Goal: Information Seeking & Learning: Learn about a topic

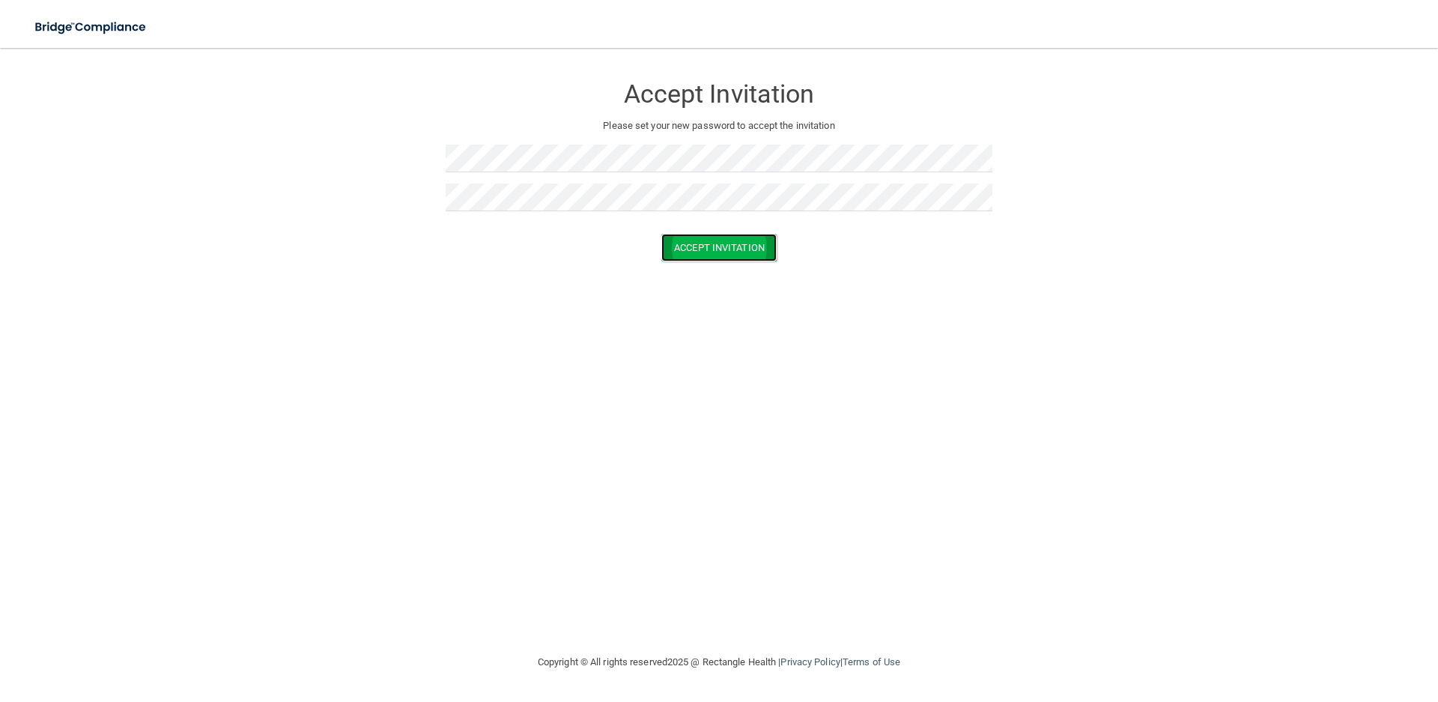
click at [696, 251] on button "Accept Invitation" at bounding box center [718, 248] width 115 height 28
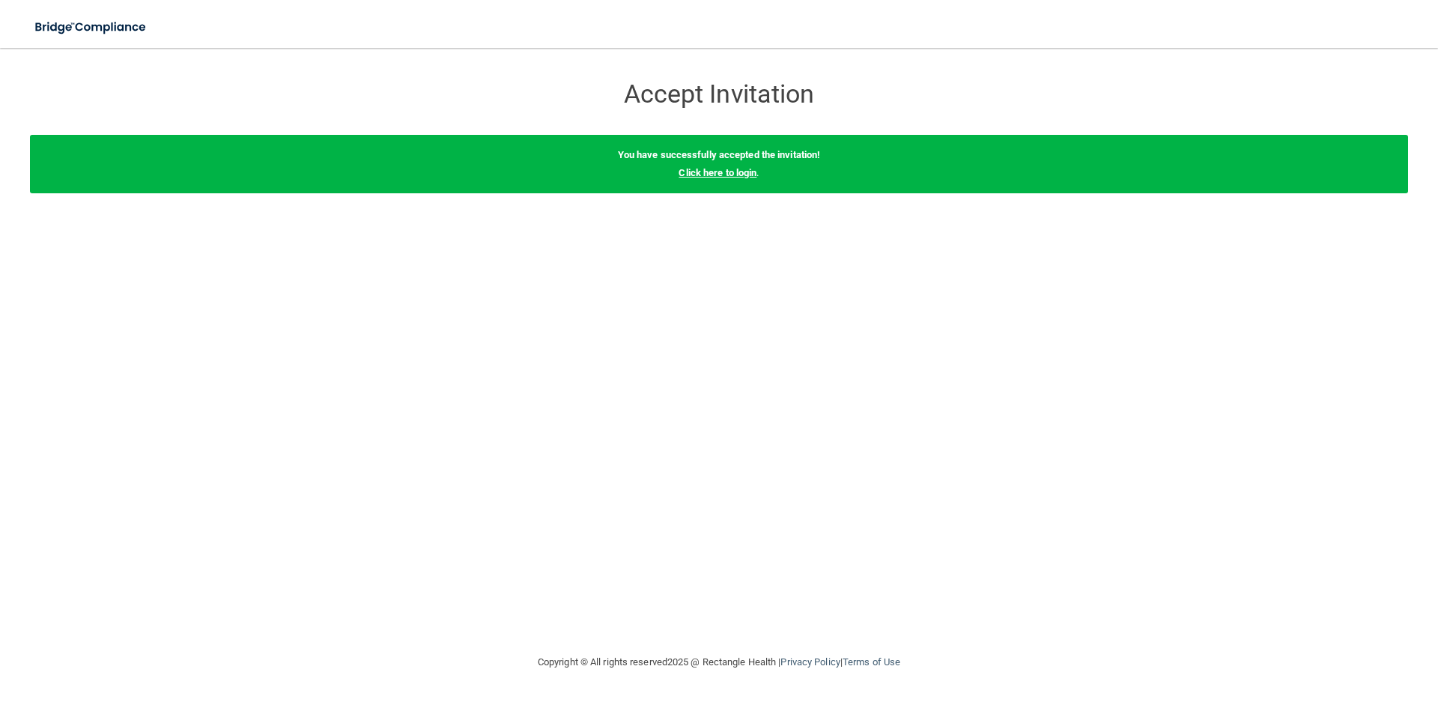
click at [709, 174] on link "Click here to login" at bounding box center [717, 172] width 78 height 11
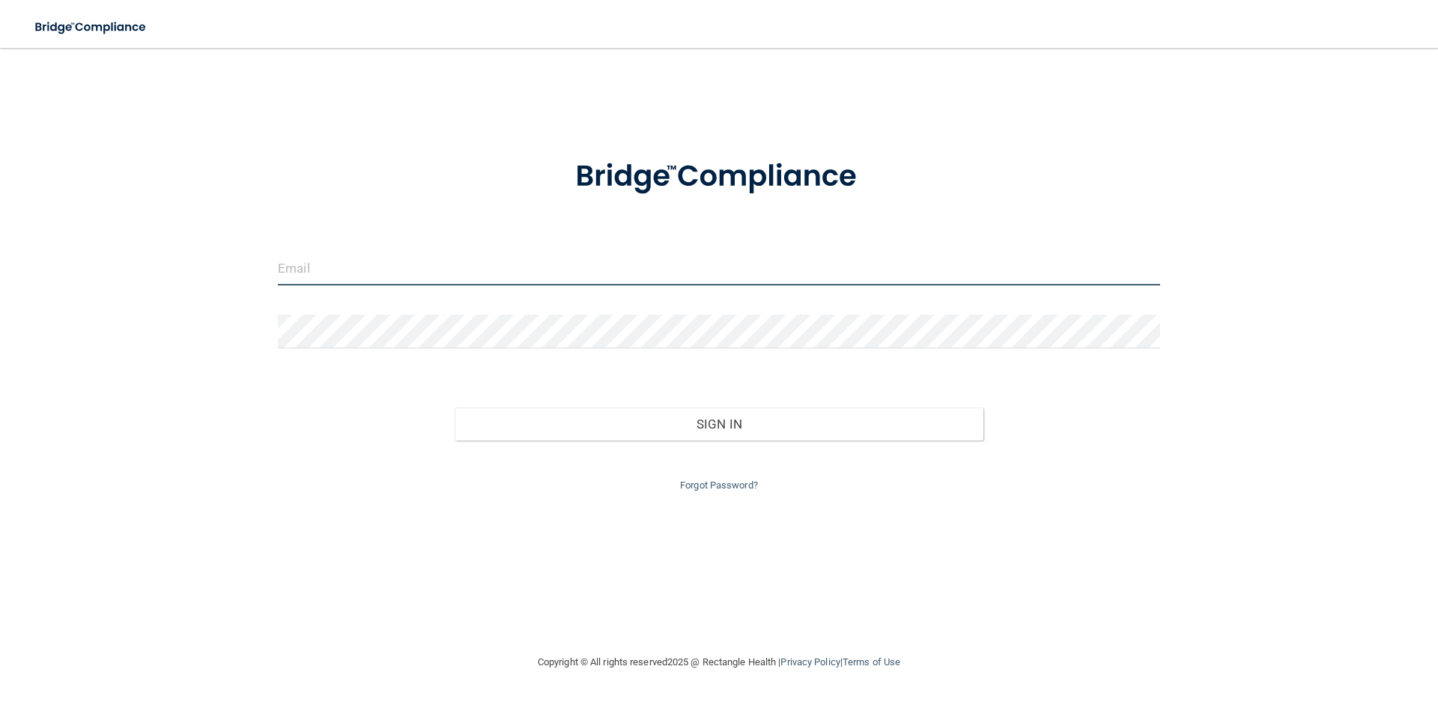
click at [358, 274] on input "email" at bounding box center [719, 269] width 882 height 34
type input "[EMAIL_ADDRESS][DOMAIN_NAME]"
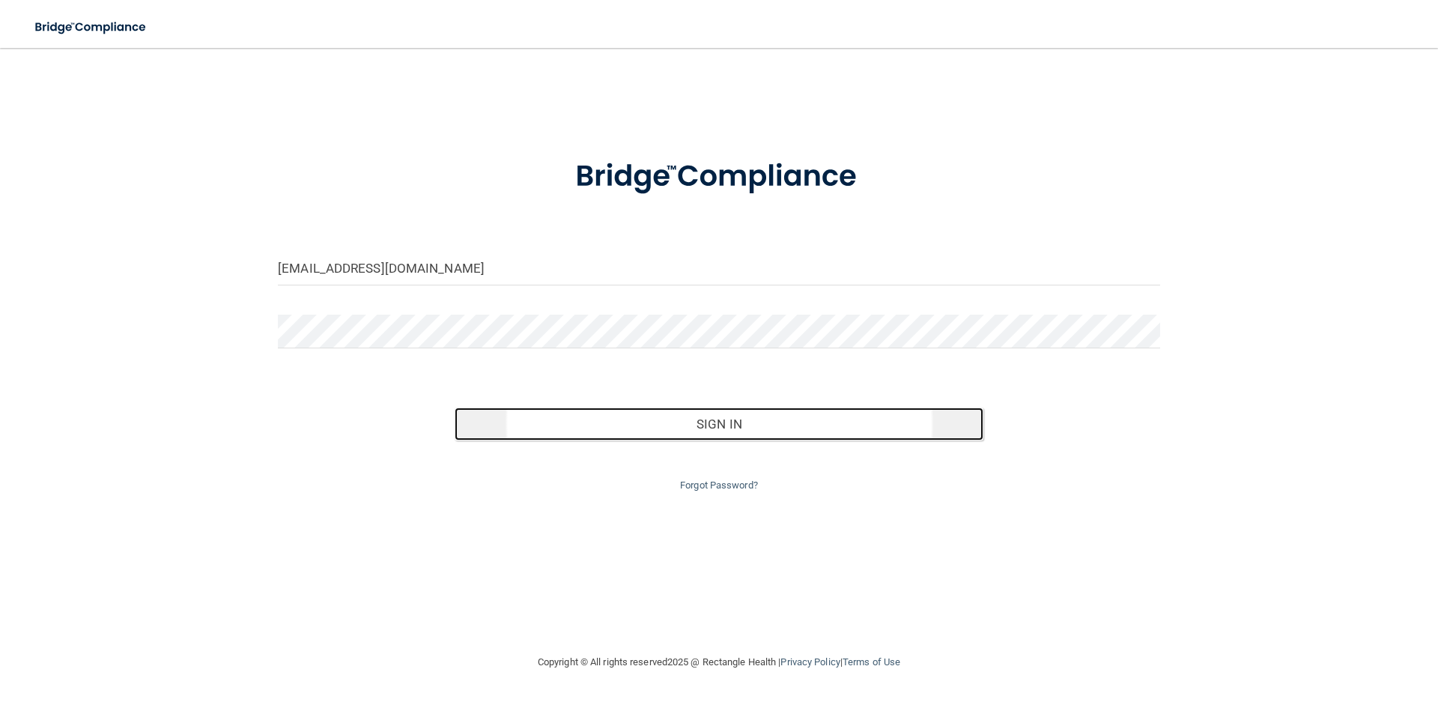
click at [695, 421] on button "Sign In" at bounding box center [719, 423] width 529 height 33
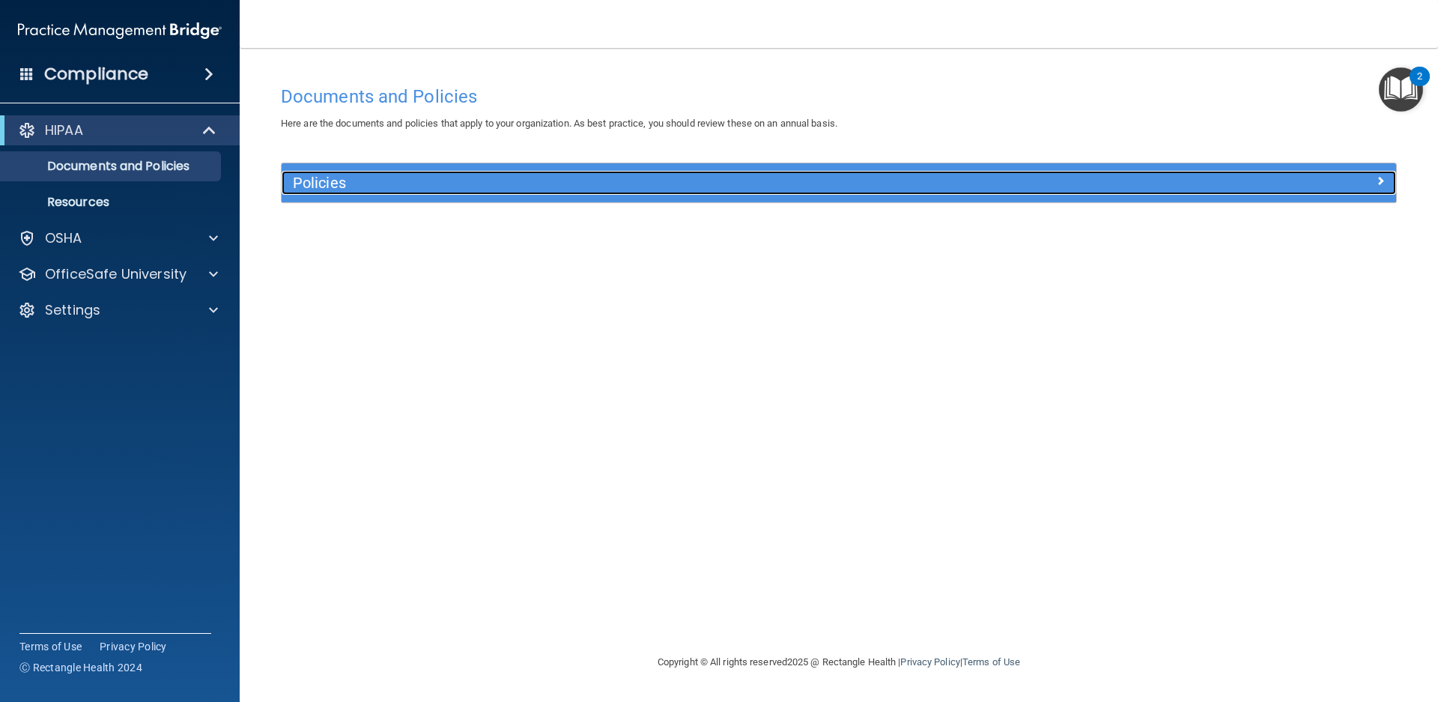
click at [1376, 179] on span at bounding box center [1380, 180] width 9 height 18
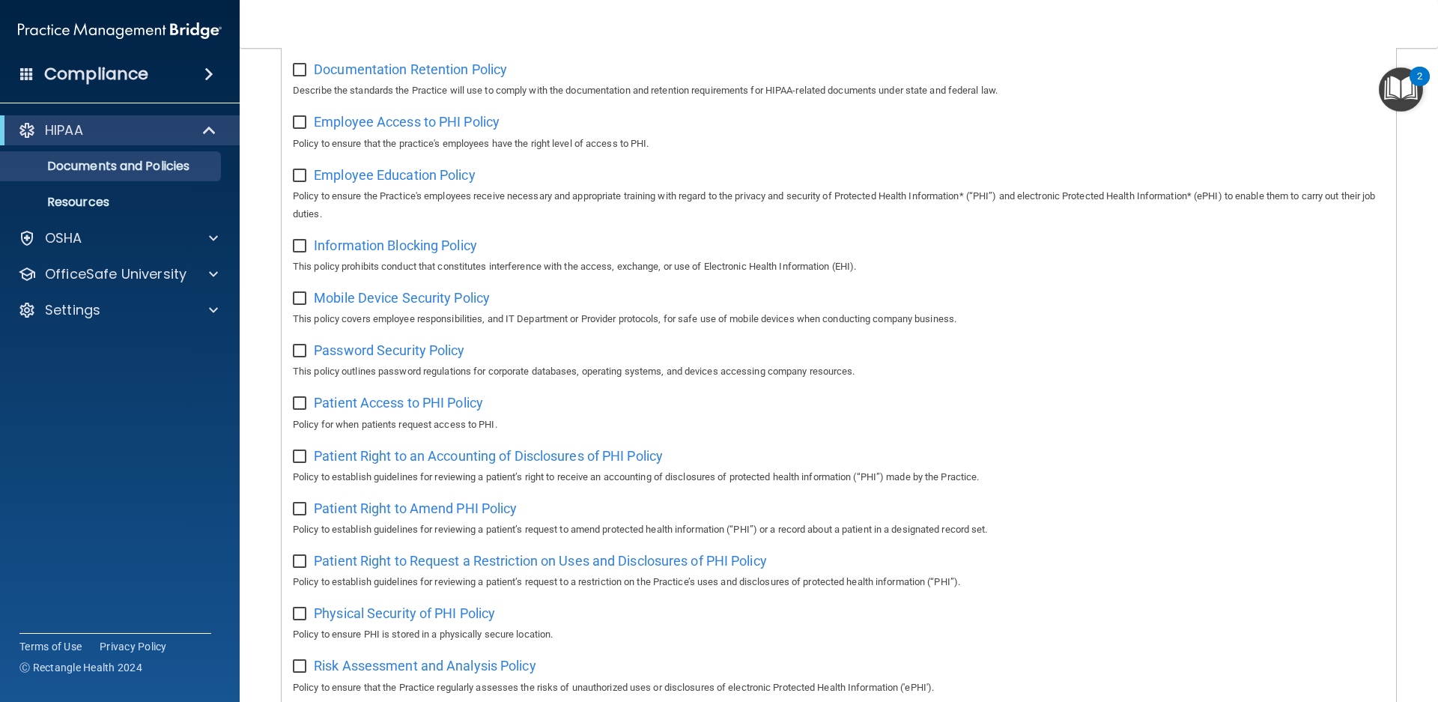
scroll to position [111, 0]
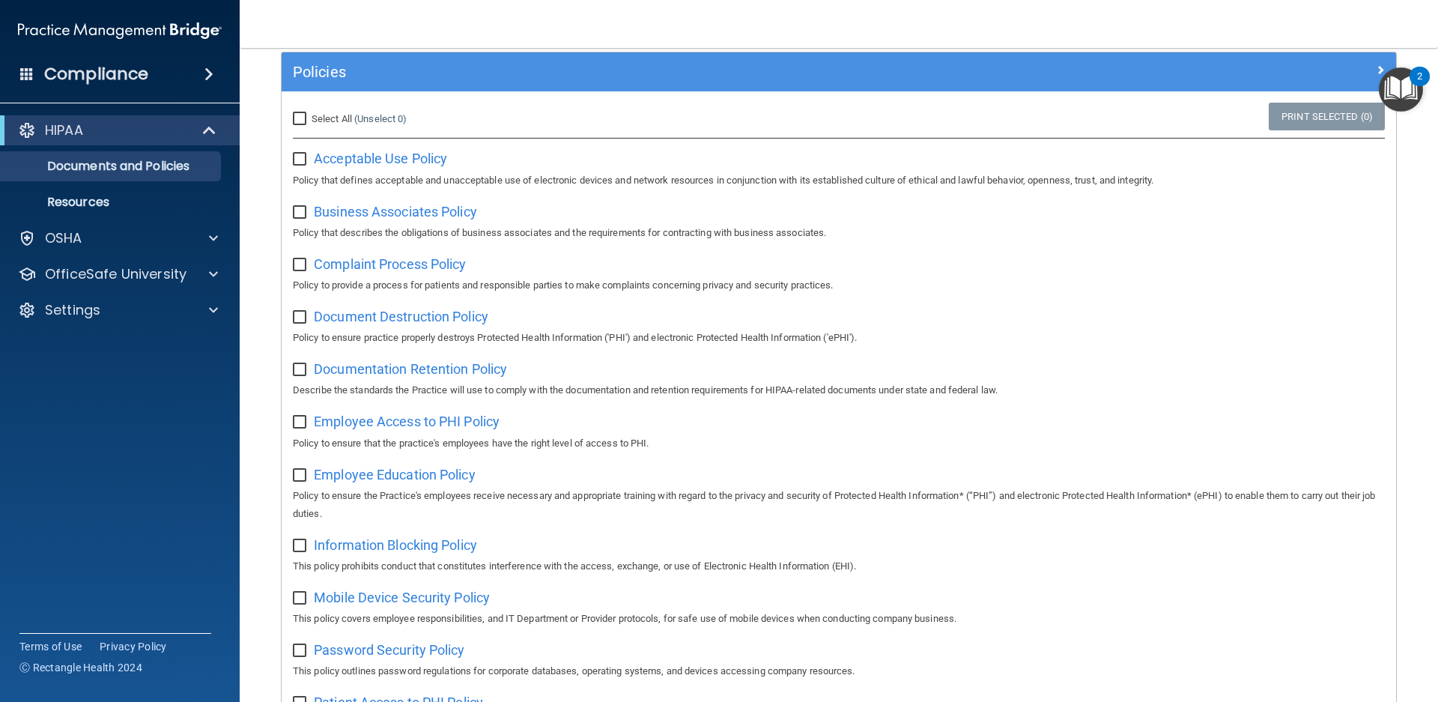
click at [303, 118] on input "Select All (Unselect 0) Unselect All" at bounding box center [301, 119] width 17 height 12
checkbox input "true"
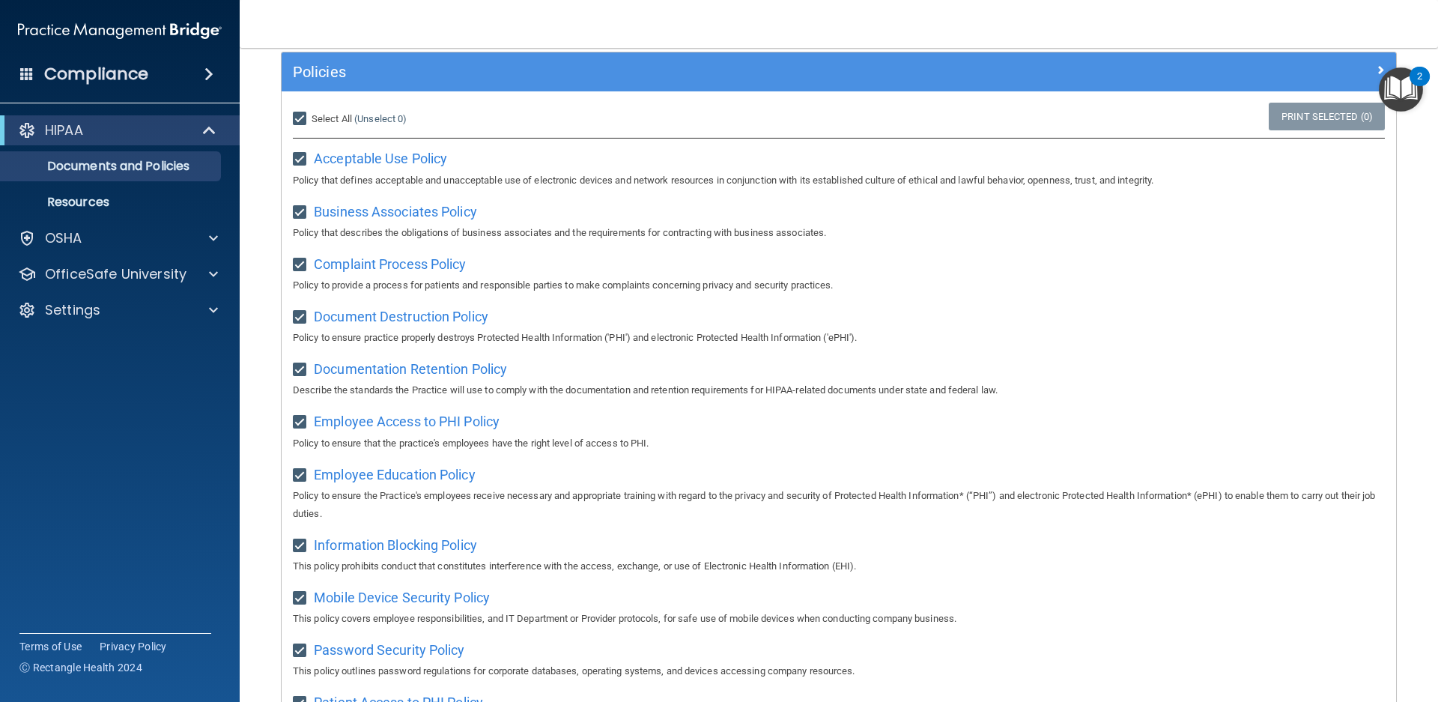
checkbox input "true"
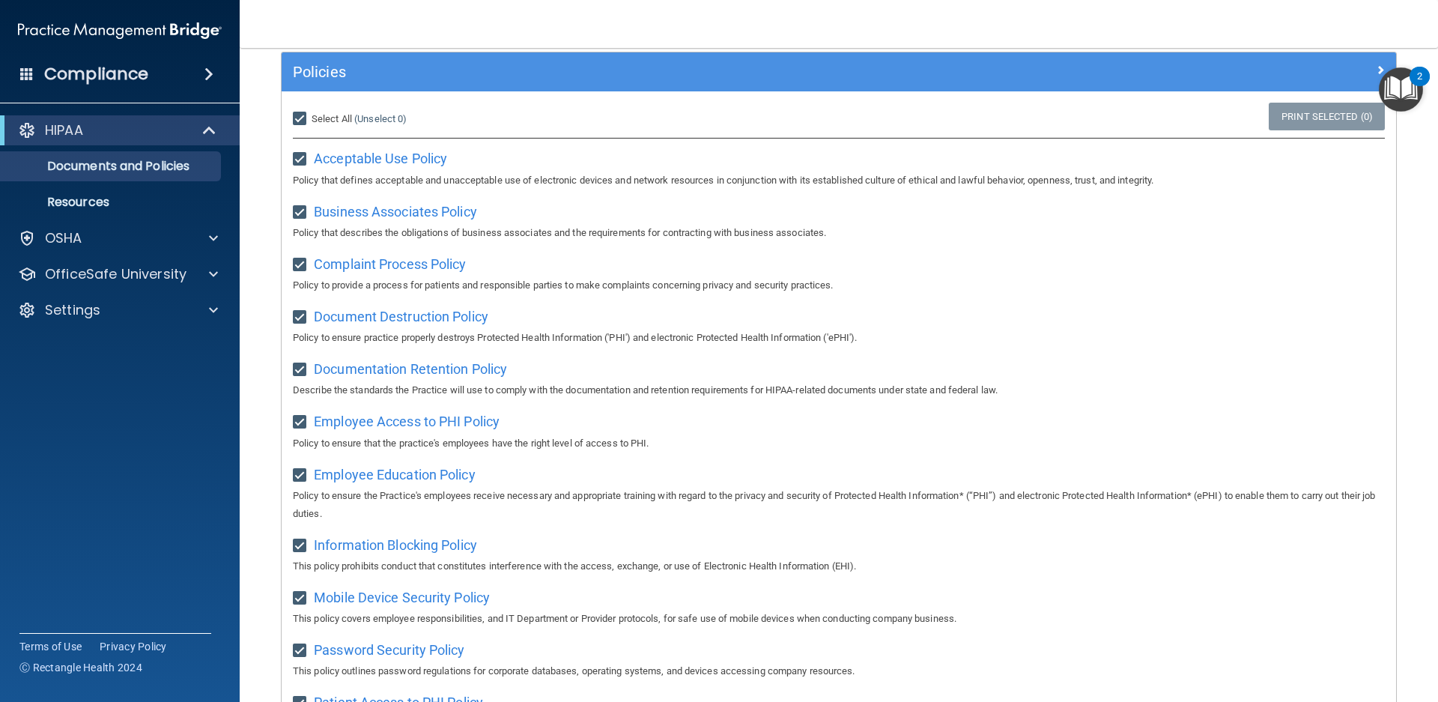
checkbox input "true"
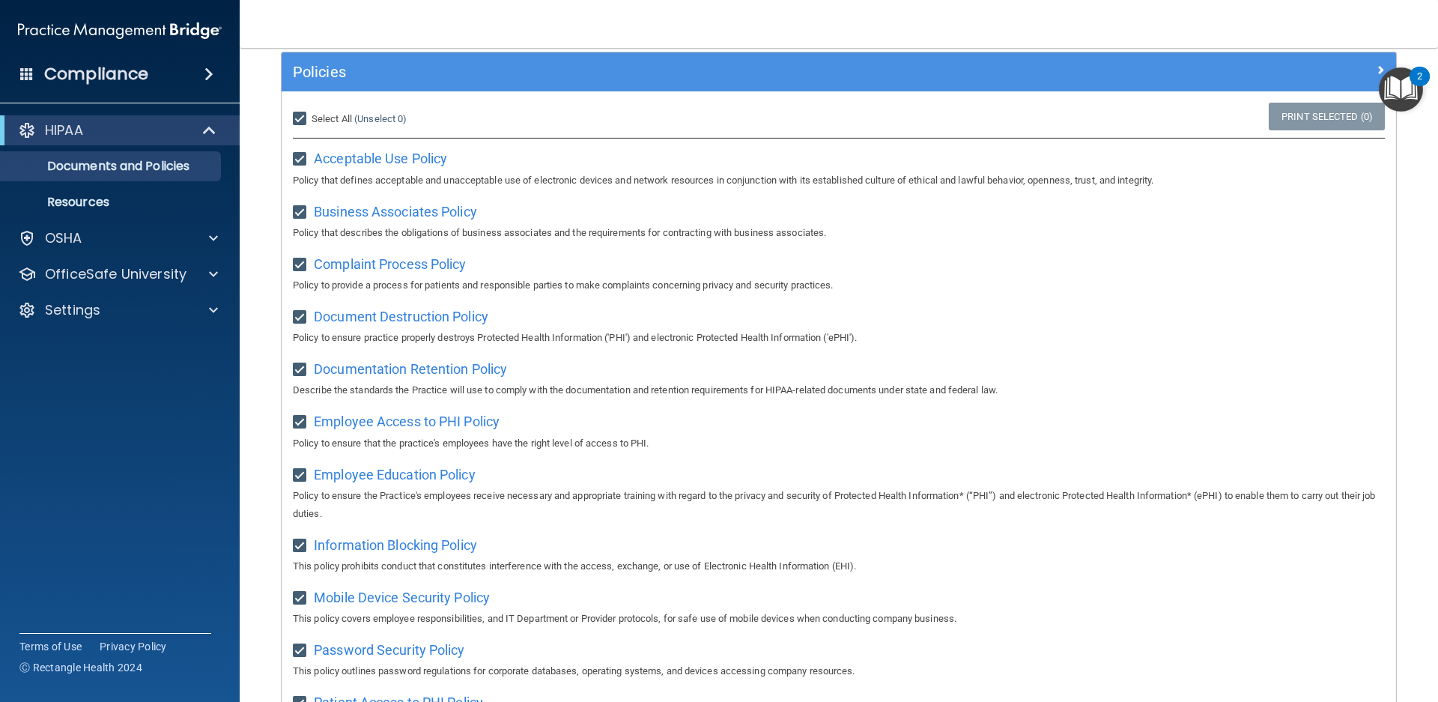
checkbox input "true"
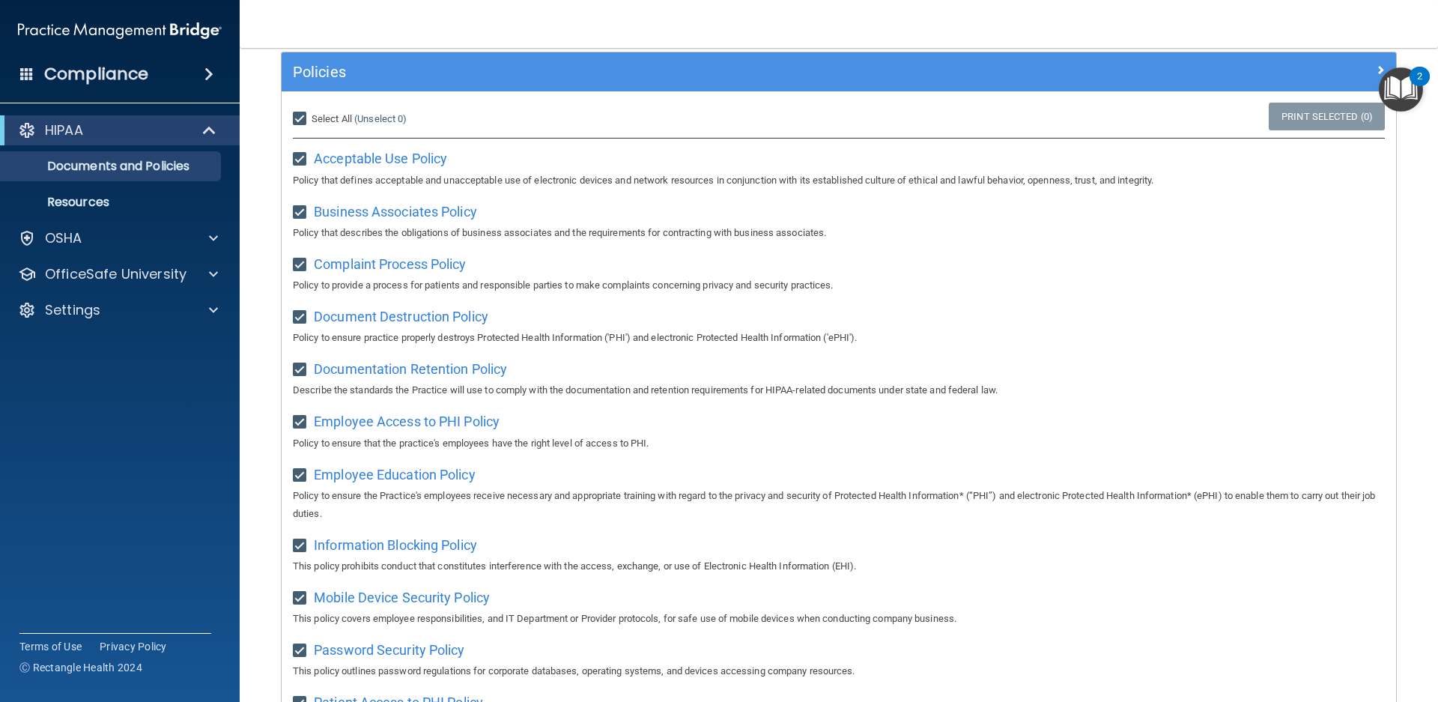
checkbox input "true"
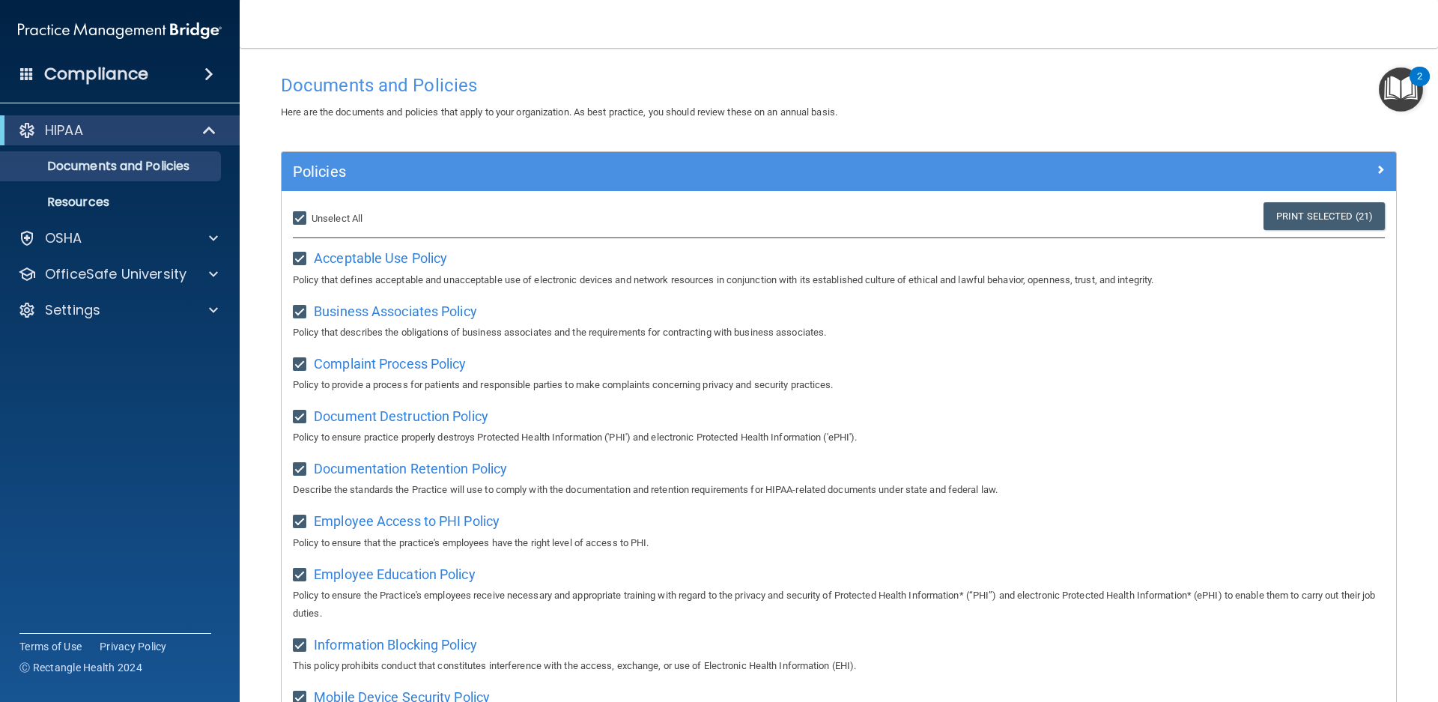
scroll to position [0, 0]
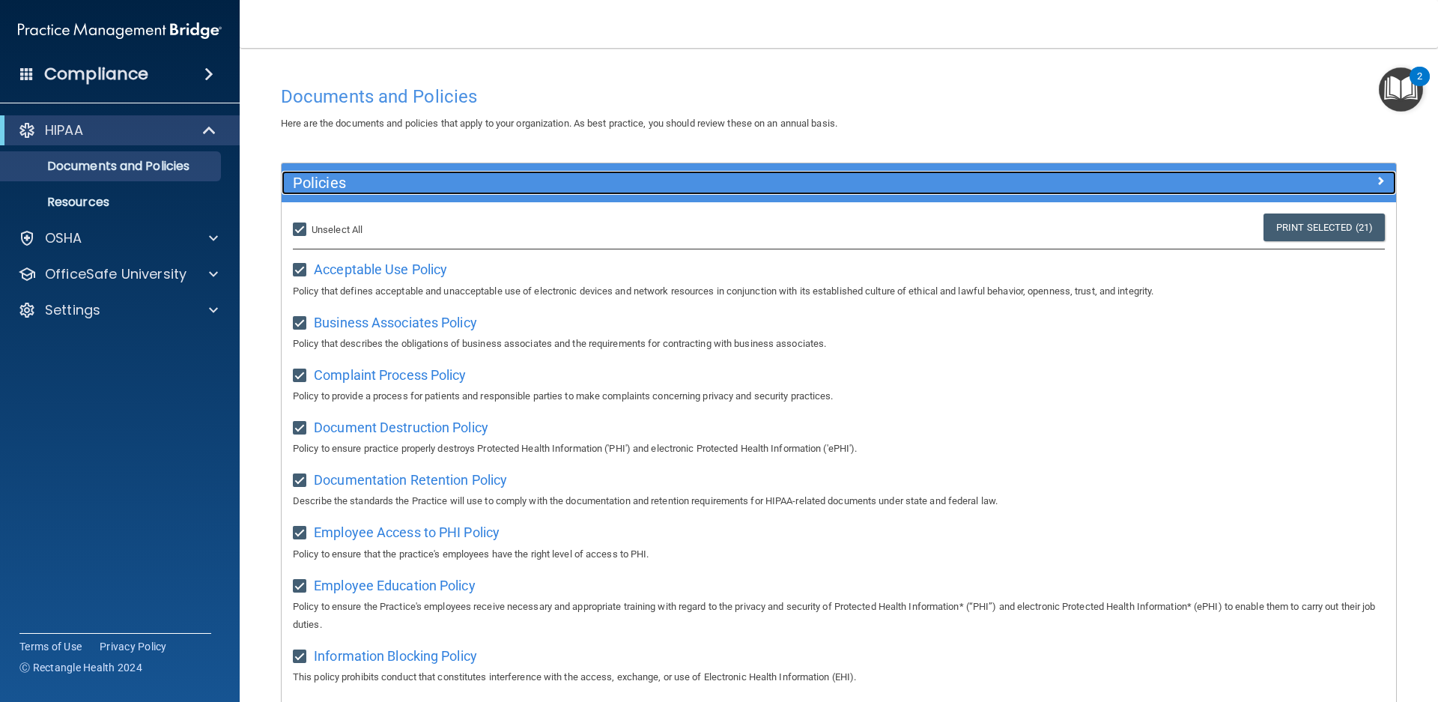
click at [1376, 177] on span at bounding box center [1380, 180] width 9 height 18
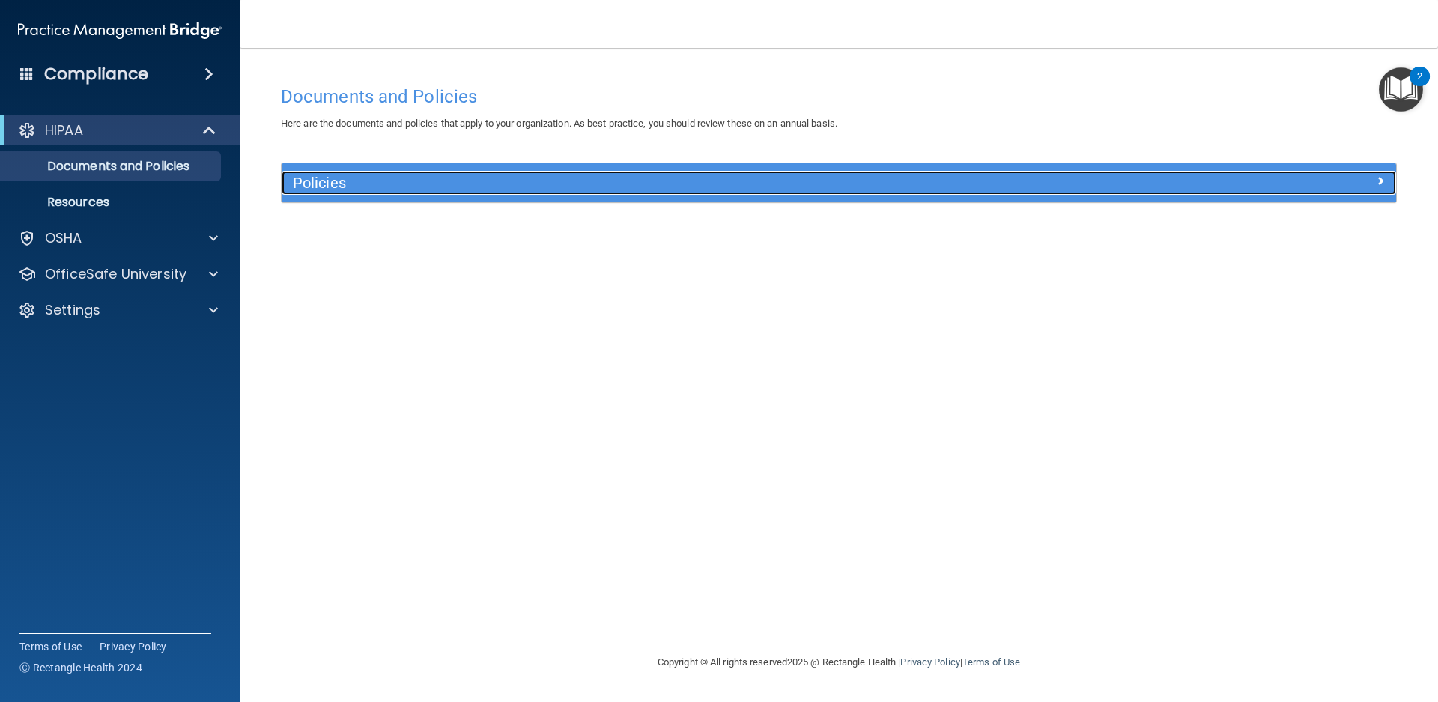
click at [1379, 177] on span at bounding box center [1380, 180] width 9 height 18
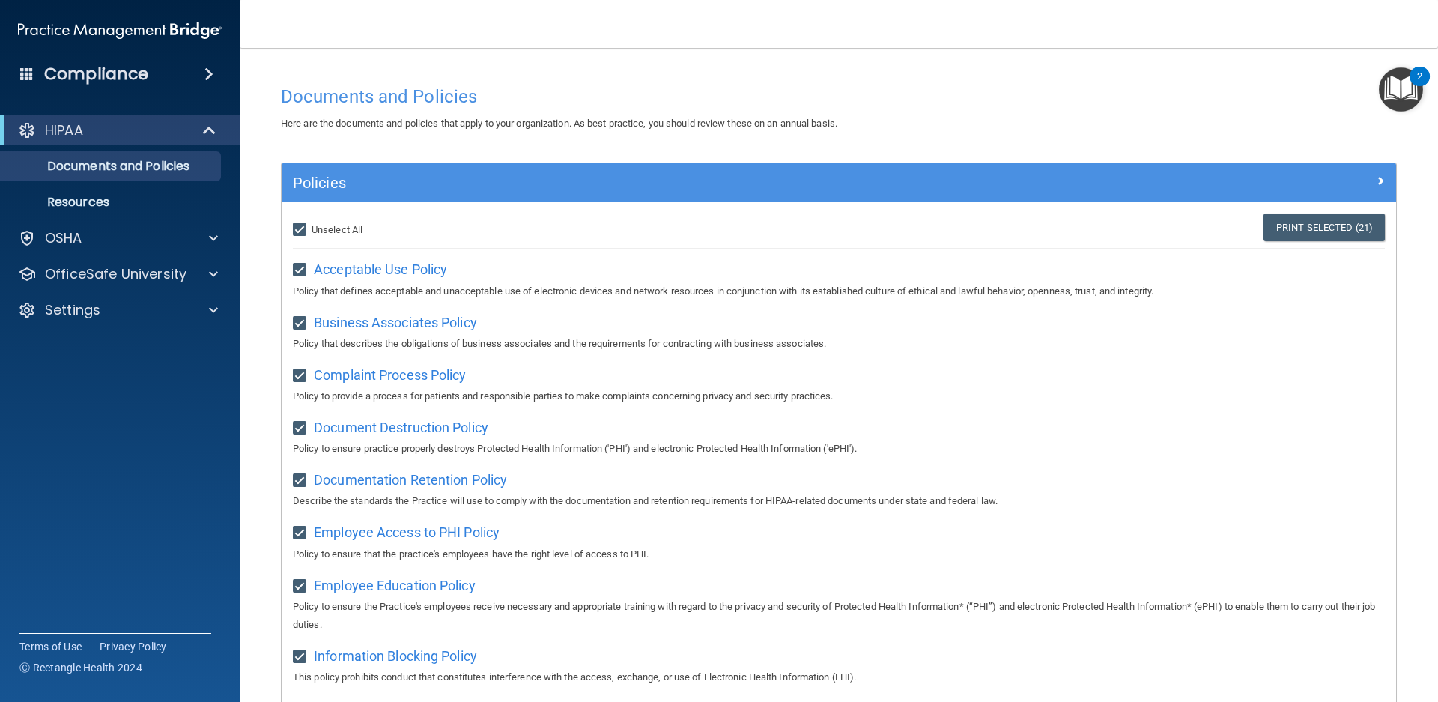
click at [1406, 86] on img "Open Resource Center, 2 new notifications" at bounding box center [1401, 89] width 44 height 44
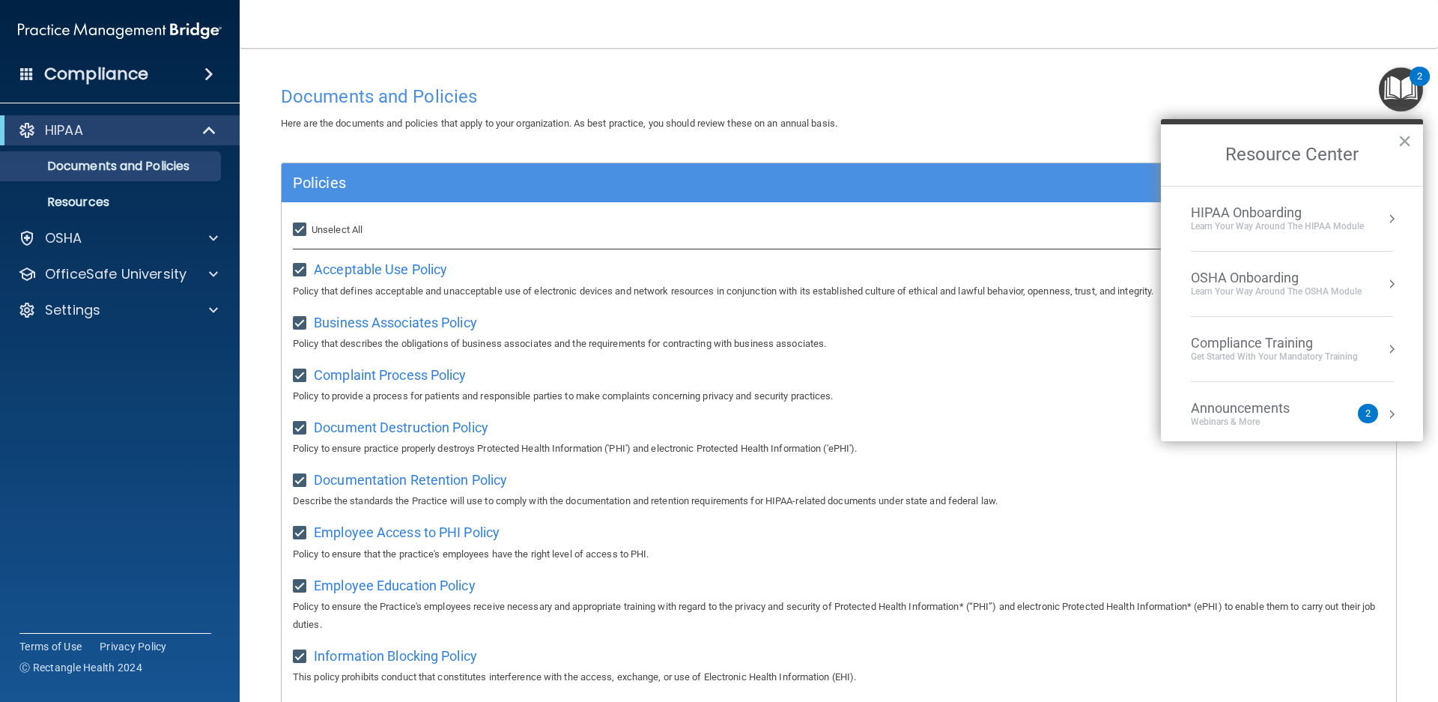
click at [1339, 213] on div "HIPAA Onboarding" at bounding box center [1277, 212] width 173 height 16
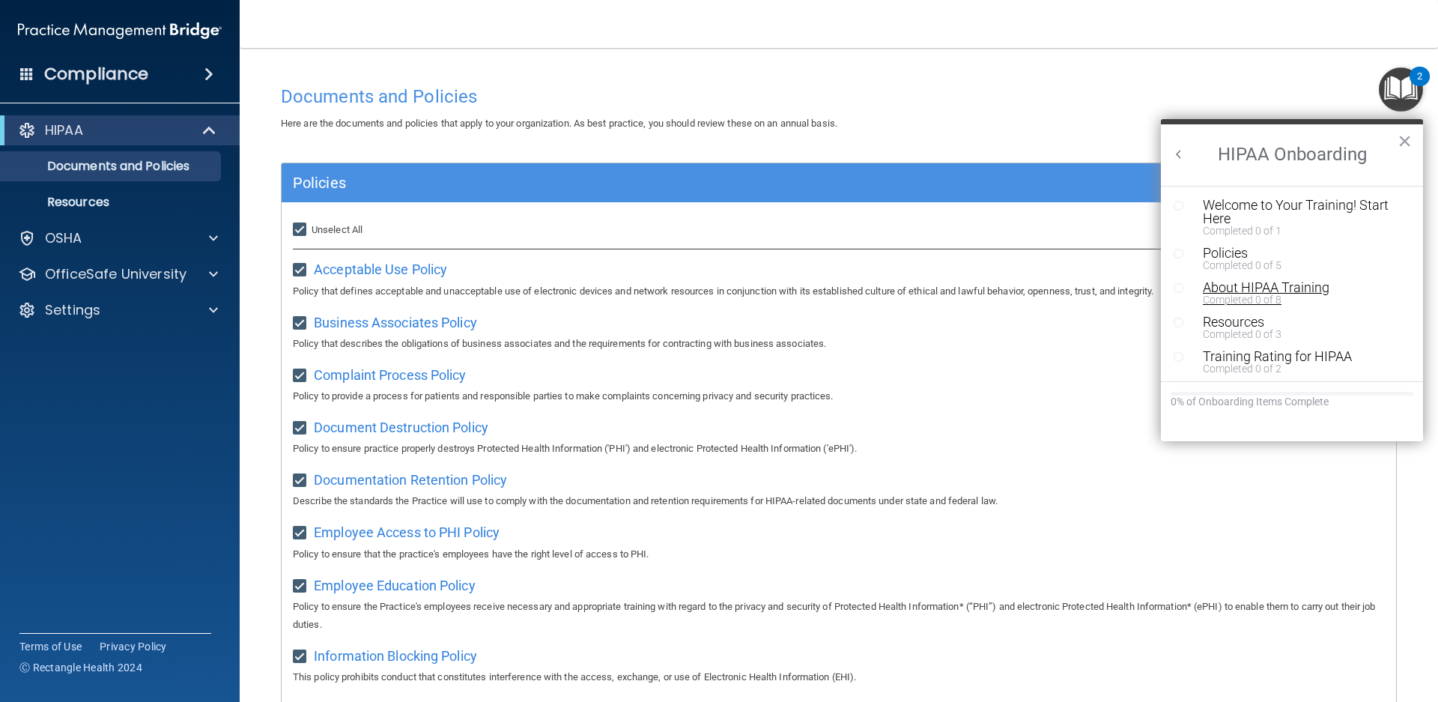
click at [1260, 292] on div "About HIPAA Training" at bounding box center [1297, 287] width 188 height 13
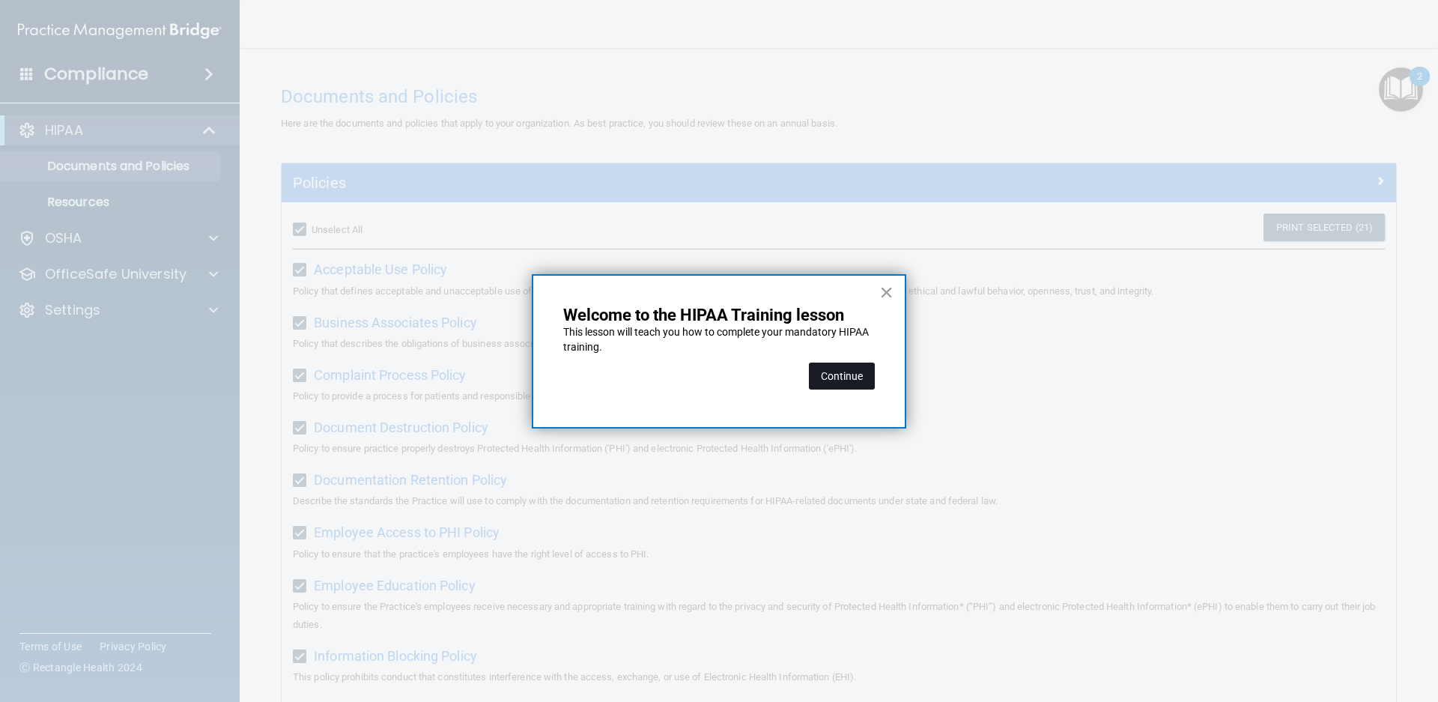
click at [822, 381] on button "Continue" at bounding box center [842, 375] width 66 height 27
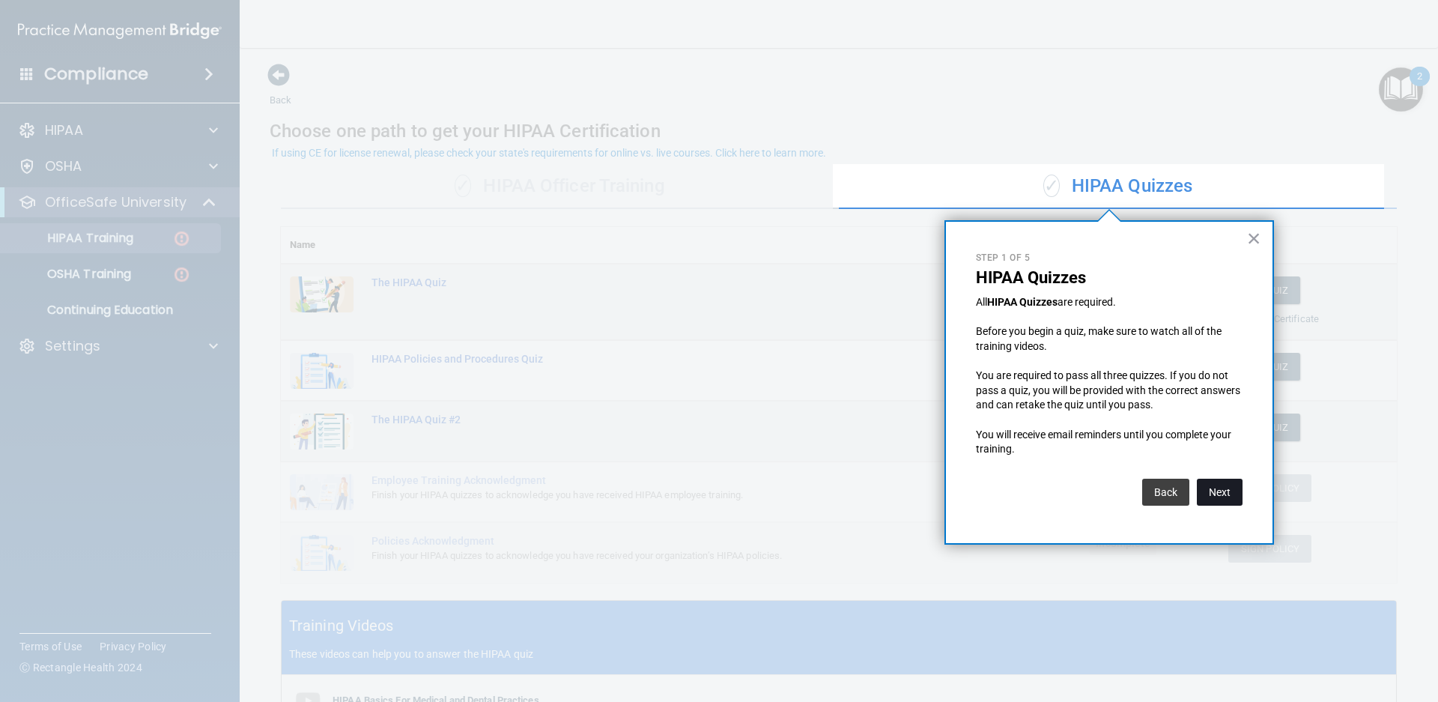
click at [1233, 495] on button "Next" at bounding box center [1220, 491] width 46 height 27
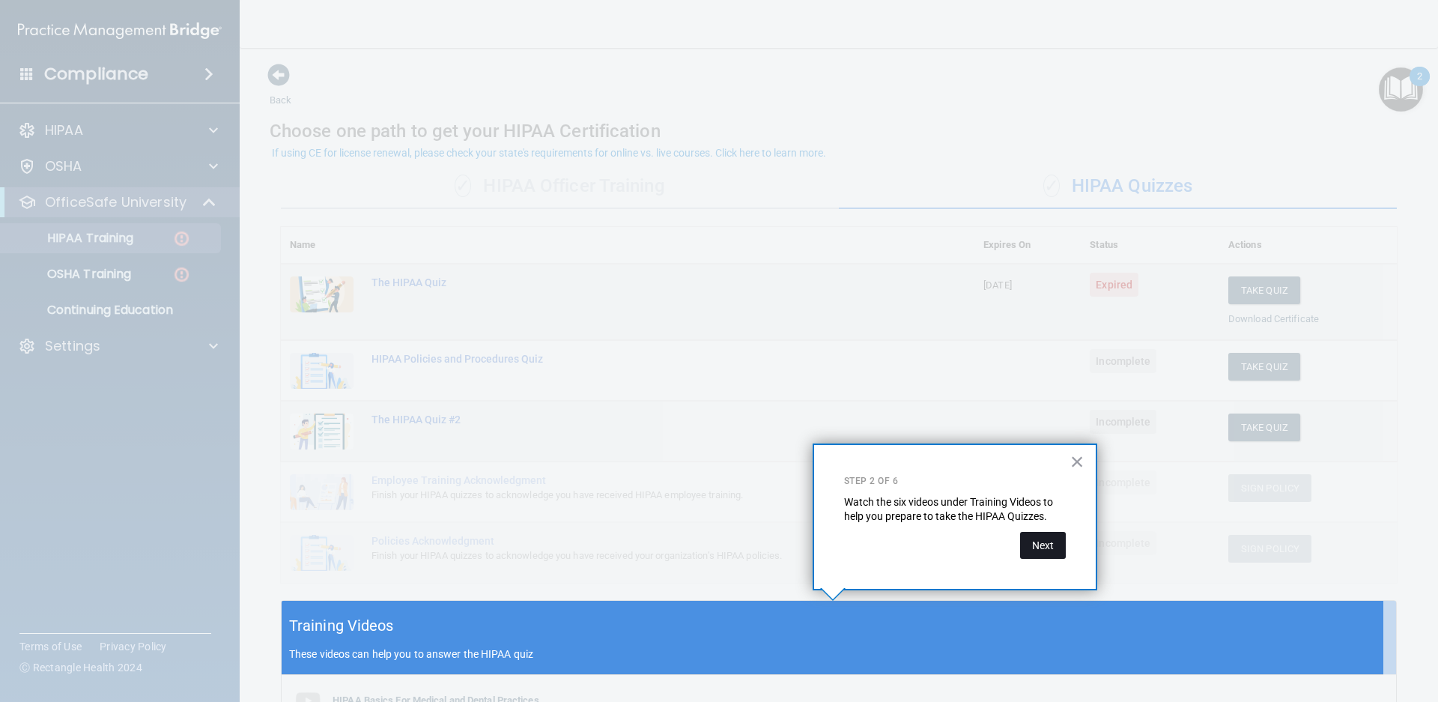
click at [1052, 551] on button "Next" at bounding box center [1043, 545] width 46 height 27
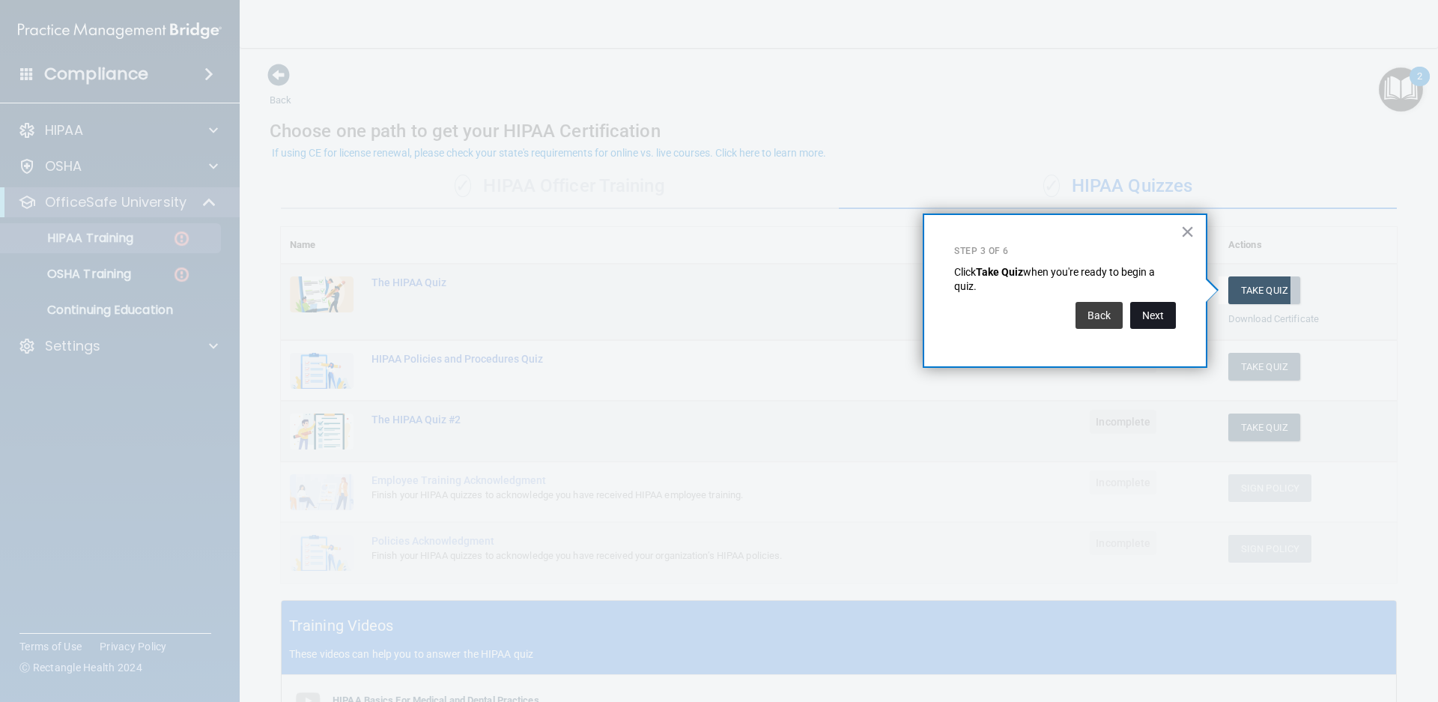
click at [1158, 319] on button "Next" at bounding box center [1153, 315] width 46 height 27
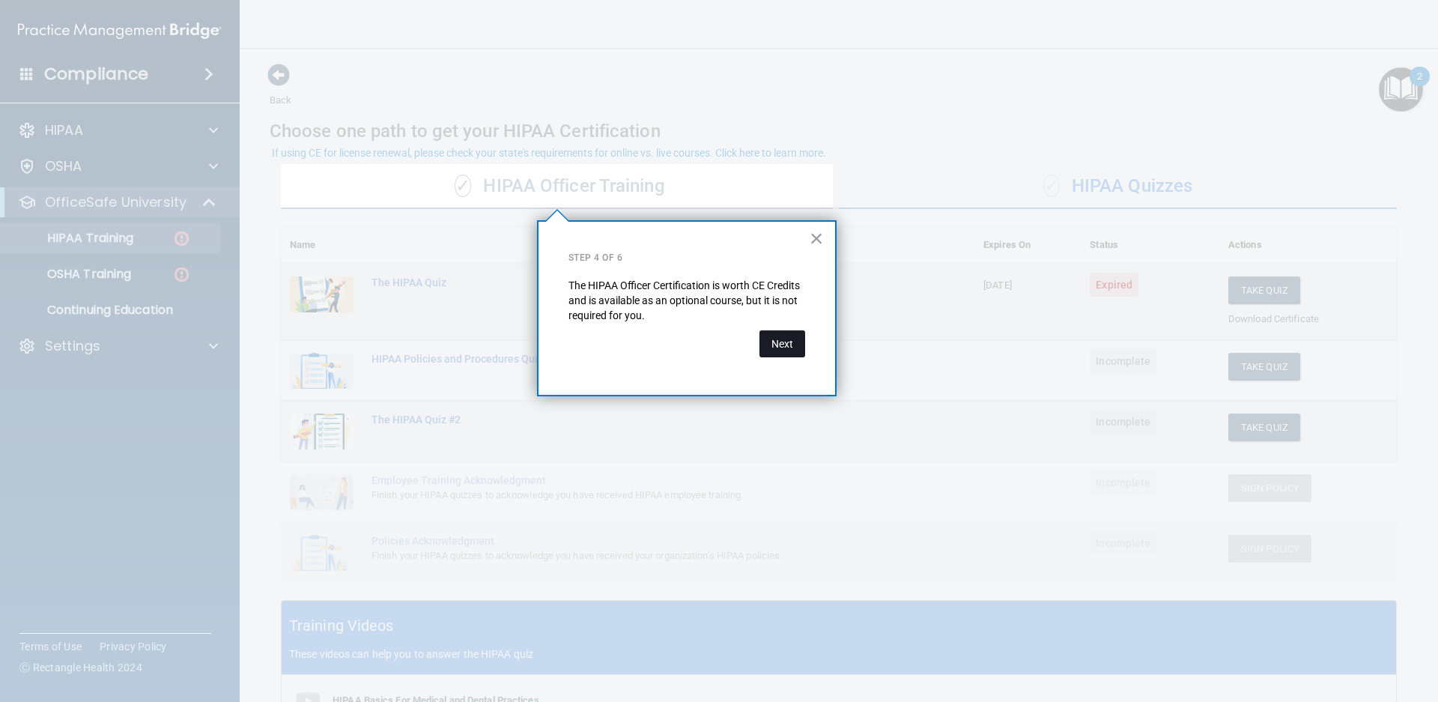
click at [778, 350] on button "Next" at bounding box center [782, 343] width 46 height 27
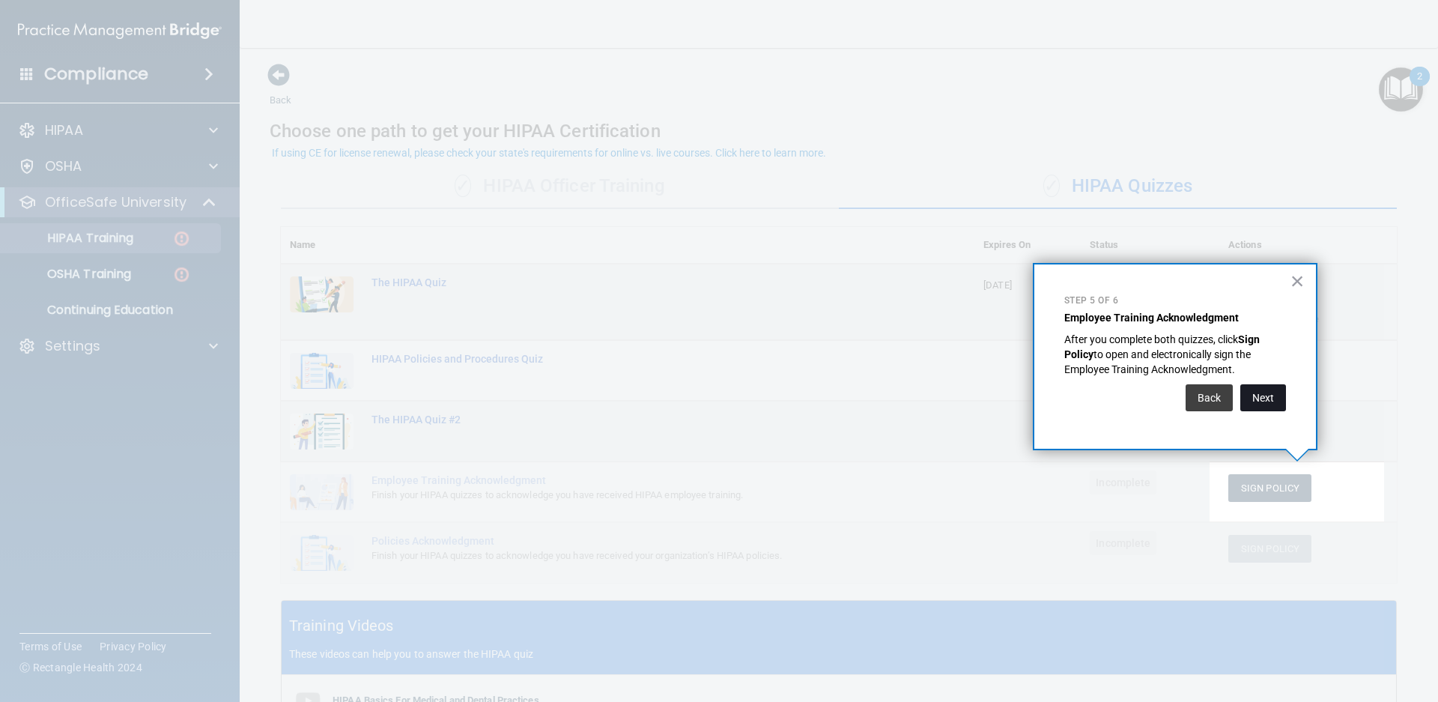
click at [1269, 395] on button "Next" at bounding box center [1263, 397] width 46 height 27
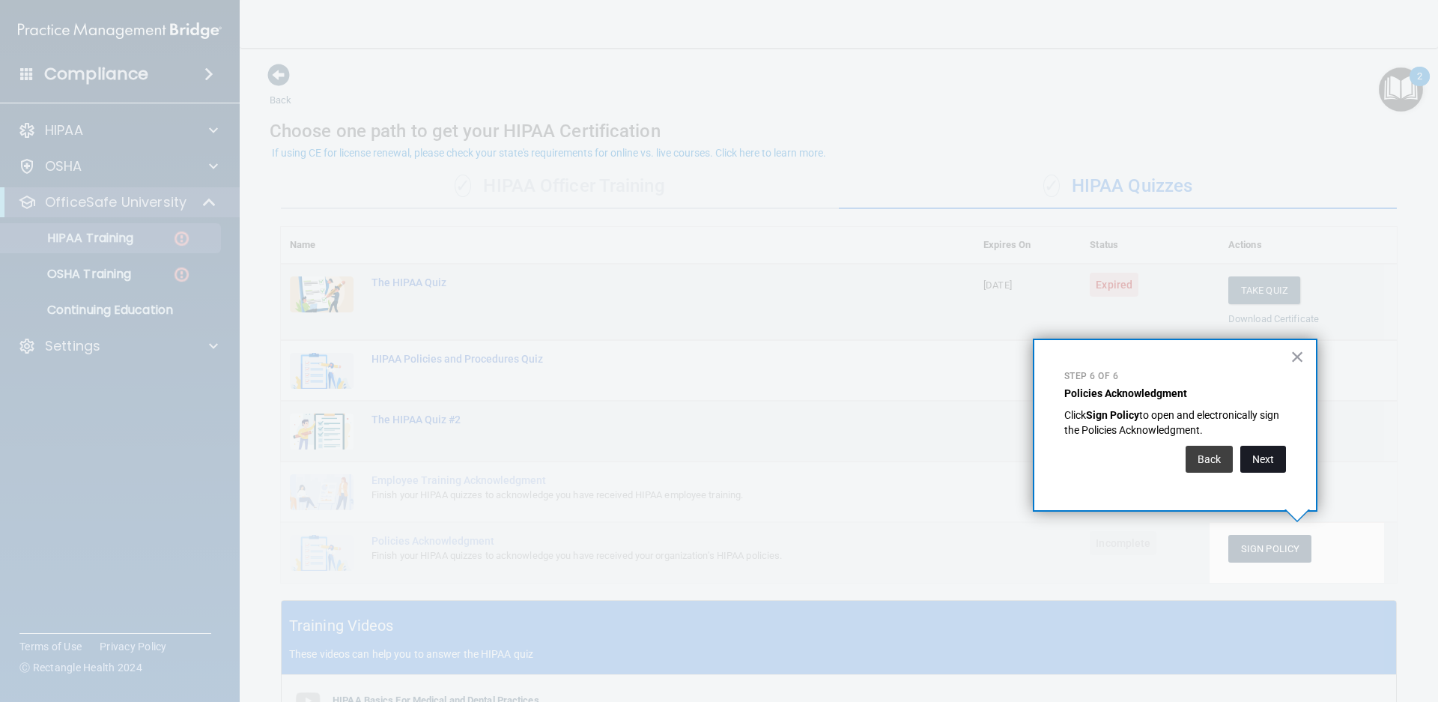
click at [1260, 458] on button "Next" at bounding box center [1263, 459] width 46 height 27
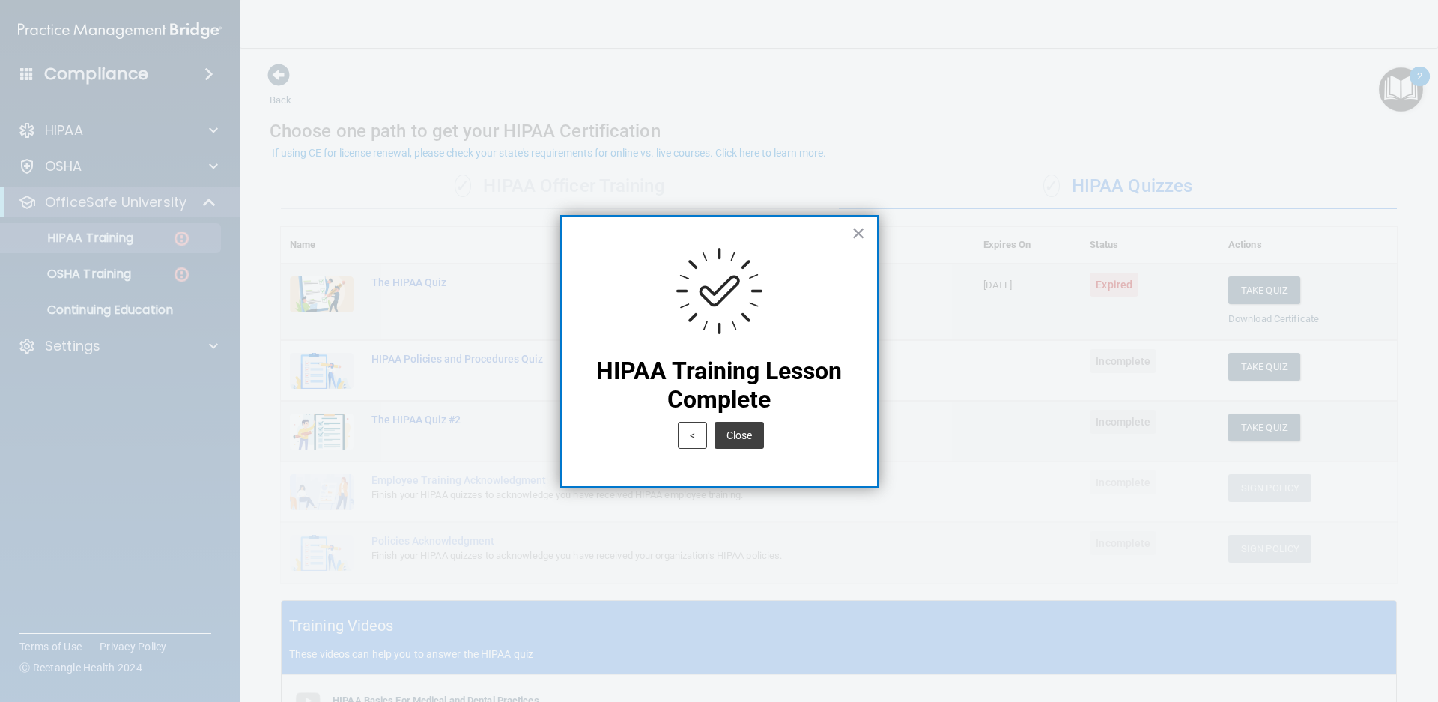
click at [751, 437] on button "Close" at bounding box center [738, 435] width 49 height 27
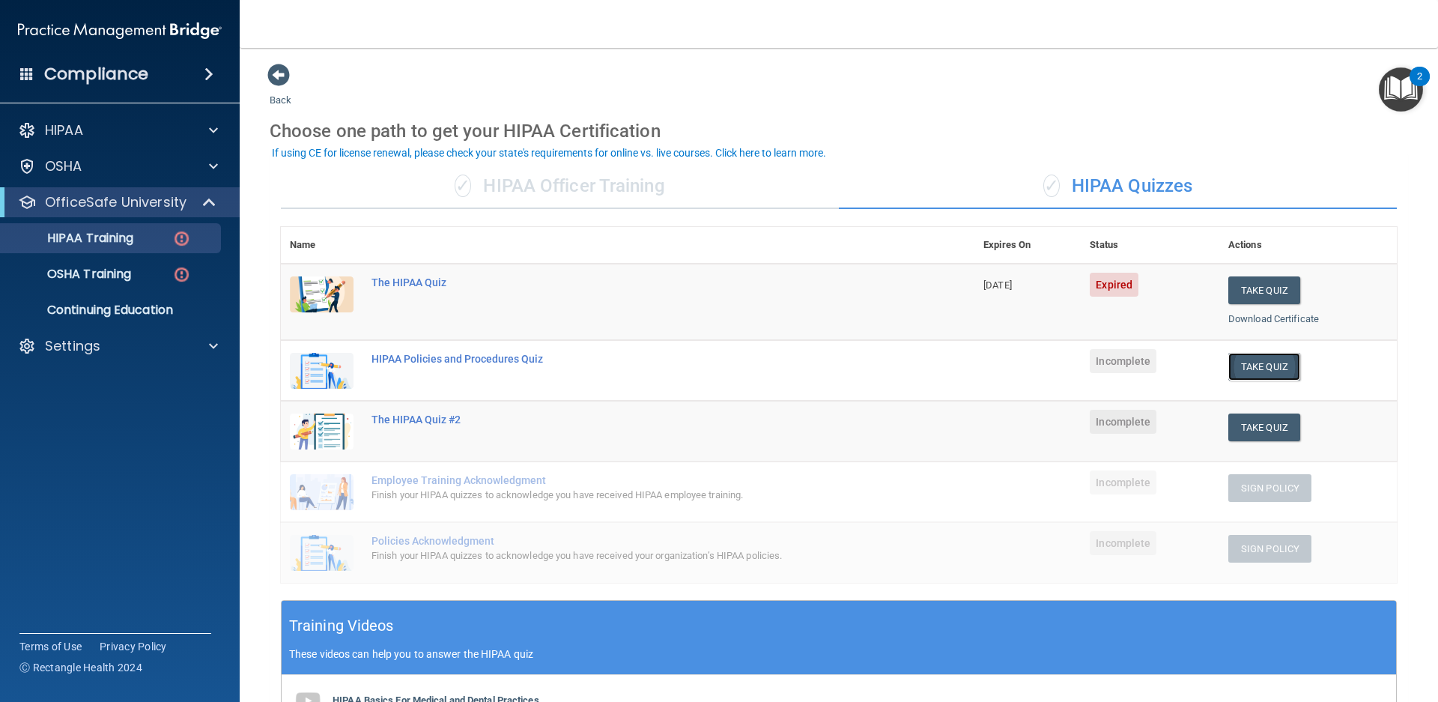
click at [1248, 367] on button "Take Quiz" at bounding box center [1264, 367] width 72 height 28
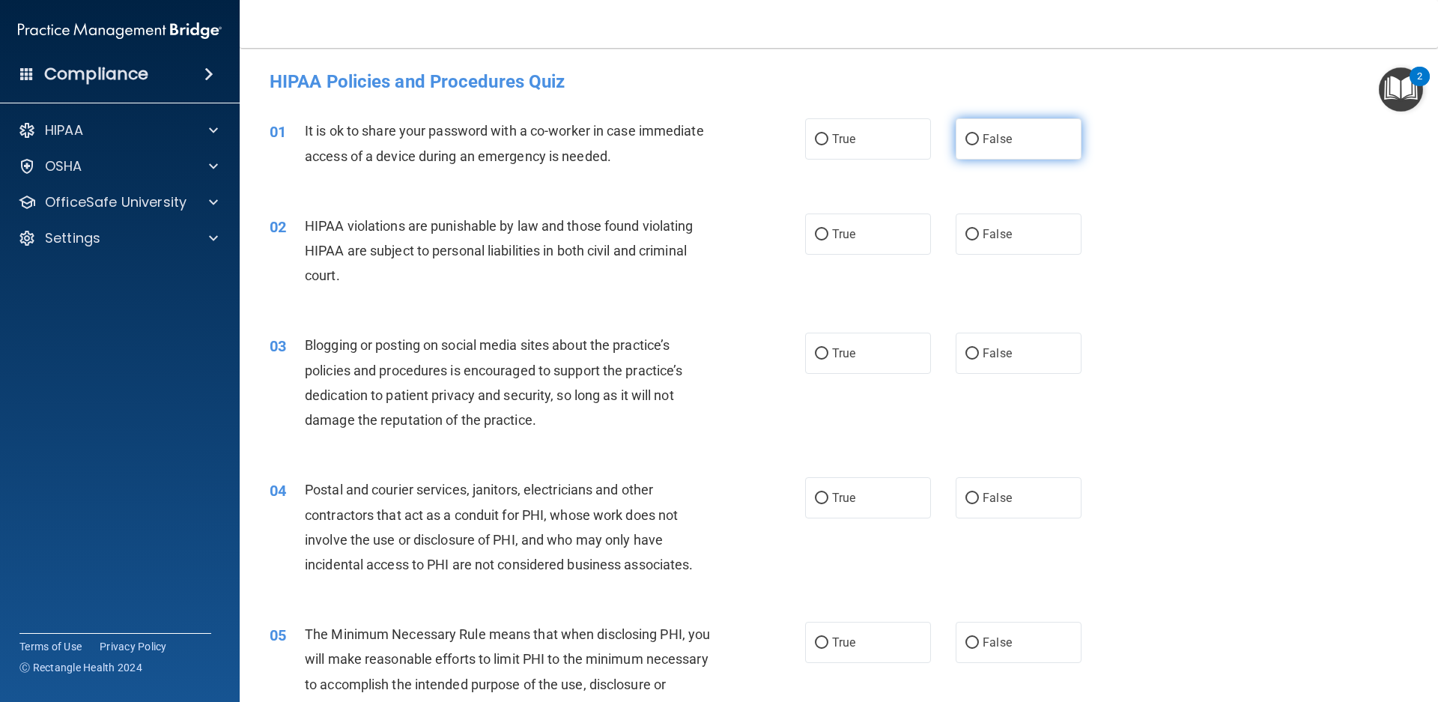
click at [965, 137] on input "False" at bounding box center [971, 139] width 13 height 11
radio input "true"
click at [821, 236] on input "True" at bounding box center [821, 234] width 13 height 11
radio input "true"
click at [970, 351] on input "False" at bounding box center [971, 353] width 13 height 11
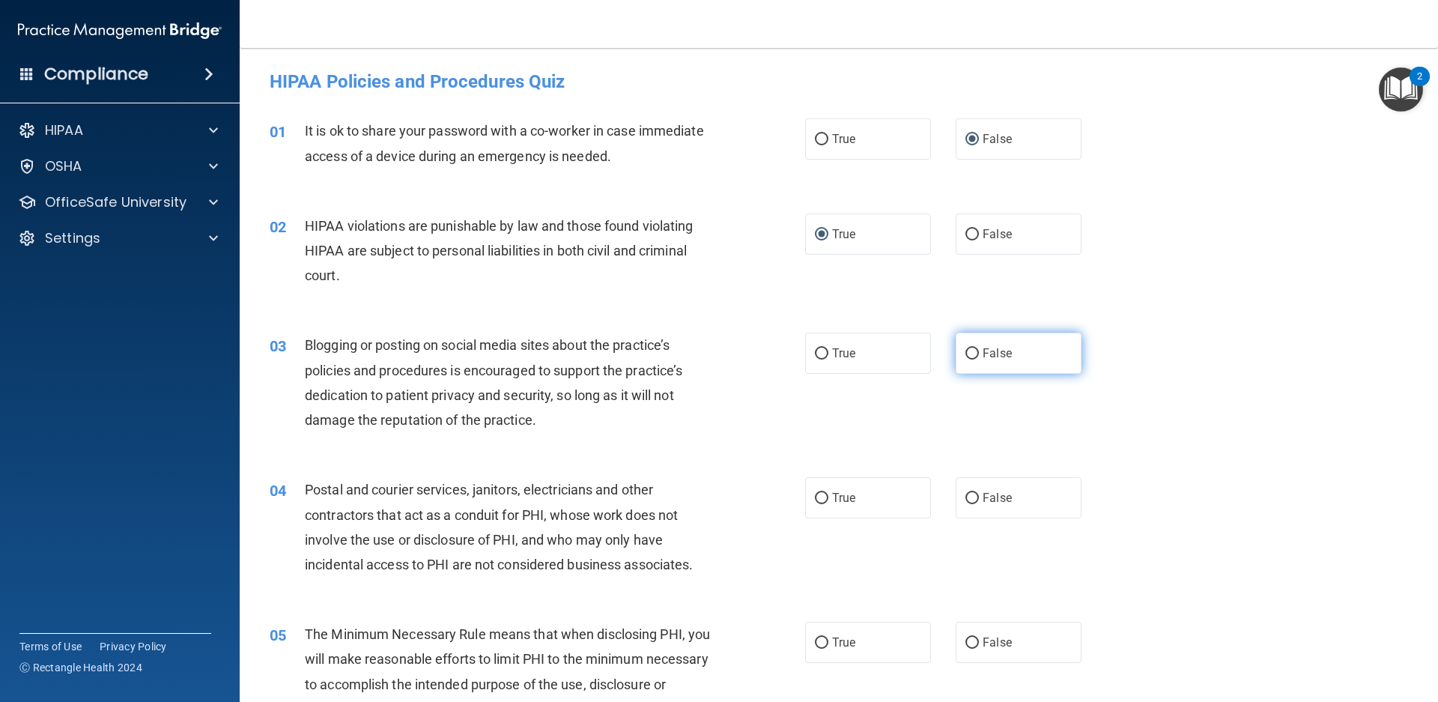
radio input "true"
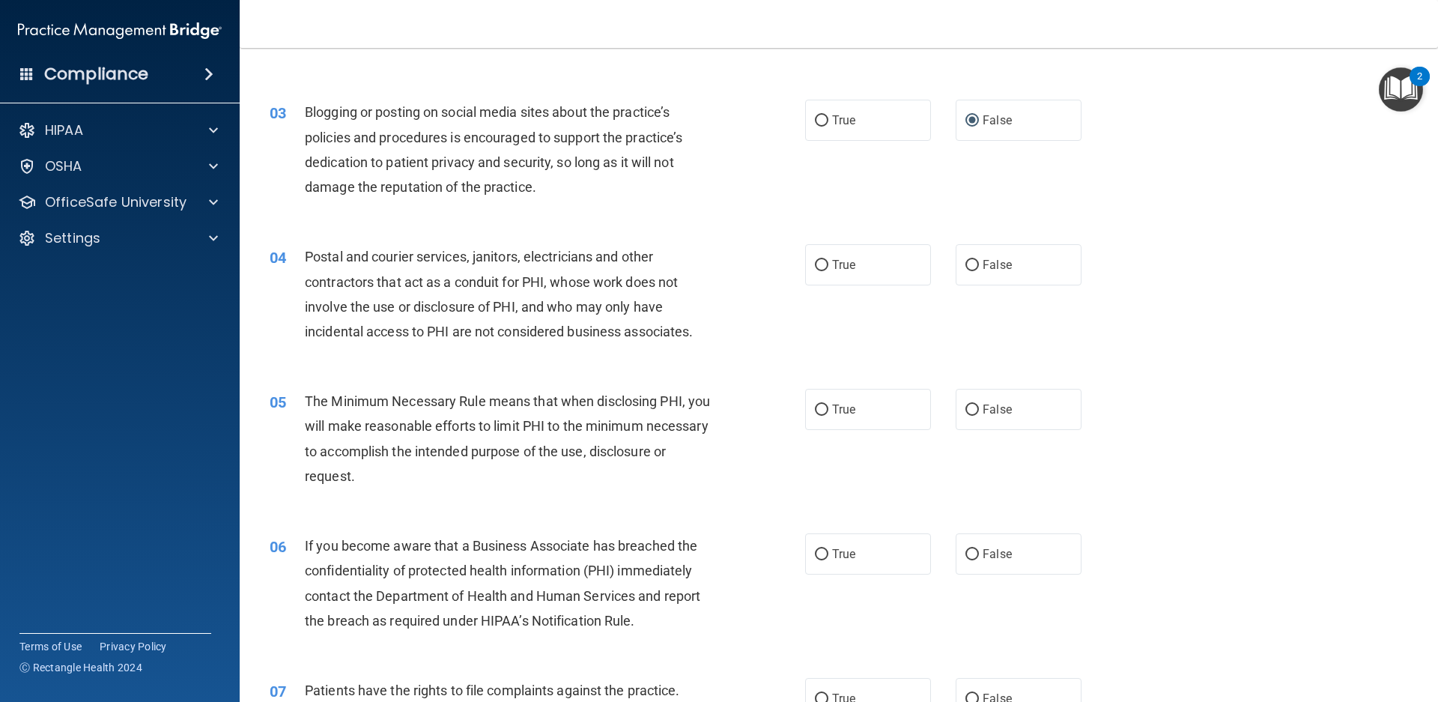
scroll to position [210, 0]
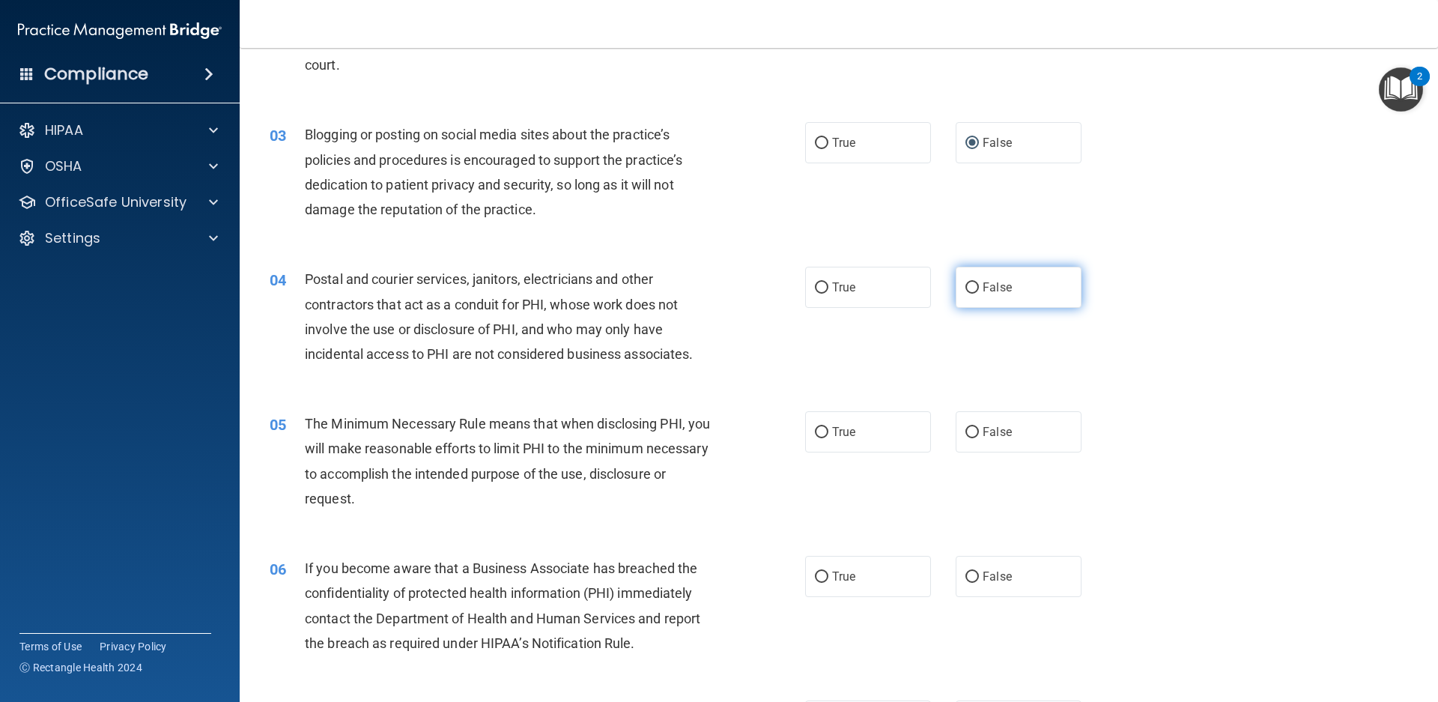
click at [965, 282] on input "False" at bounding box center [971, 287] width 13 height 11
radio input "true"
click at [815, 433] on input "True" at bounding box center [821, 432] width 13 height 11
radio input "true"
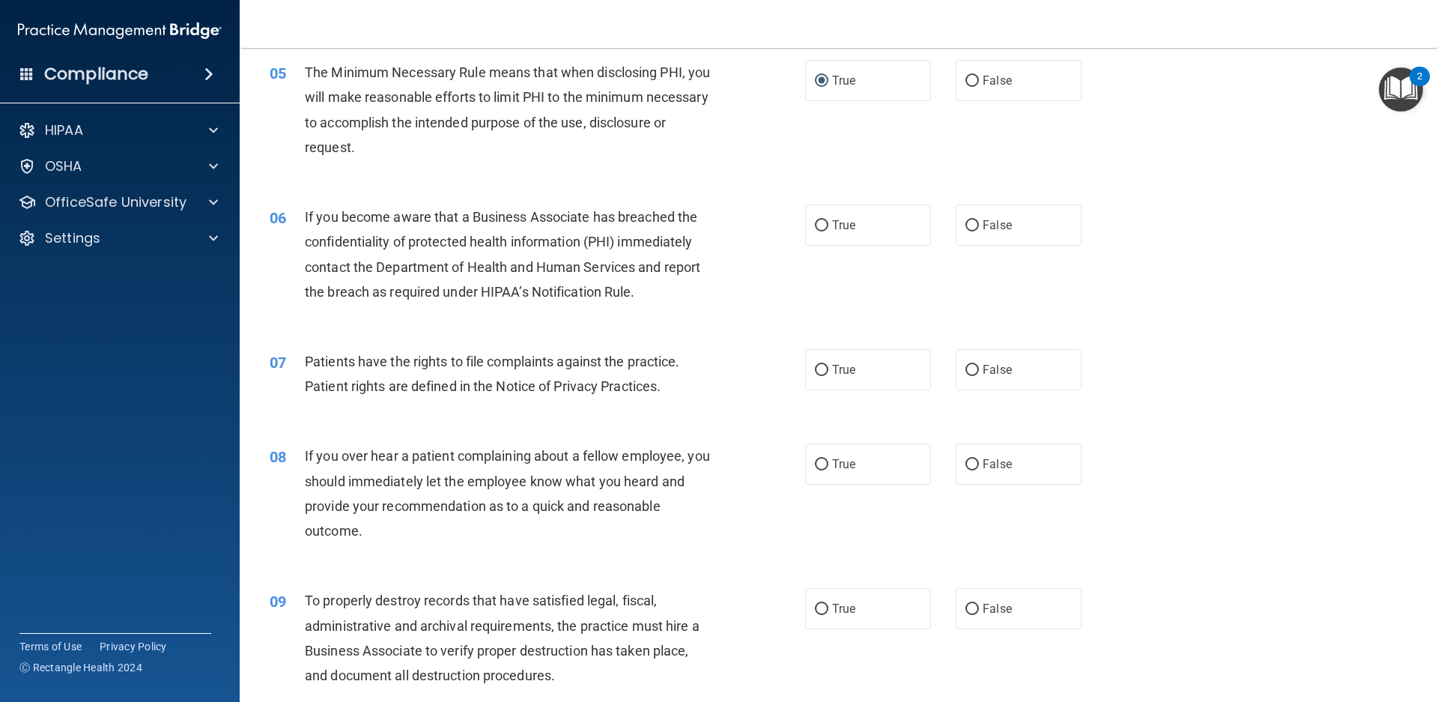
scroll to position [585, 0]
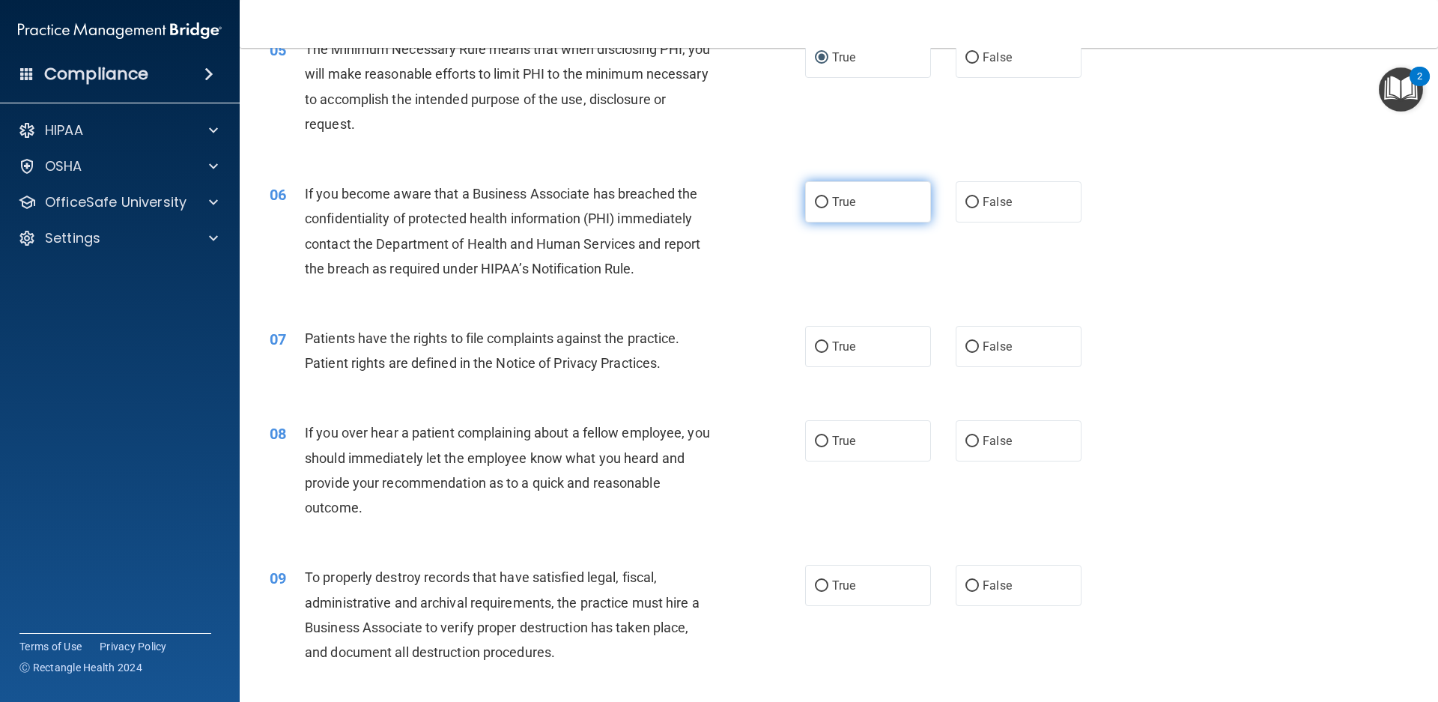
click at [816, 206] on input "True" at bounding box center [821, 202] width 13 height 11
radio input "true"
click at [815, 348] on input "True" at bounding box center [821, 346] width 13 height 11
radio input "true"
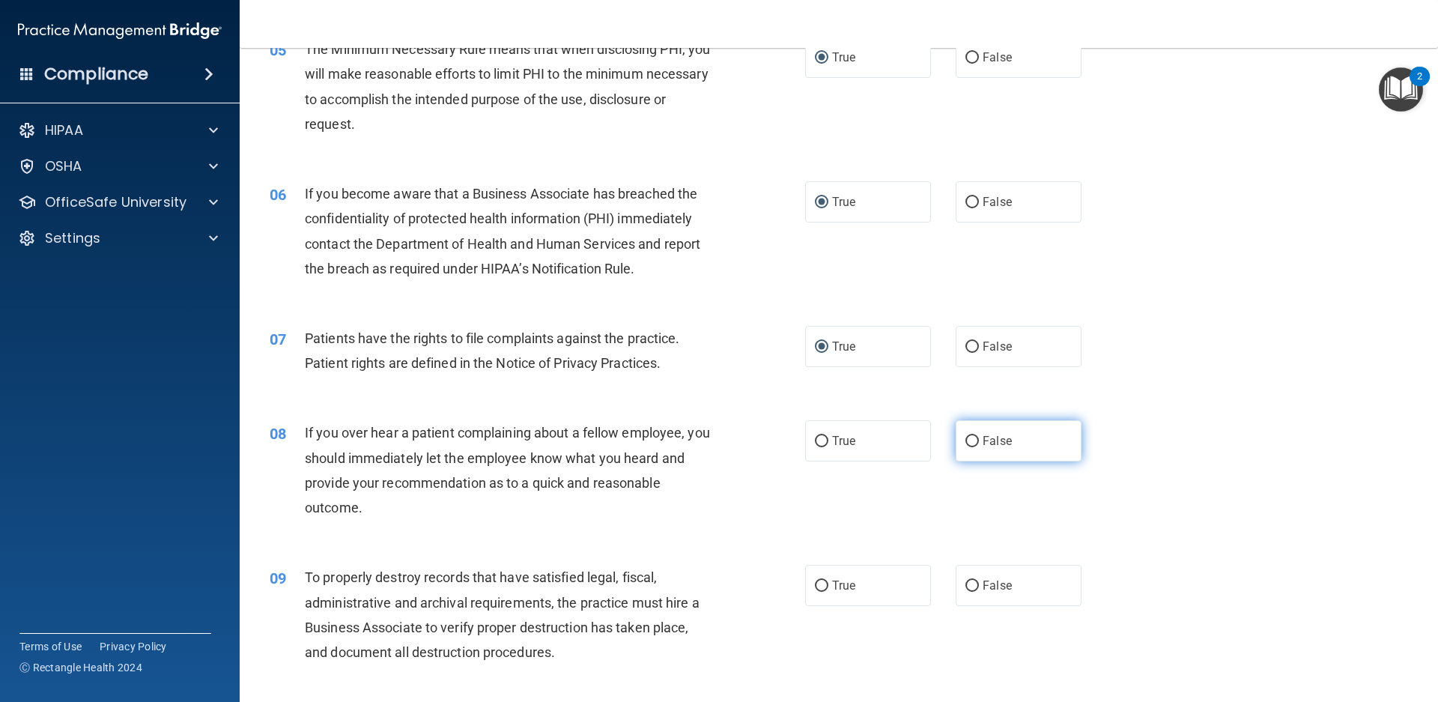
click at [969, 442] on input "False" at bounding box center [971, 441] width 13 height 11
radio input "true"
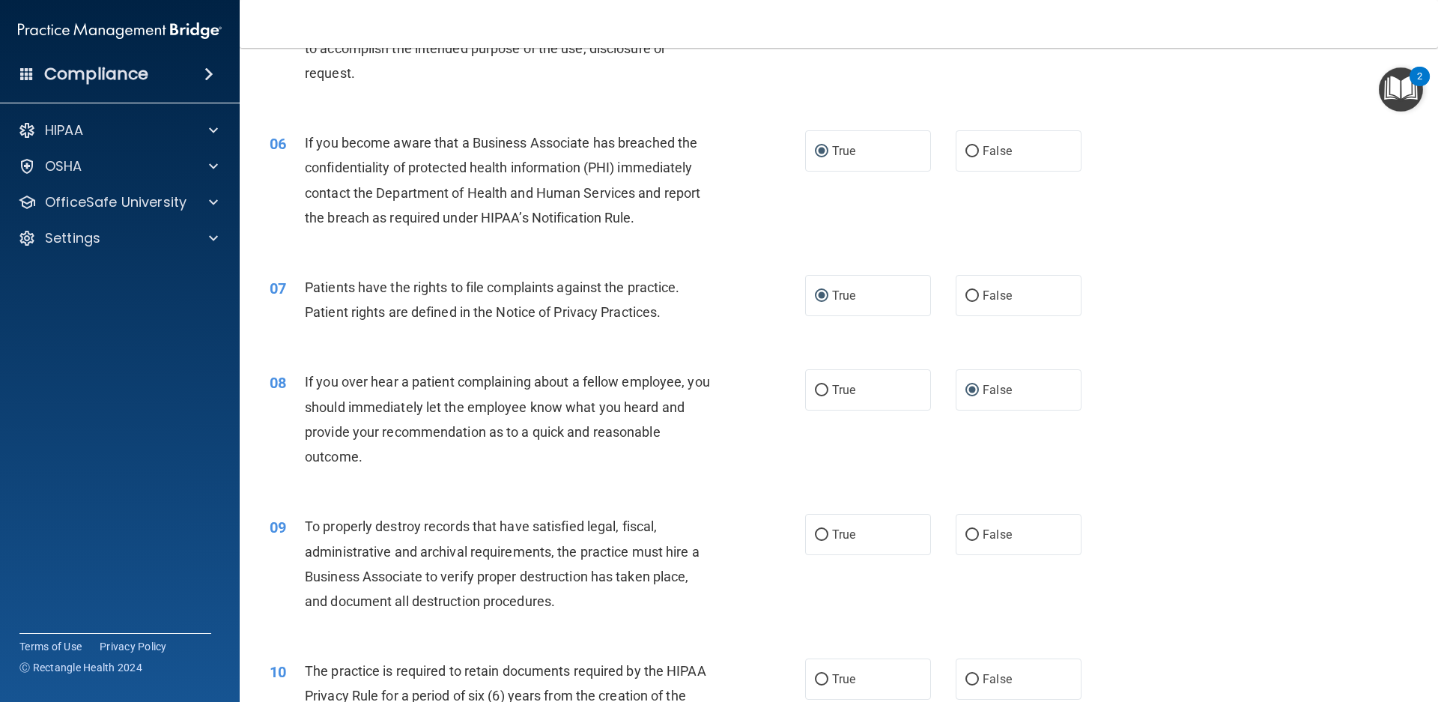
scroll to position [809, 0]
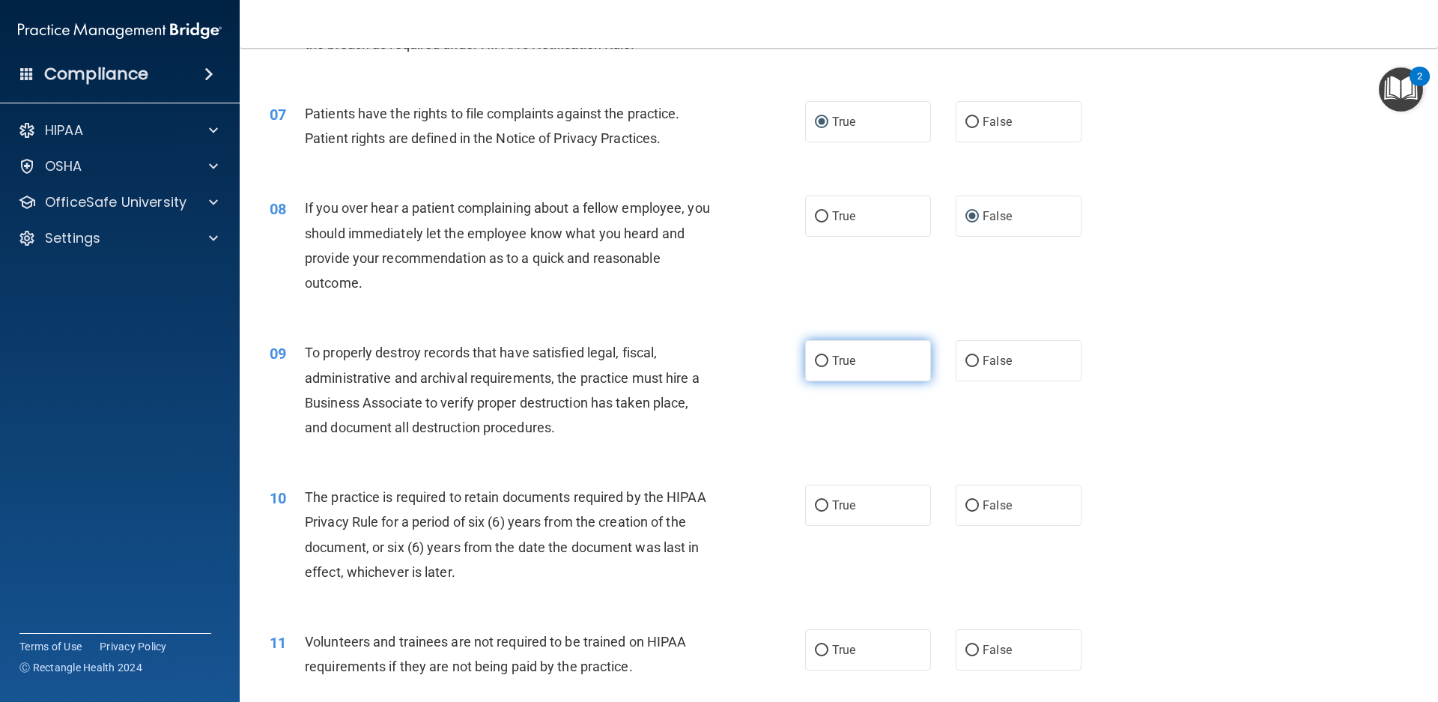
click at [815, 364] on input "True" at bounding box center [821, 361] width 13 height 11
radio input "true"
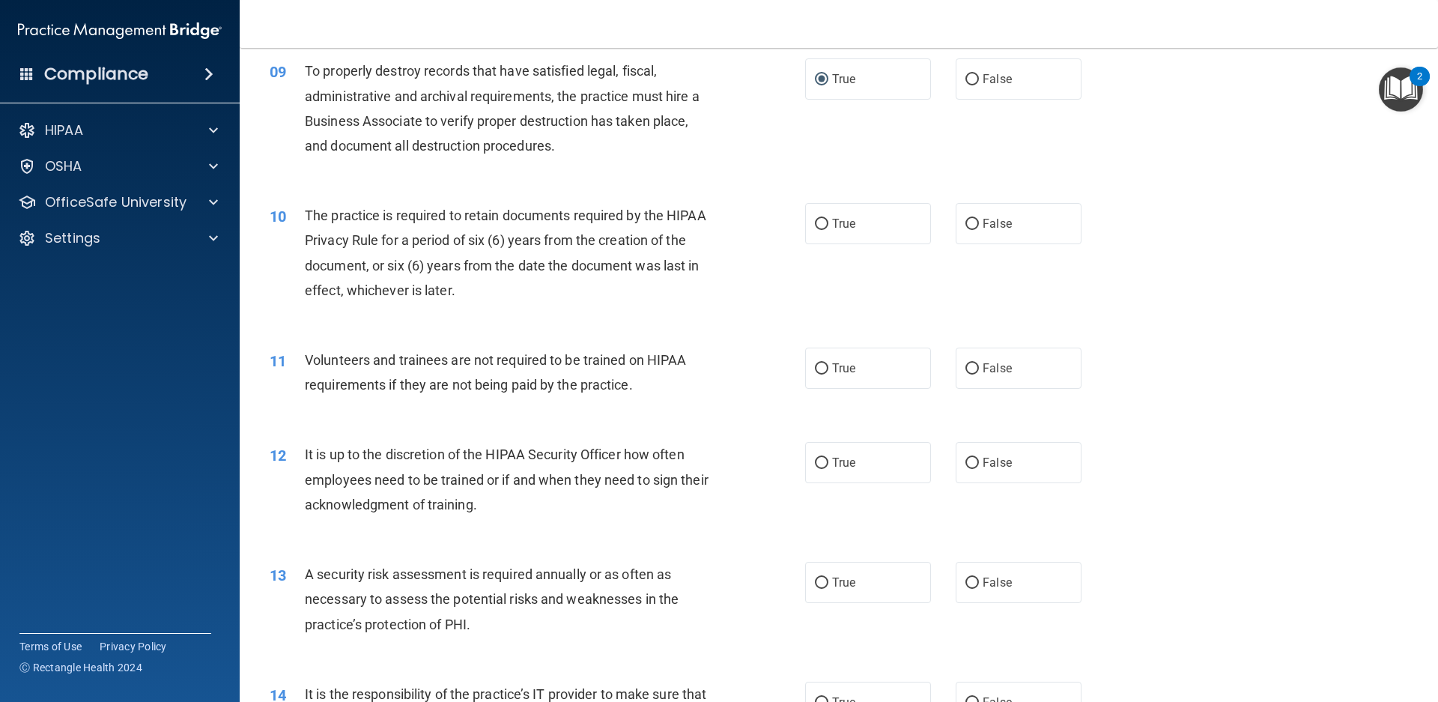
scroll to position [1109, 0]
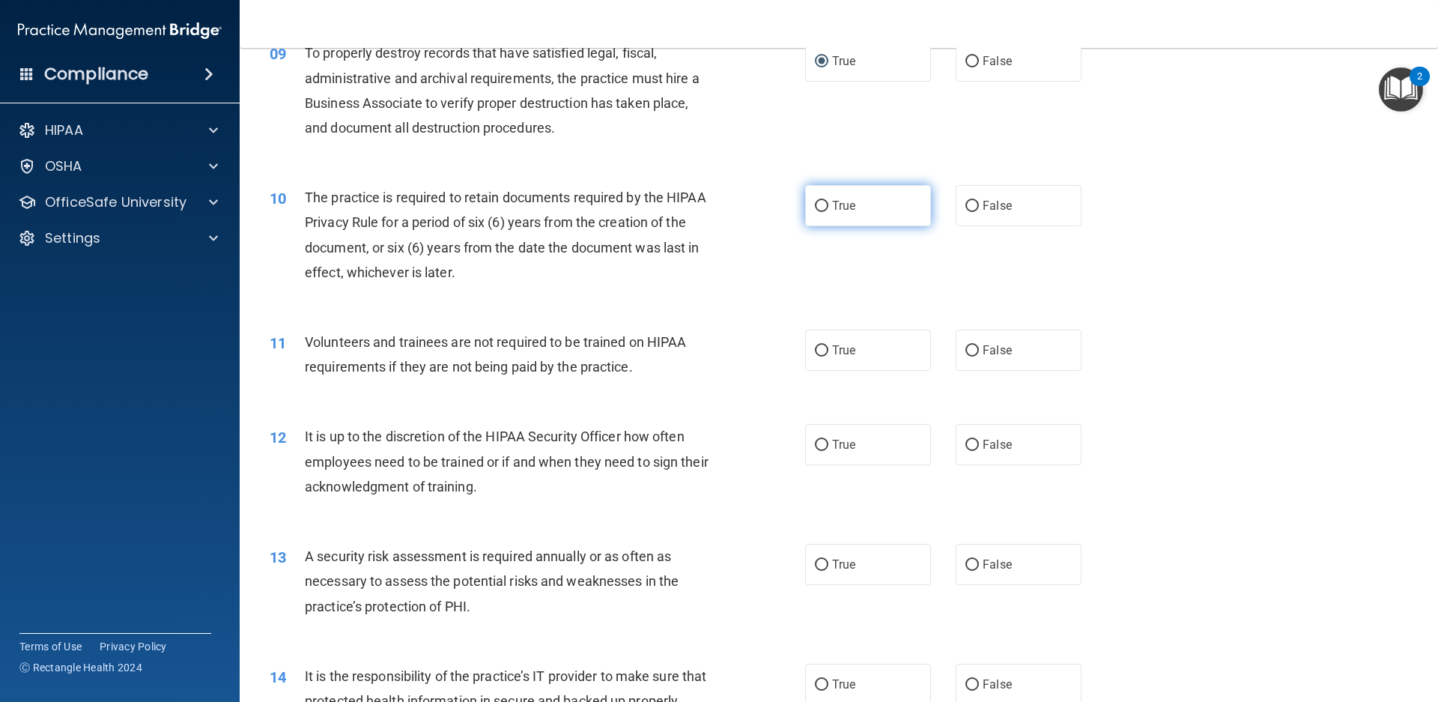
click at [807, 205] on label "True" at bounding box center [868, 205] width 126 height 41
click at [815, 205] on input "True" at bounding box center [821, 206] width 13 height 11
radio input "true"
click at [955, 344] on label "False" at bounding box center [1018, 349] width 126 height 41
click at [965, 345] on input "False" at bounding box center [971, 350] width 13 height 11
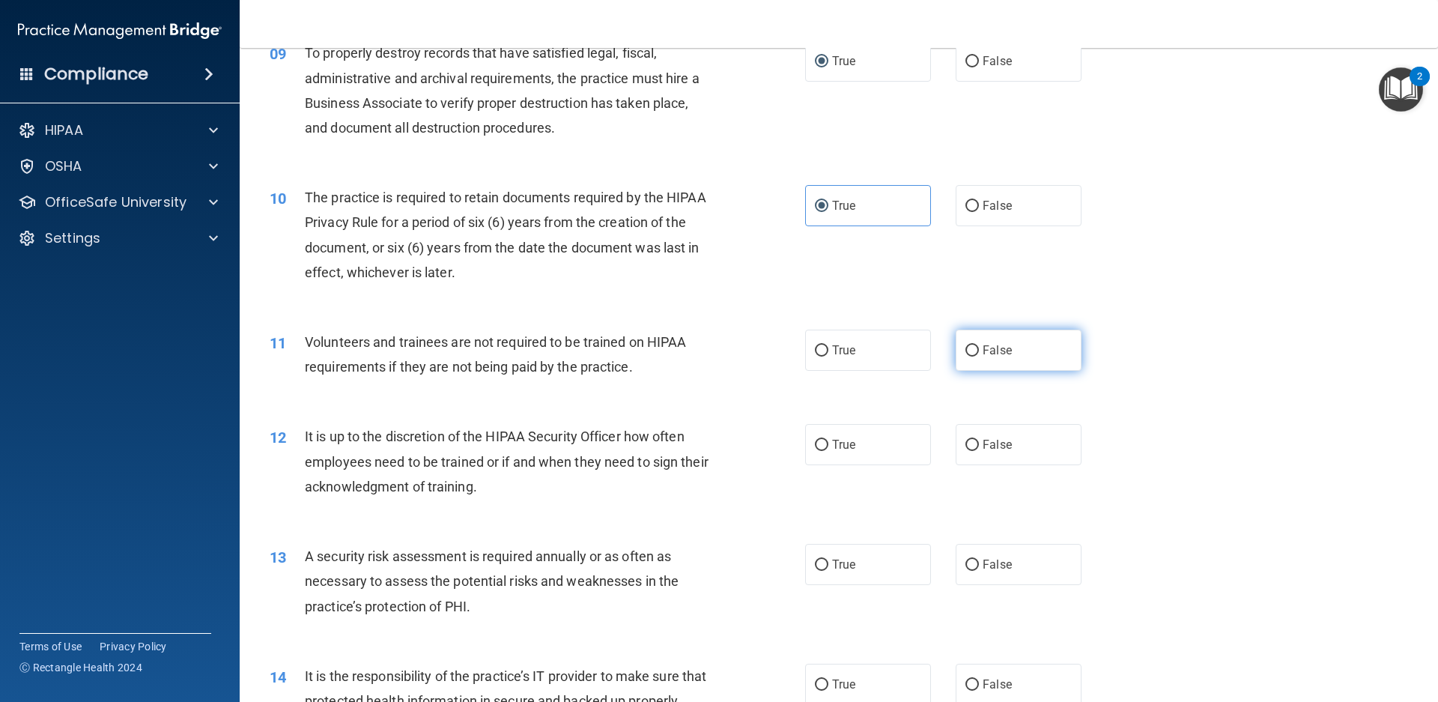
radio input "true"
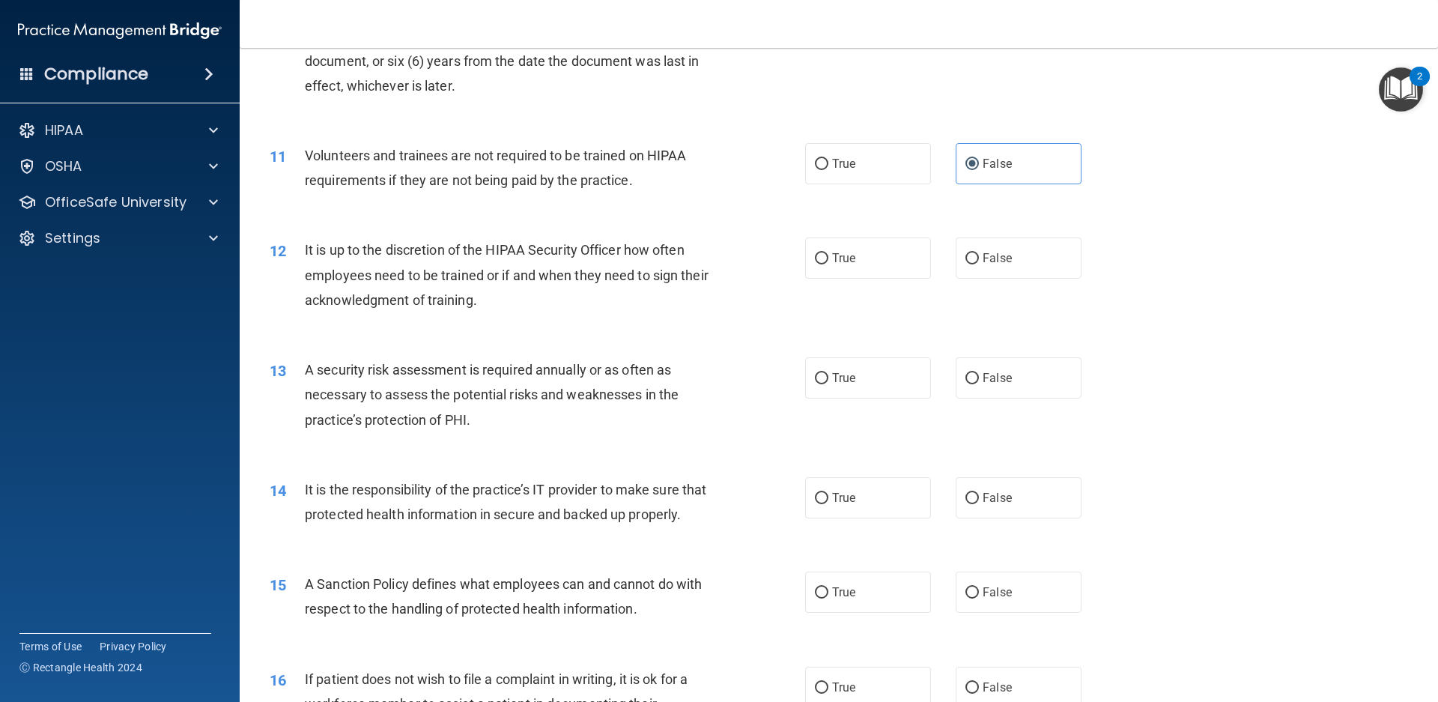
scroll to position [1334, 0]
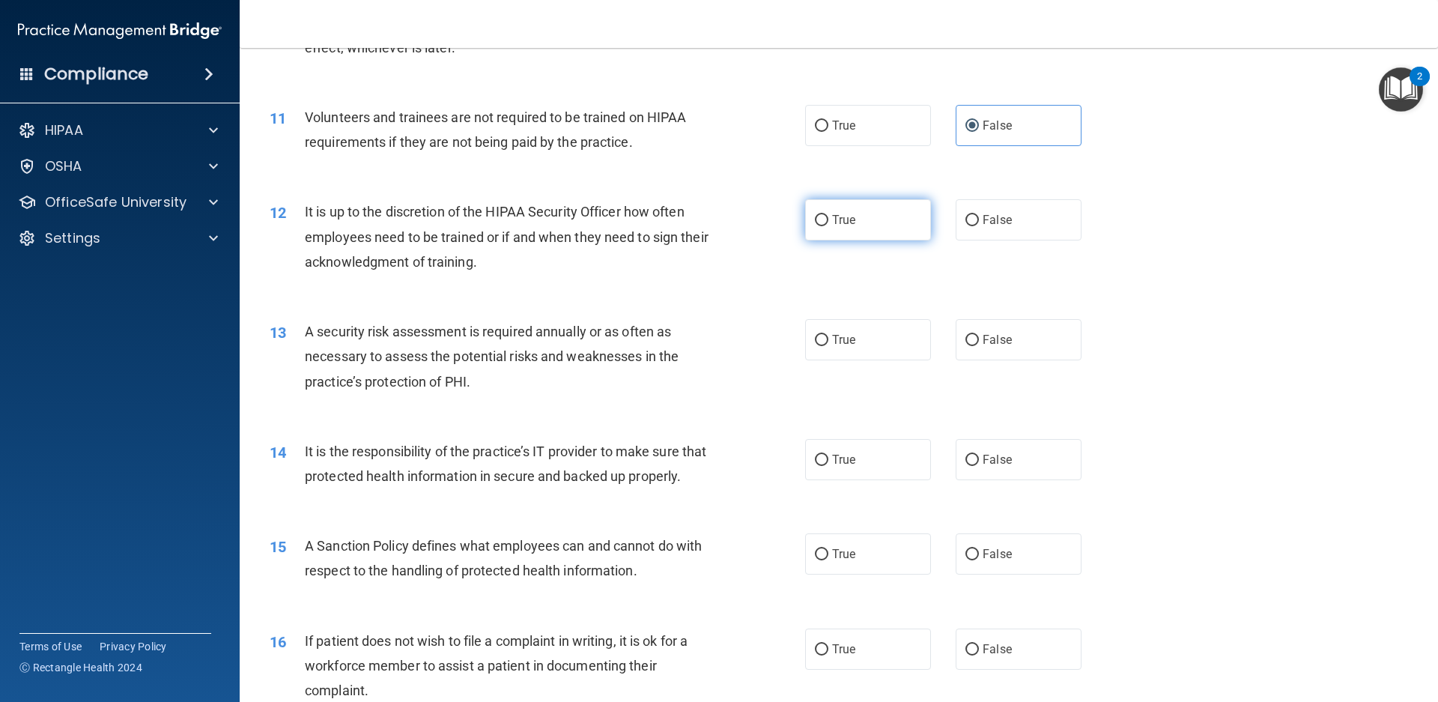
click at [818, 219] on input "True" at bounding box center [821, 220] width 13 height 11
radio input "true"
click at [819, 343] on input "True" at bounding box center [821, 340] width 13 height 11
radio input "true"
click at [818, 459] on input "True" at bounding box center [821, 460] width 13 height 11
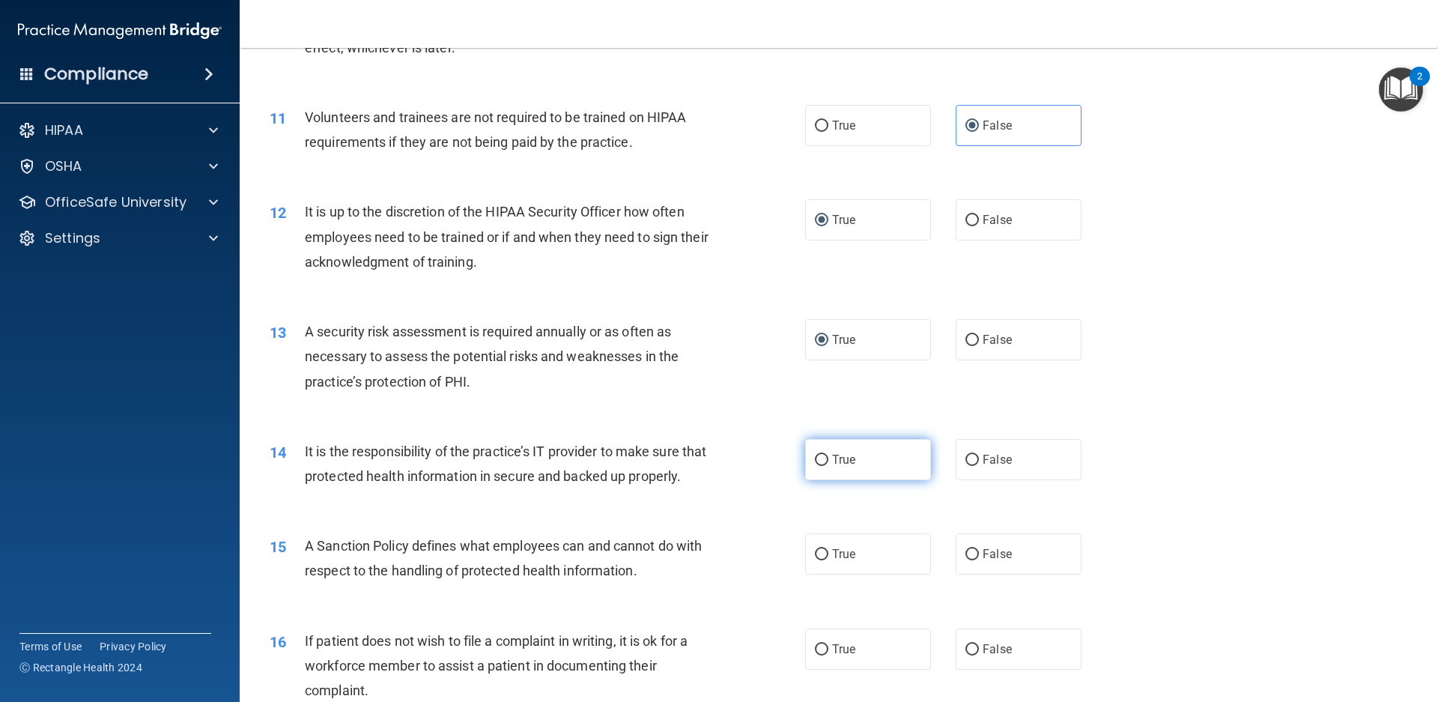
radio input "true"
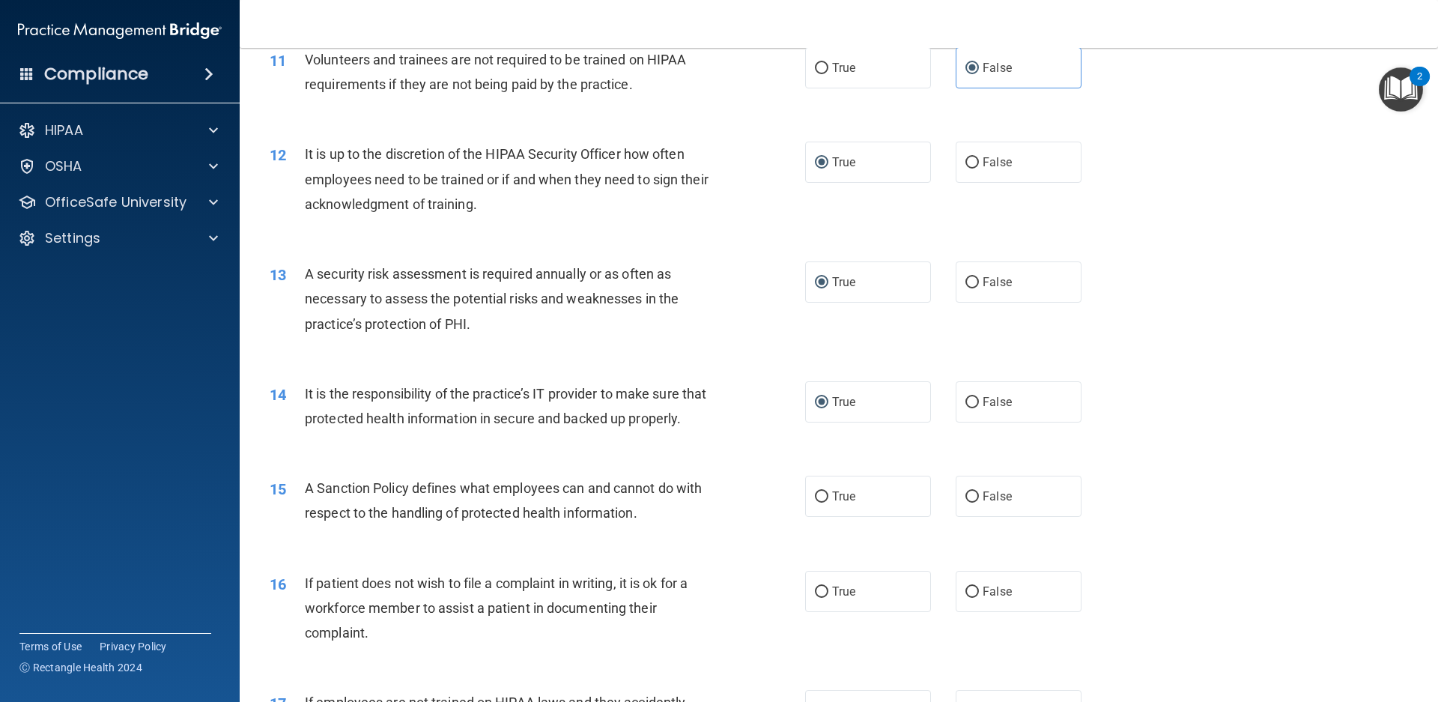
scroll to position [1558, 0]
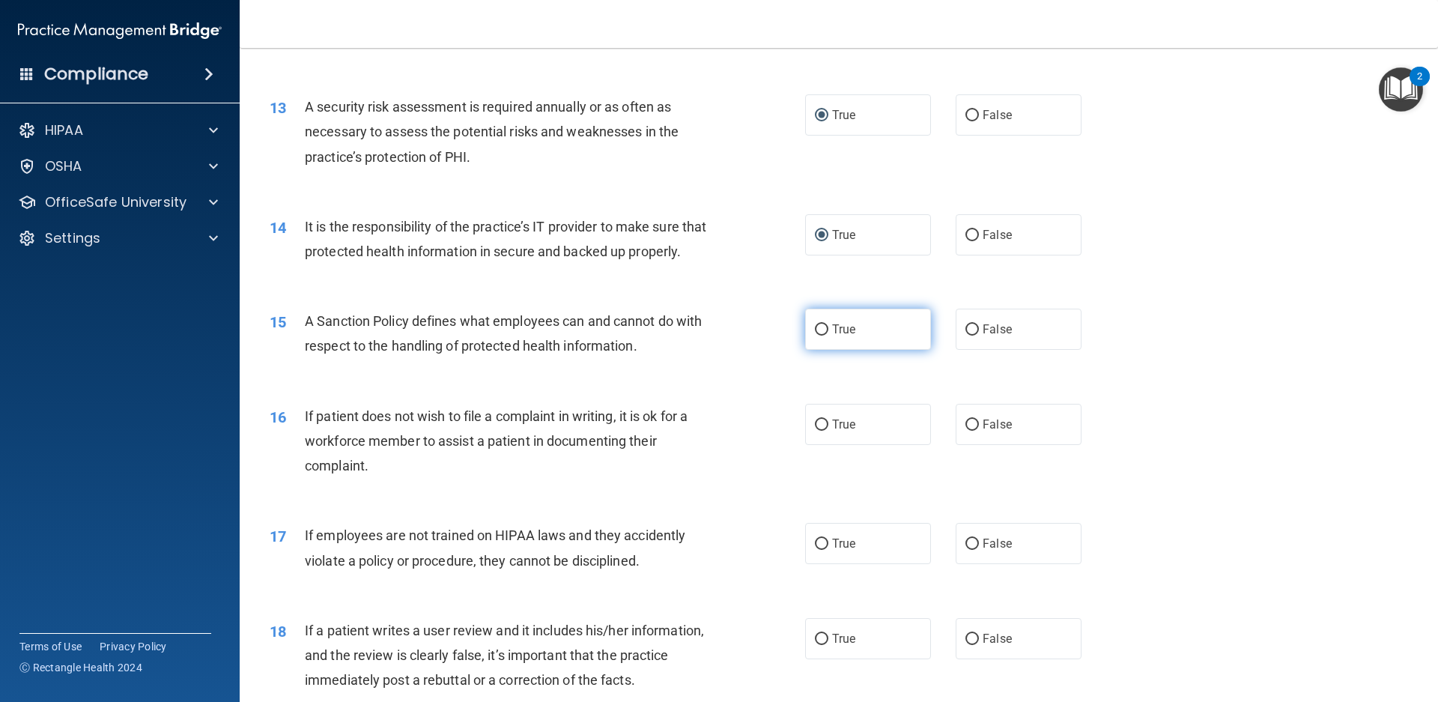
click at [818, 335] on input "True" at bounding box center [821, 329] width 13 height 11
radio input "true"
click at [965, 419] on input "False" at bounding box center [971, 424] width 13 height 11
radio input "true"
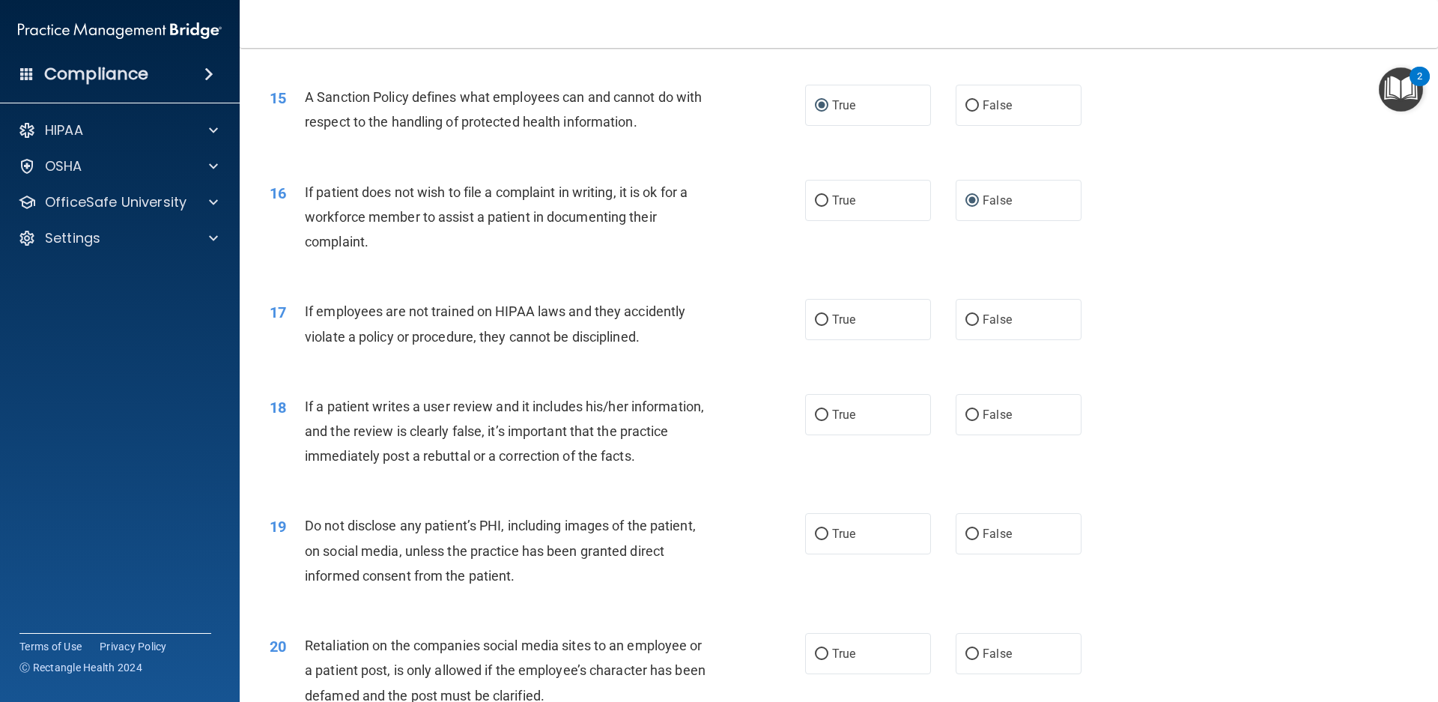
scroll to position [1783, 0]
click at [967, 315] on input "False" at bounding box center [971, 319] width 13 height 11
radio input "true"
click at [839, 416] on span "True" at bounding box center [843, 414] width 23 height 14
click at [828, 416] on input "True" at bounding box center [821, 414] width 13 height 11
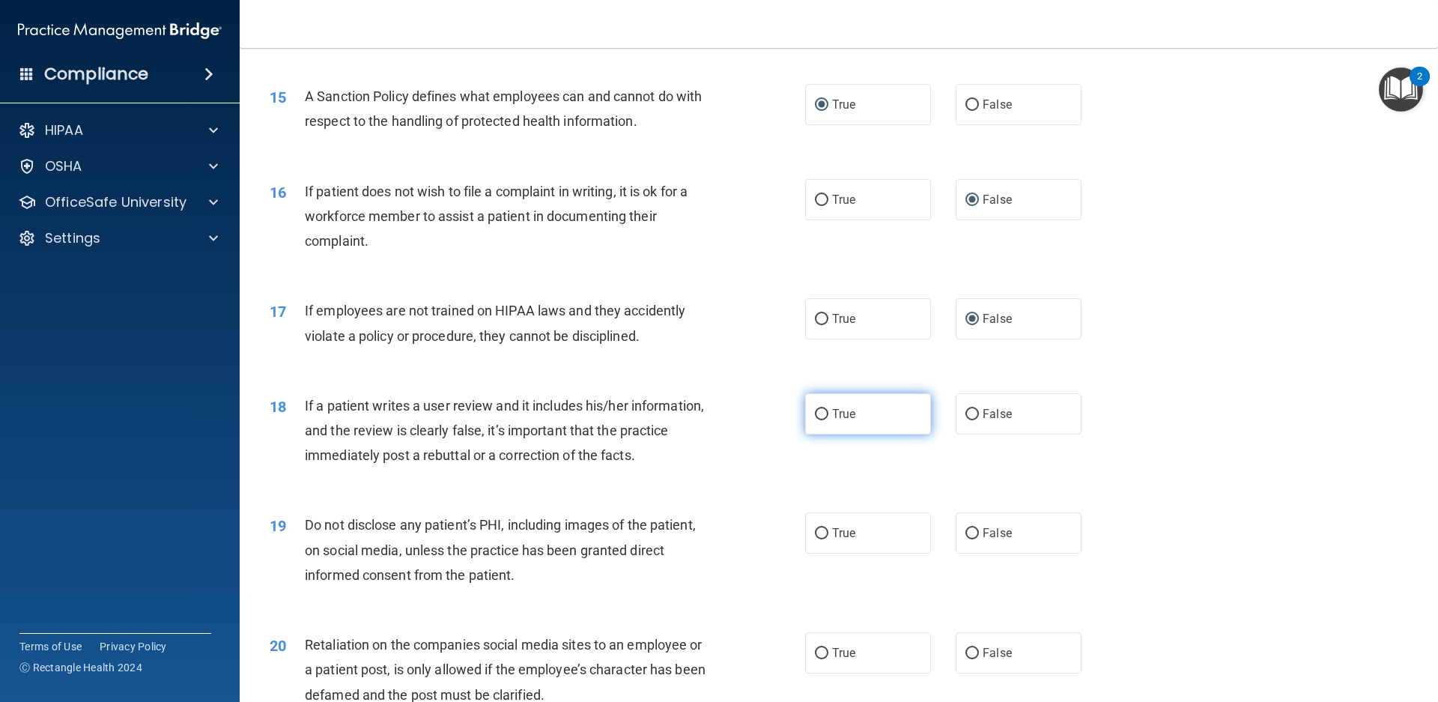
radio input "true"
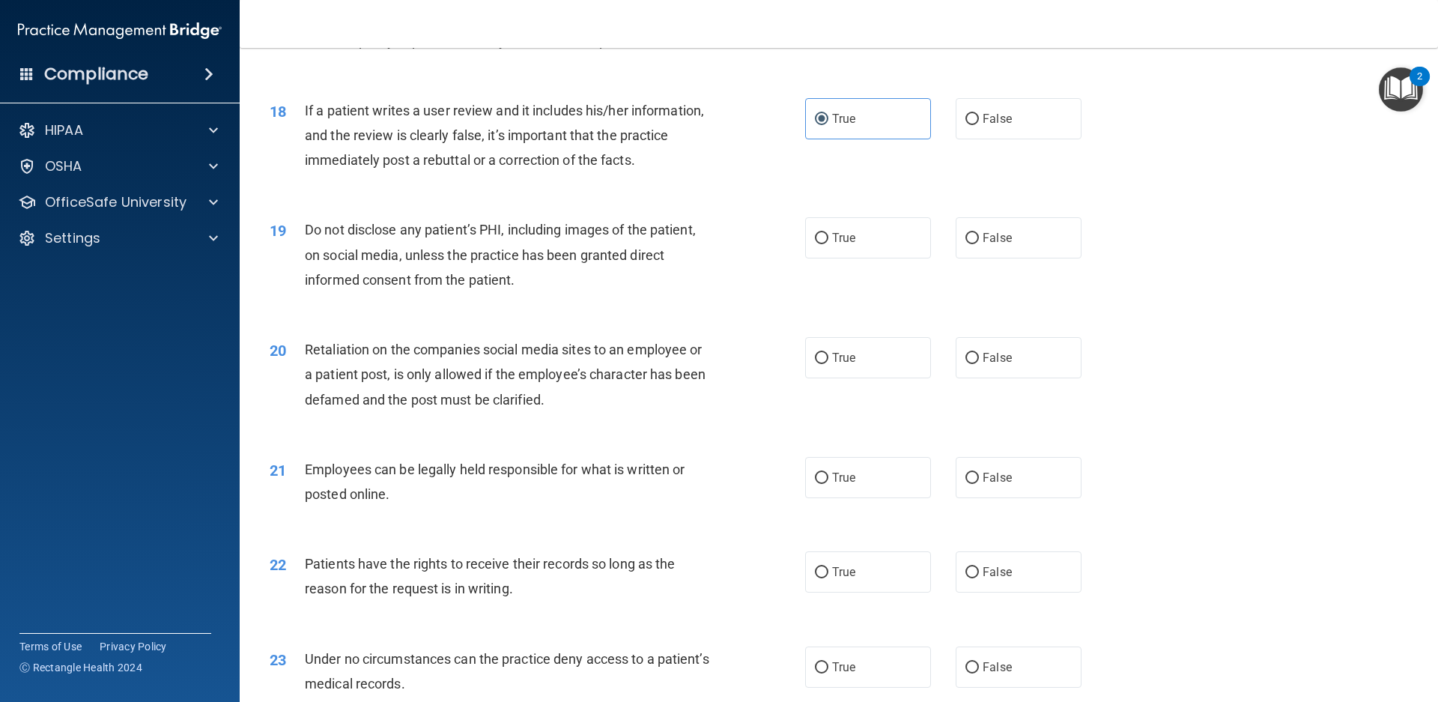
scroll to position [2157, 0]
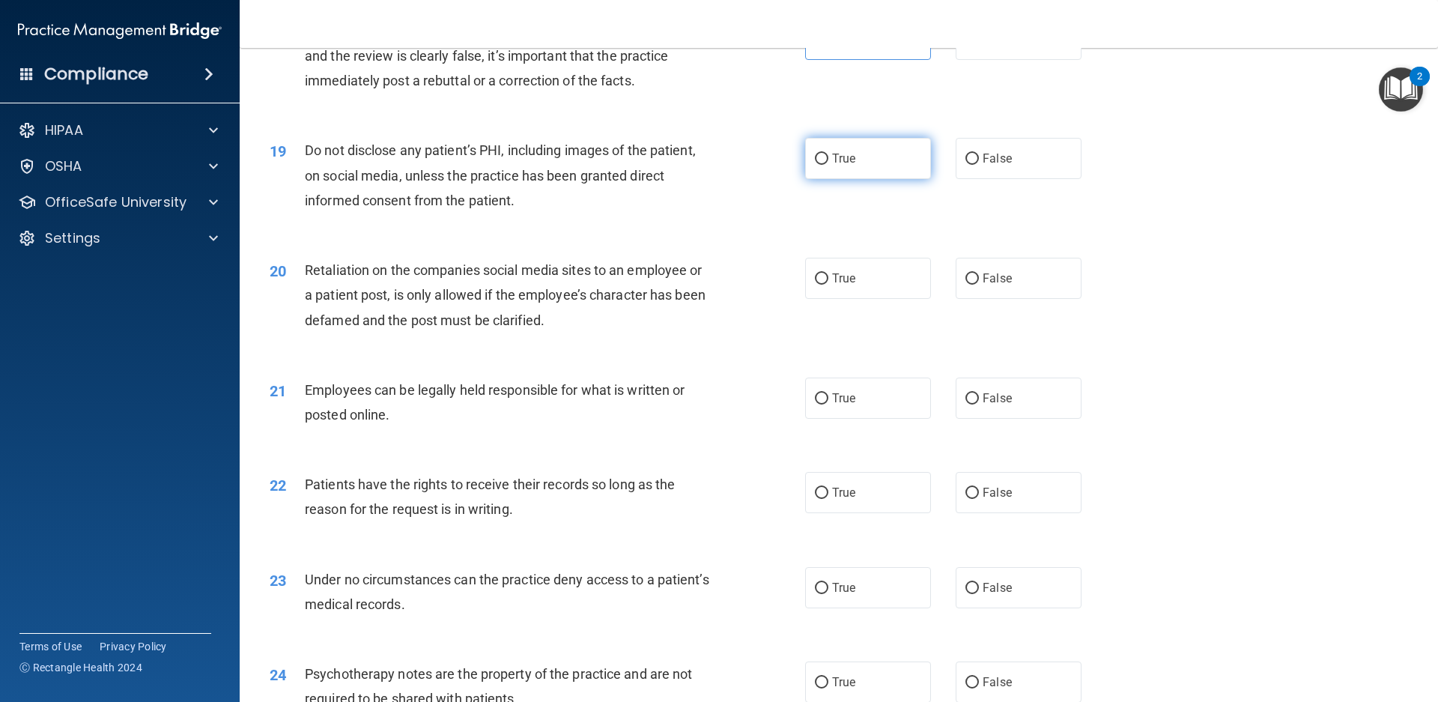
click at [815, 158] on input "True" at bounding box center [821, 159] width 13 height 11
radio input "true"
click at [983, 273] on span "False" at bounding box center [996, 278] width 29 height 14
click at [979, 273] on input "False" at bounding box center [971, 278] width 13 height 11
radio input "true"
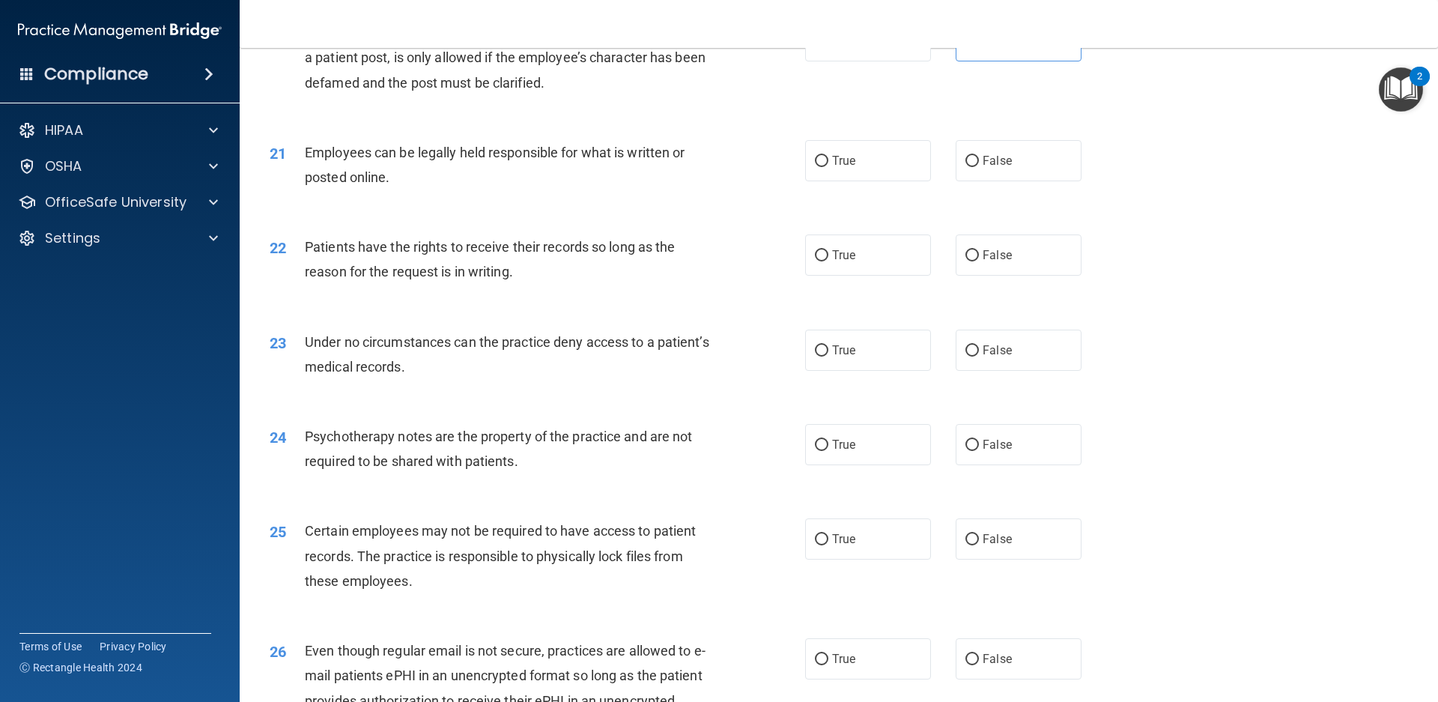
scroll to position [2457, 0]
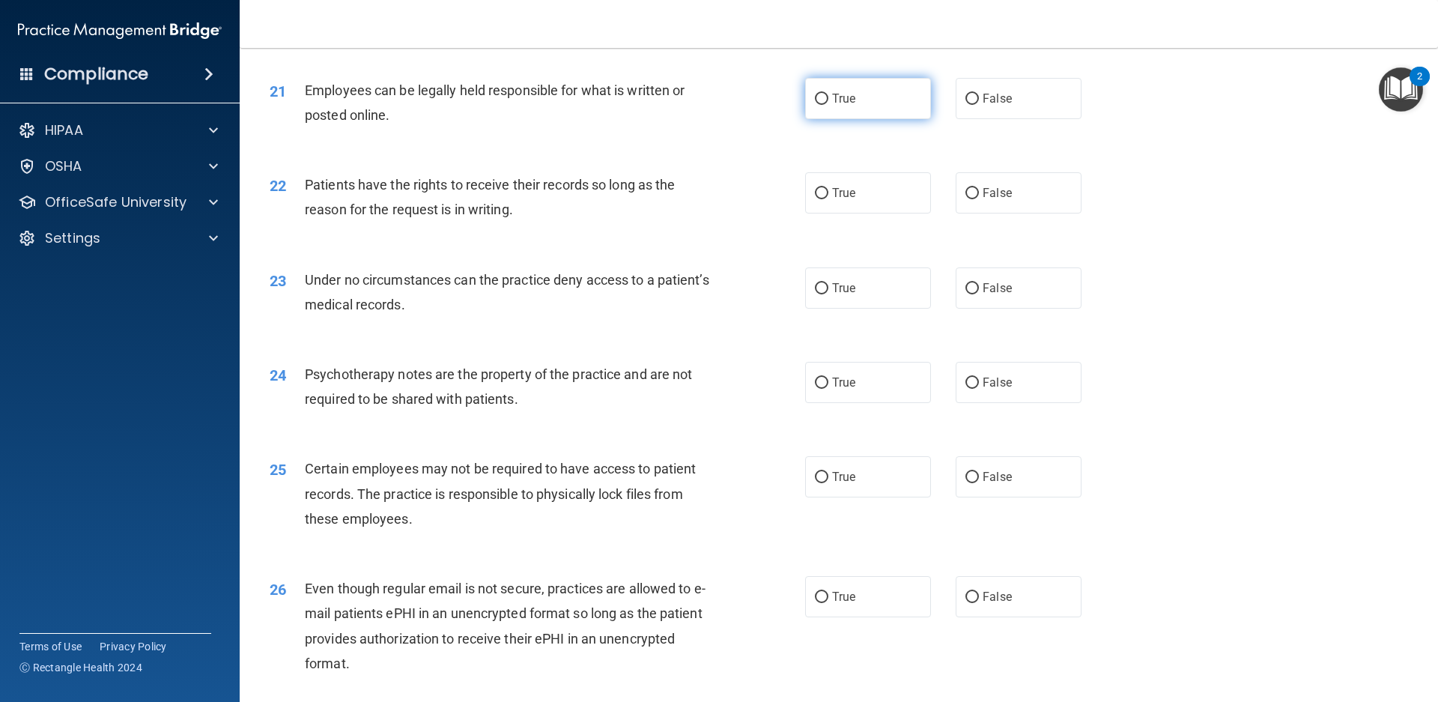
click at [821, 102] on input "True" at bounding box center [821, 99] width 13 height 11
radio input "true"
click at [821, 191] on input "True" at bounding box center [821, 193] width 13 height 11
radio input "true"
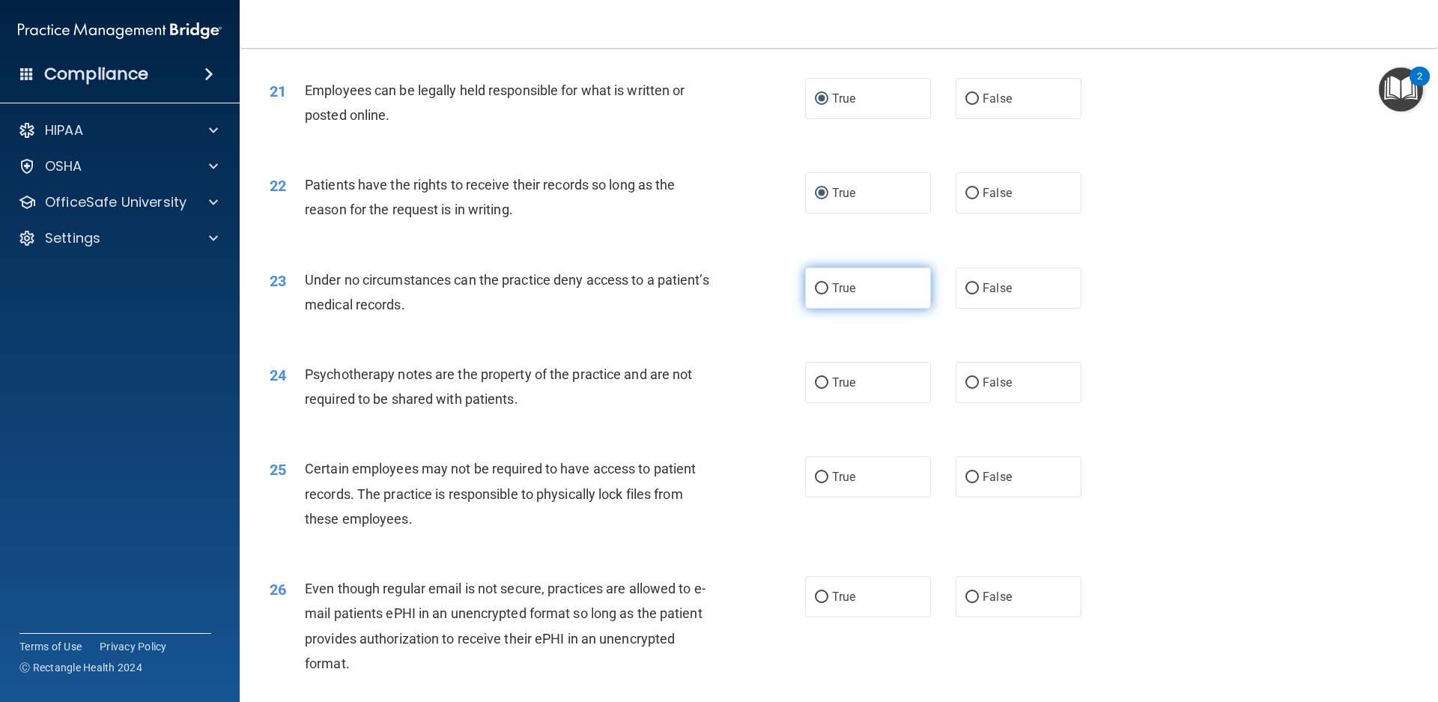
click at [820, 283] on input "True" at bounding box center [821, 288] width 13 height 11
radio input "true"
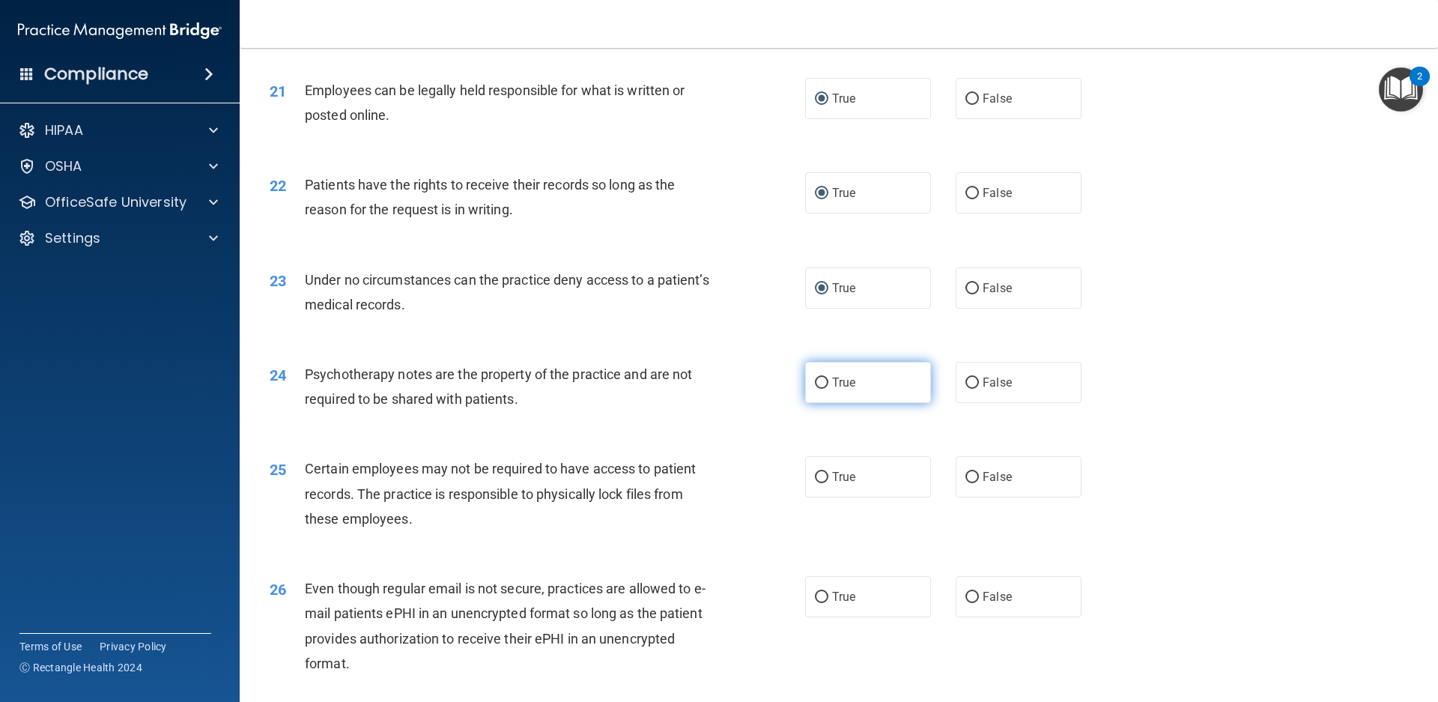
click at [821, 386] on input "True" at bounding box center [821, 382] width 13 height 11
radio input "true"
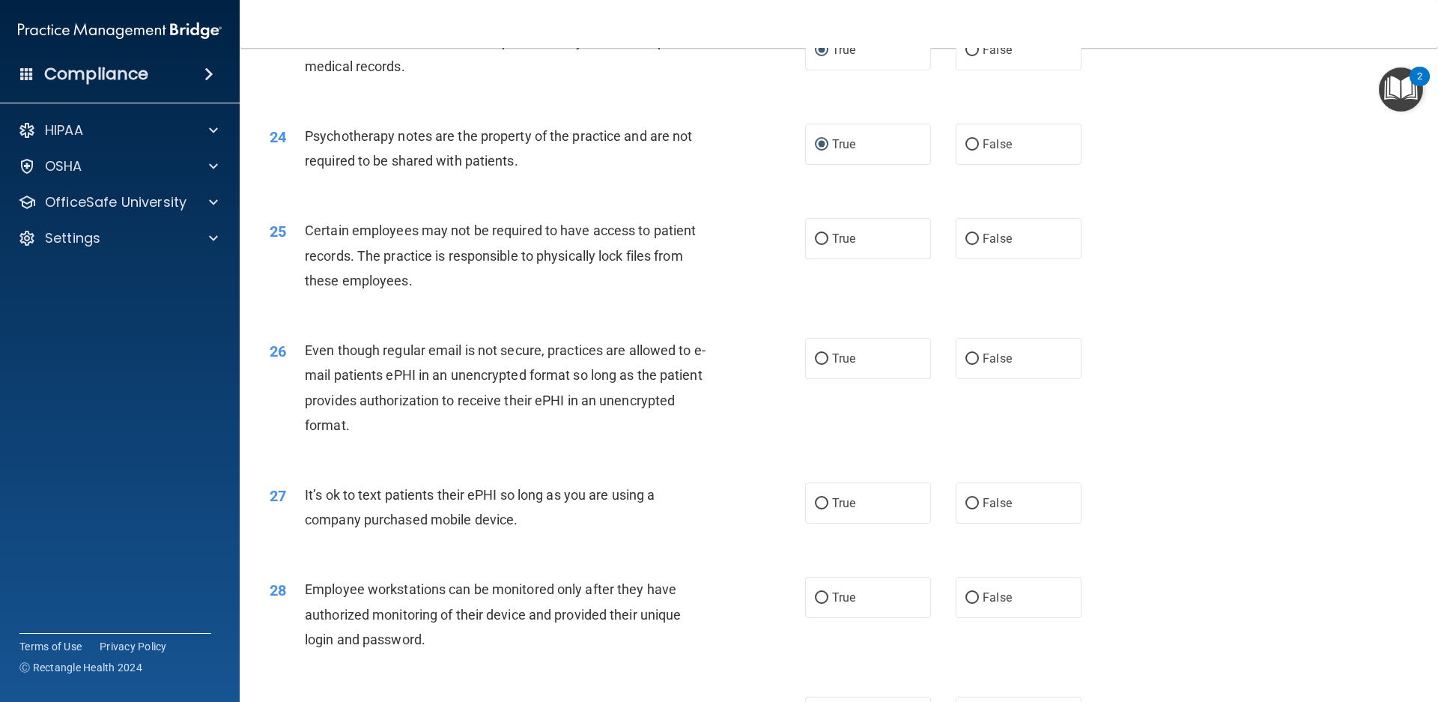
scroll to position [2756, 0]
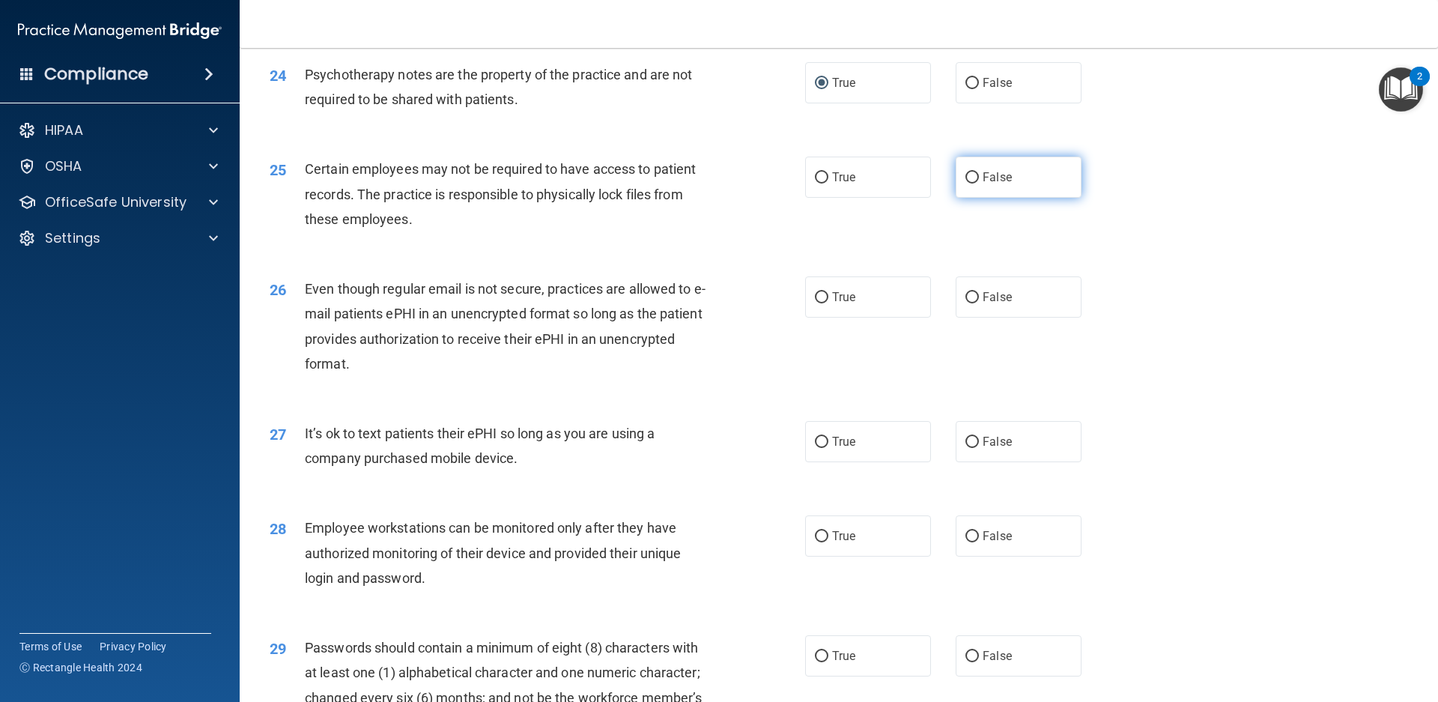
click at [992, 180] on span "False" at bounding box center [996, 177] width 29 height 14
click at [979, 180] on input "False" at bounding box center [971, 177] width 13 height 11
radio input "true"
click at [839, 298] on span "True" at bounding box center [843, 297] width 23 height 14
click at [828, 298] on input "True" at bounding box center [821, 297] width 13 height 11
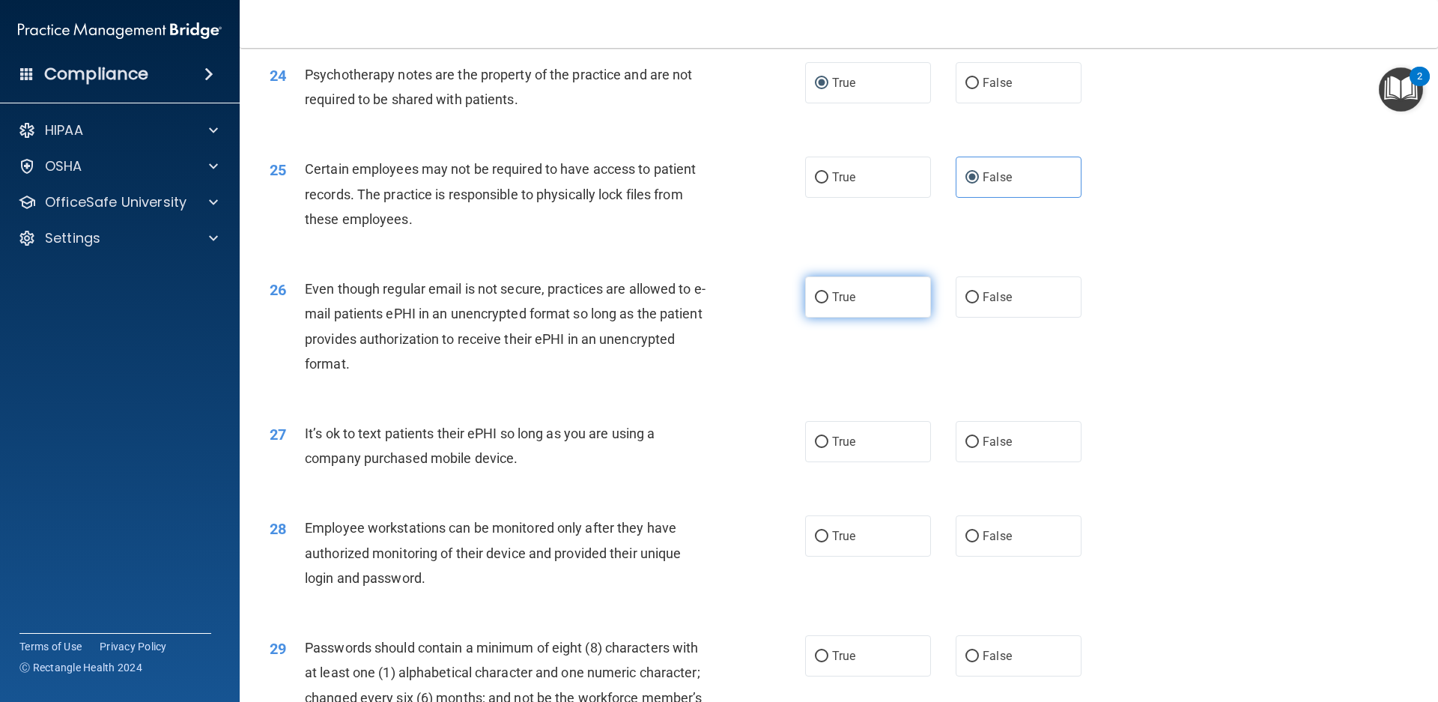
radio input "true"
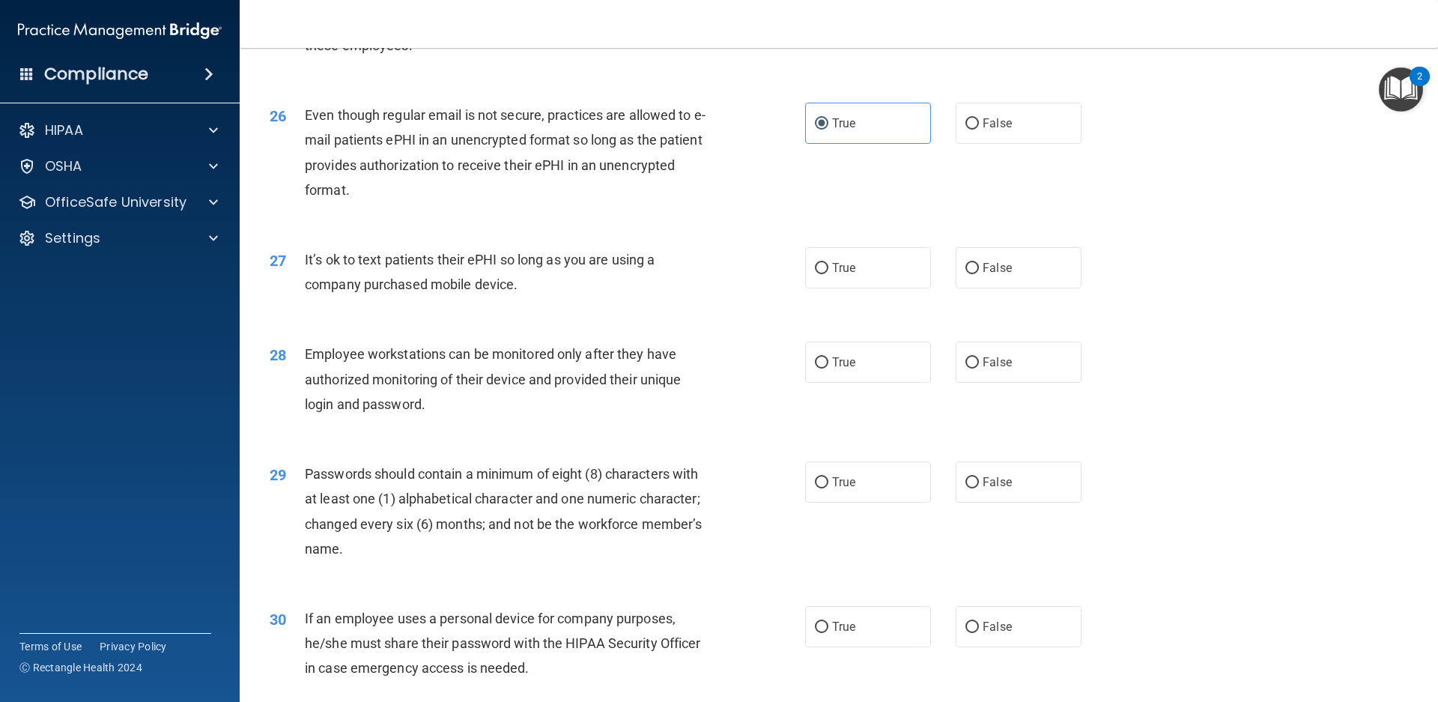
scroll to position [2981, 0]
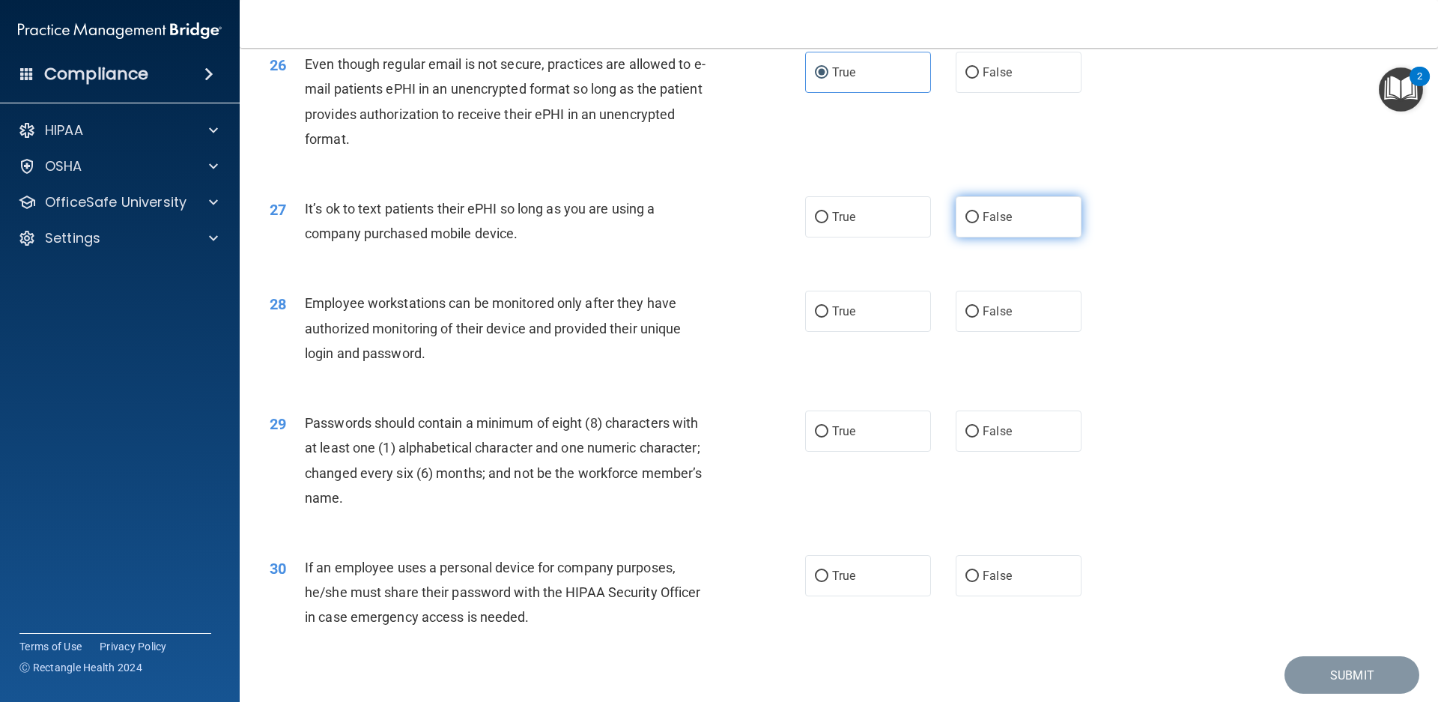
click at [997, 224] on label "False" at bounding box center [1018, 216] width 126 height 41
click at [979, 223] on input "False" at bounding box center [971, 217] width 13 height 11
radio input "true"
click at [815, 309] on input "True" at bounding box center [821, 311] width 13 height 11
radio input "true"
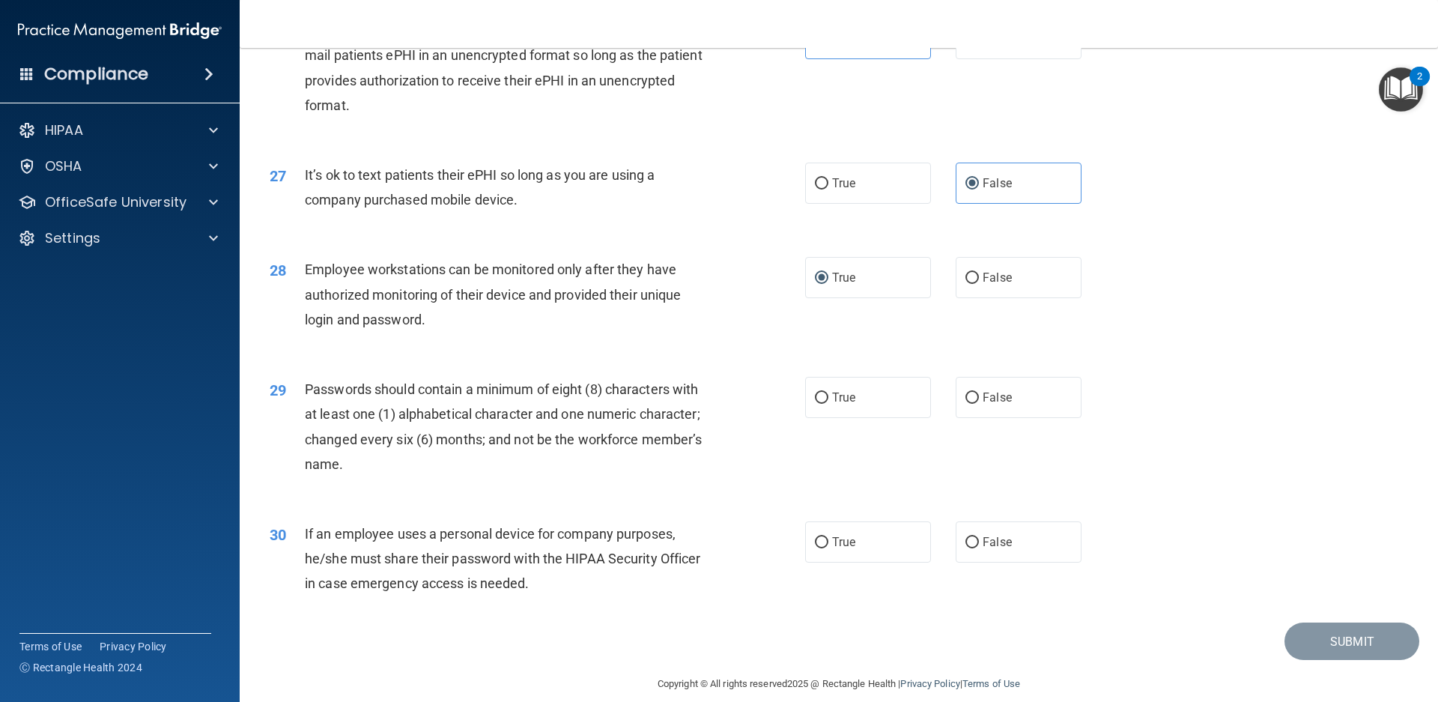
scroll to position [3033, 0]
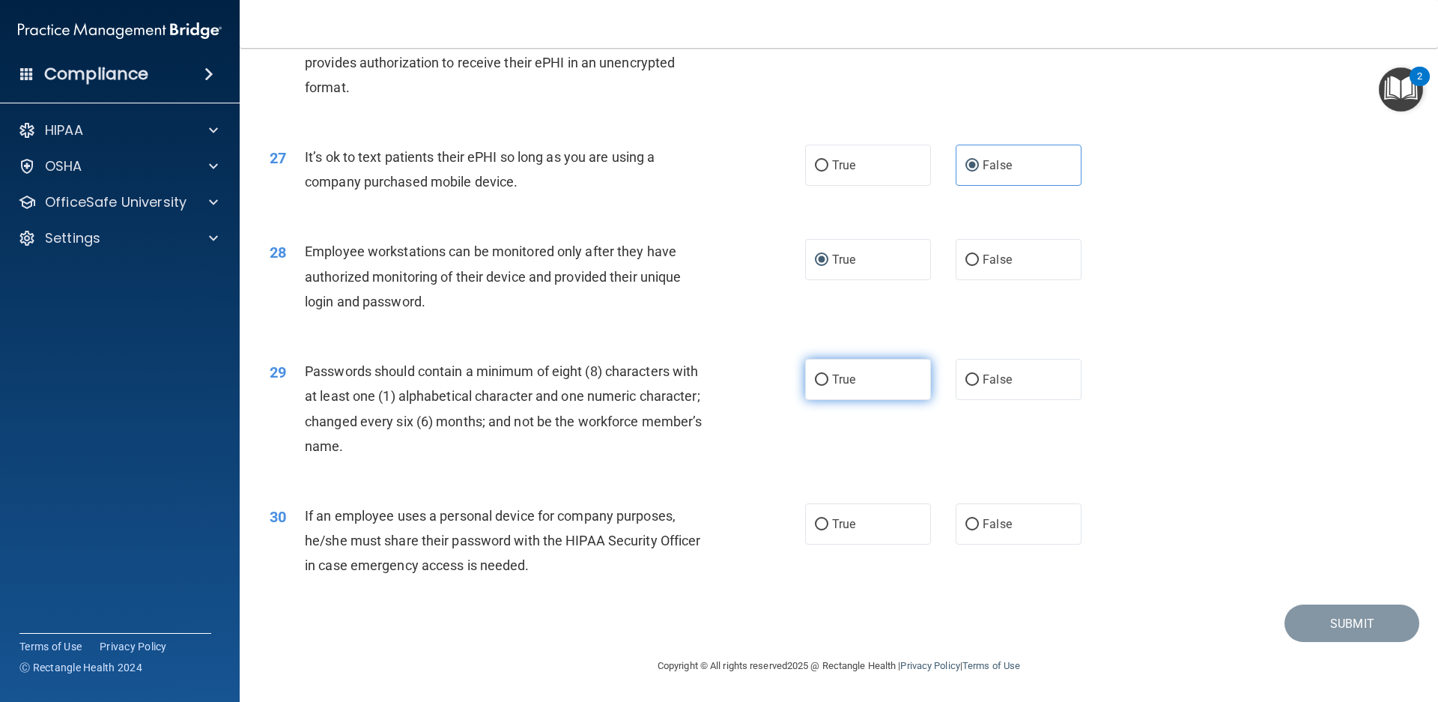
click at [815, 380] on input "True" at bounding box center [821, 379] width 13 height 11
radio input "true"
click at [815, 526] on input "True" at bounding box center [821, 524] width 13 height 11
radio input "true"
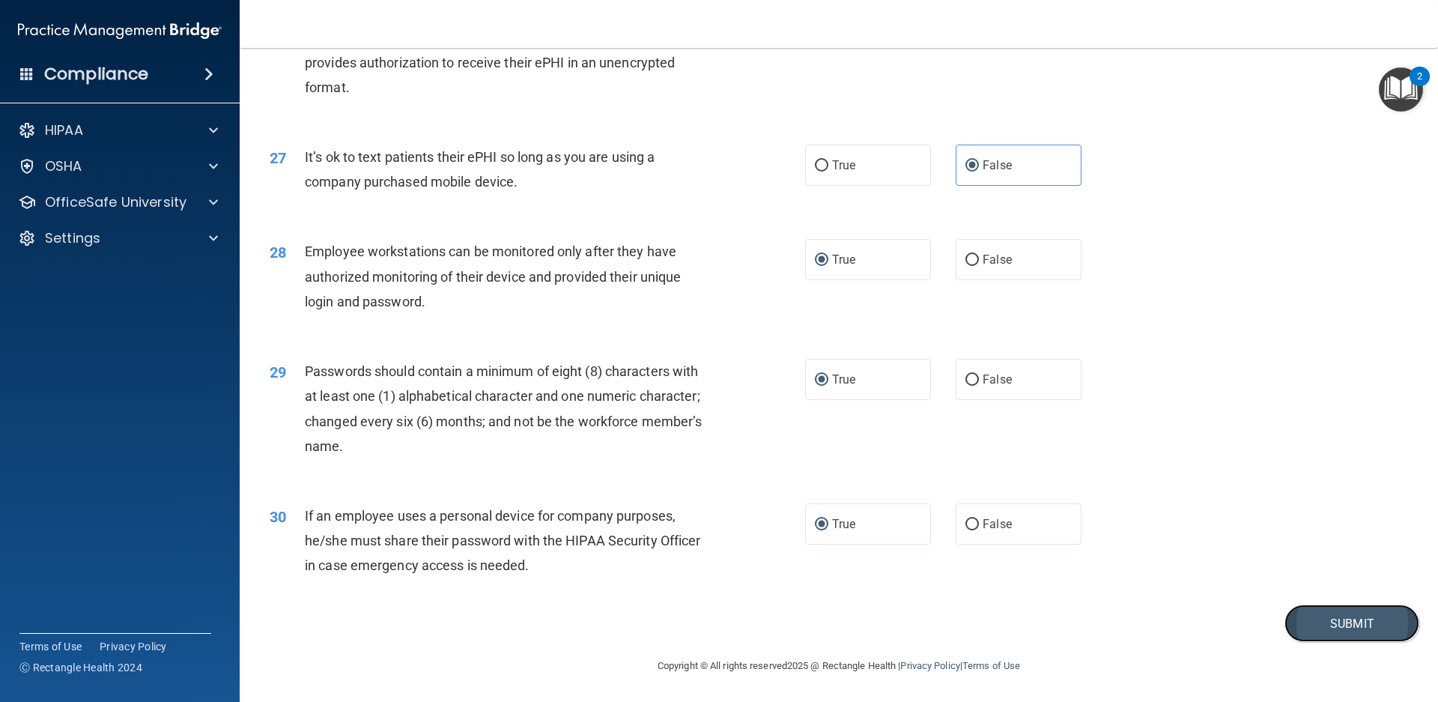
click at [1328, 615] on button "Submit" at bounding box center [1351, 623] width 135 height 38
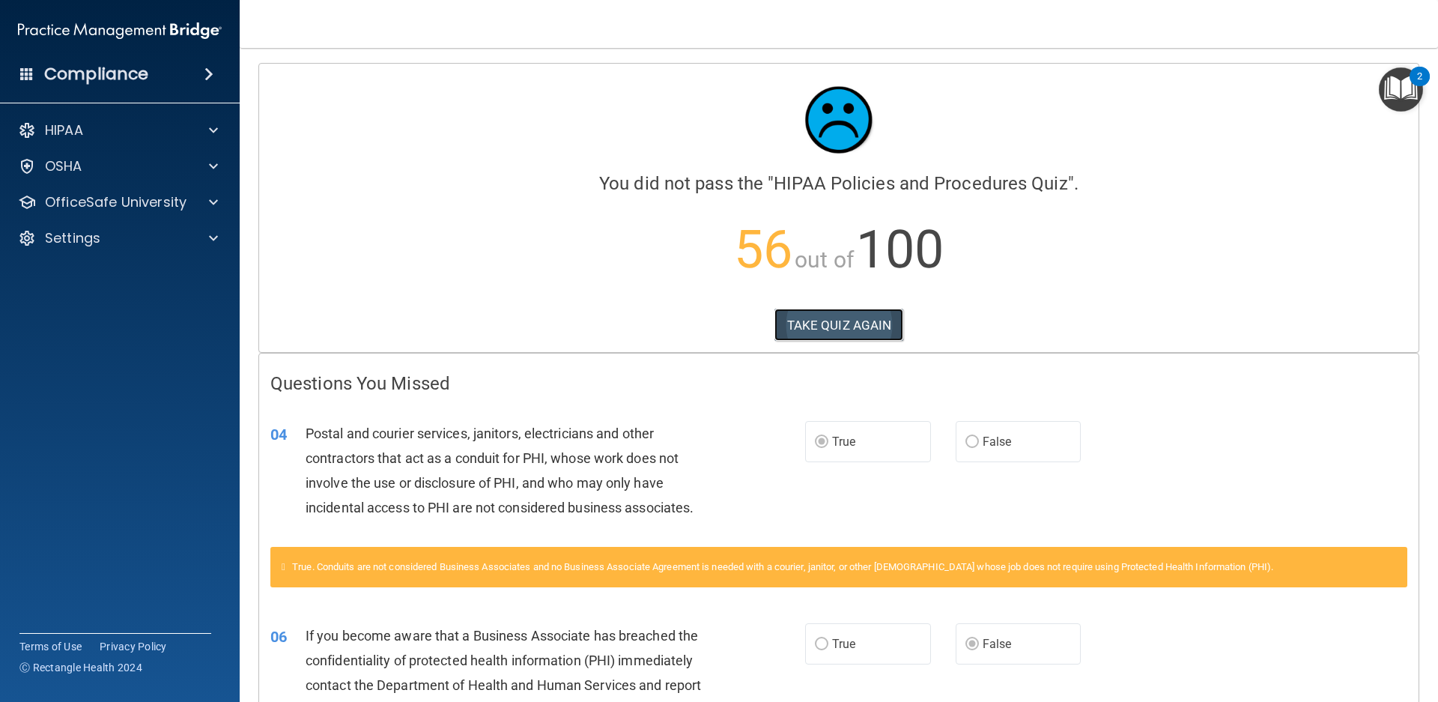
click at [817, 327] on button "TAKE QUIZ AGAIN" at bounding box center [839, 325] width 130 height 33
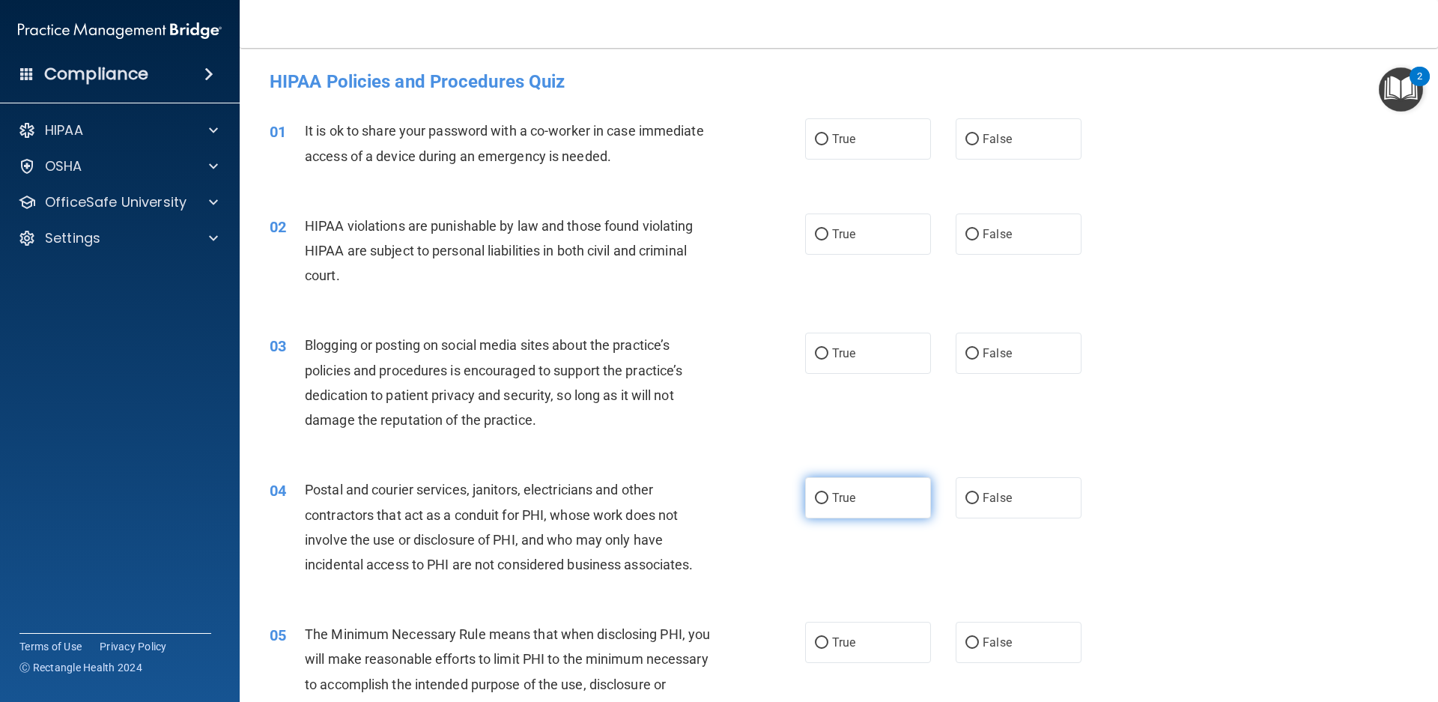
click at [805, 496] on label "True" at bounding box center [868, 497] width 126 height 41
click at [815, 496] on input "True" at bounding box center [821, 498] width 13 height 11
radio input "true"
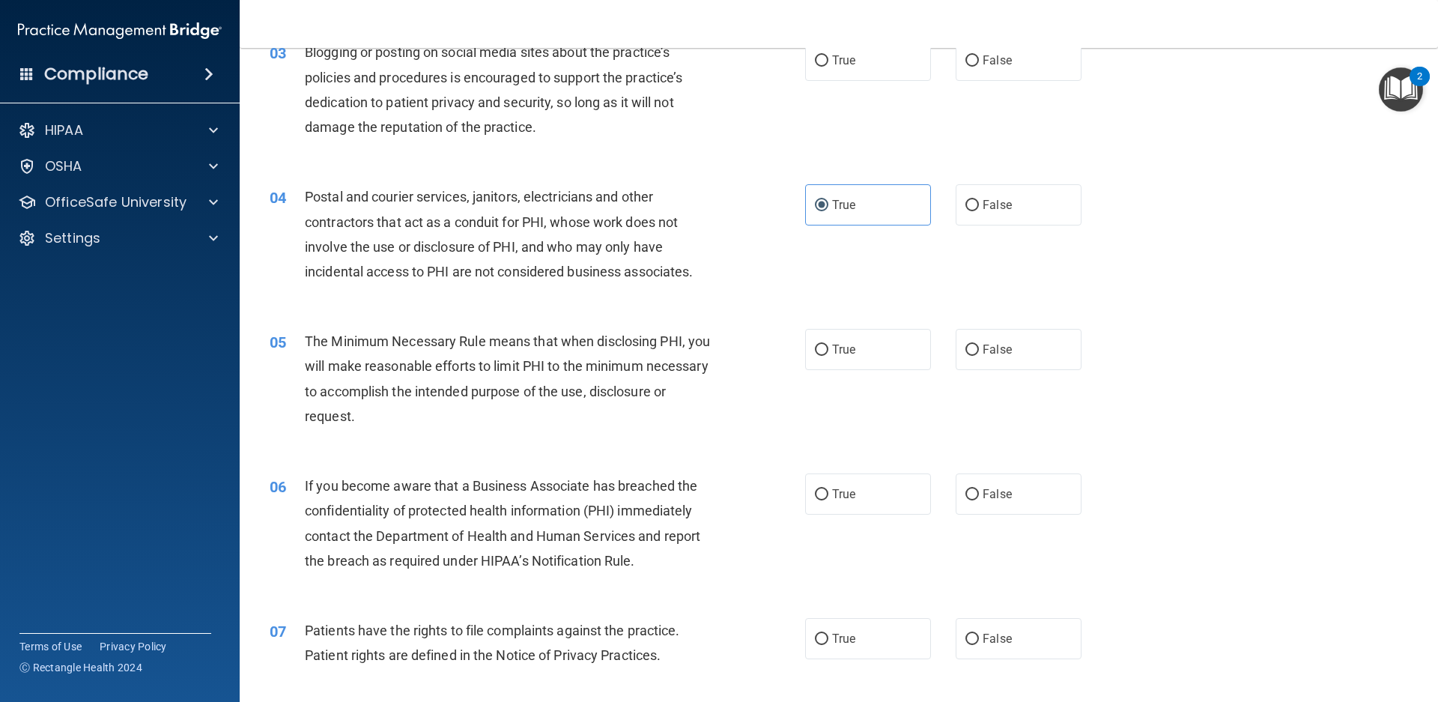
scroll to position [300, 0]
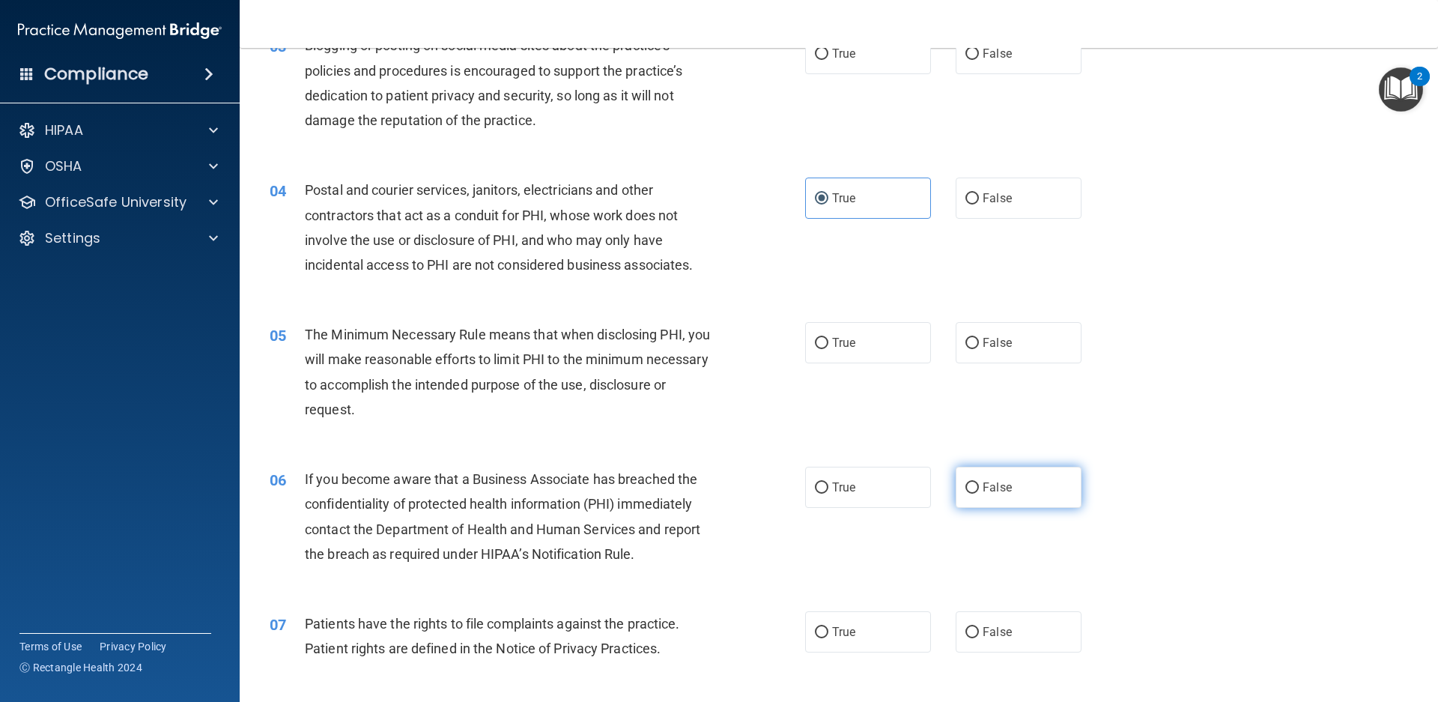
click at [970, 490] on input "False" at bounding box center [971, 487] width 13 height 11
radio input "true"
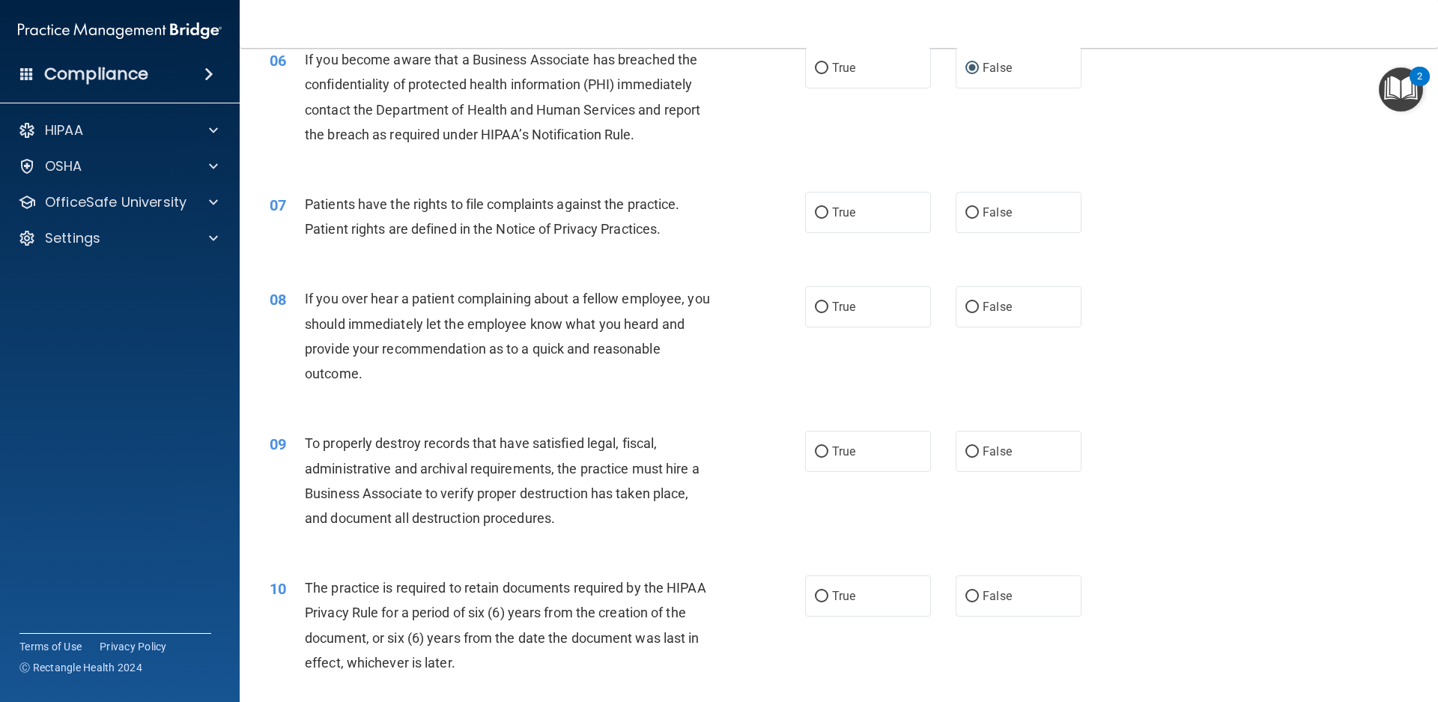
scroll to position [749, 0]
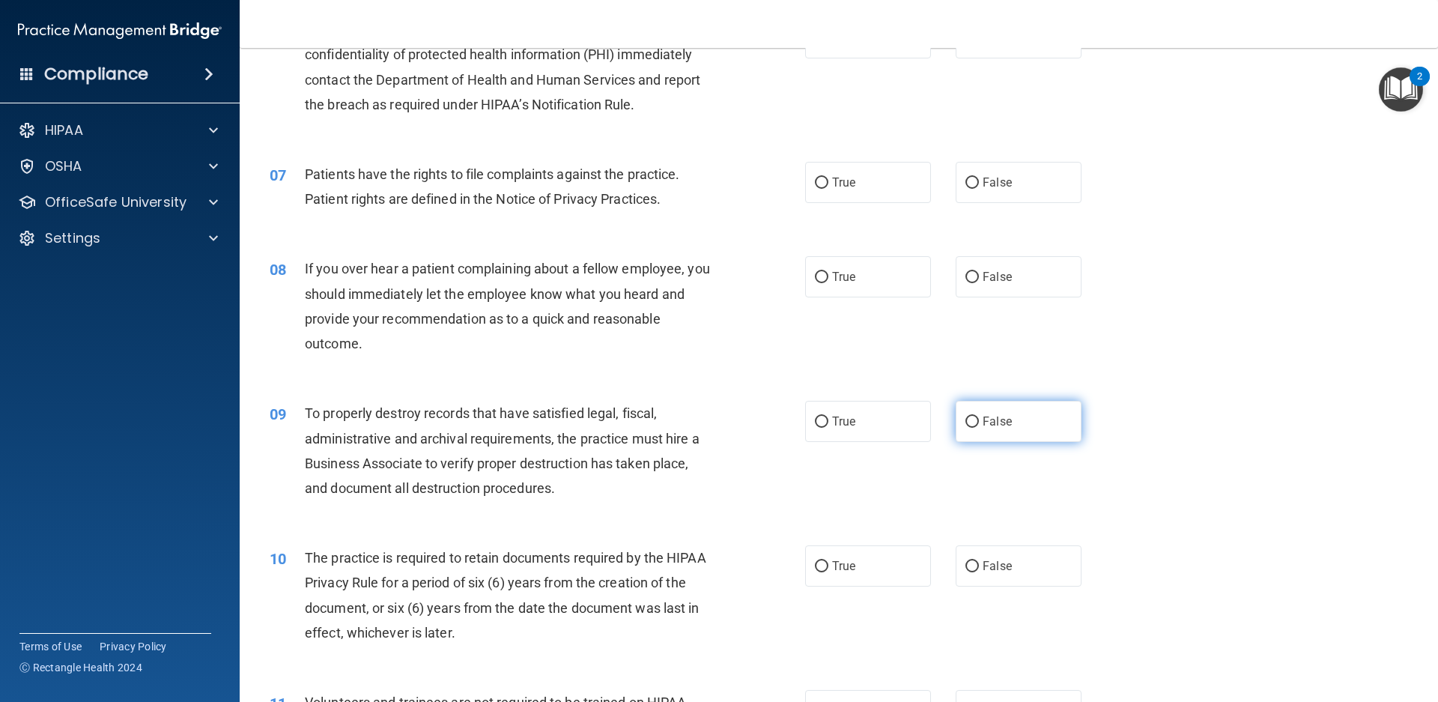
click at [965, 422] on input "False" at bounding box center [971, 421] width 13 height 11
radio input "true"
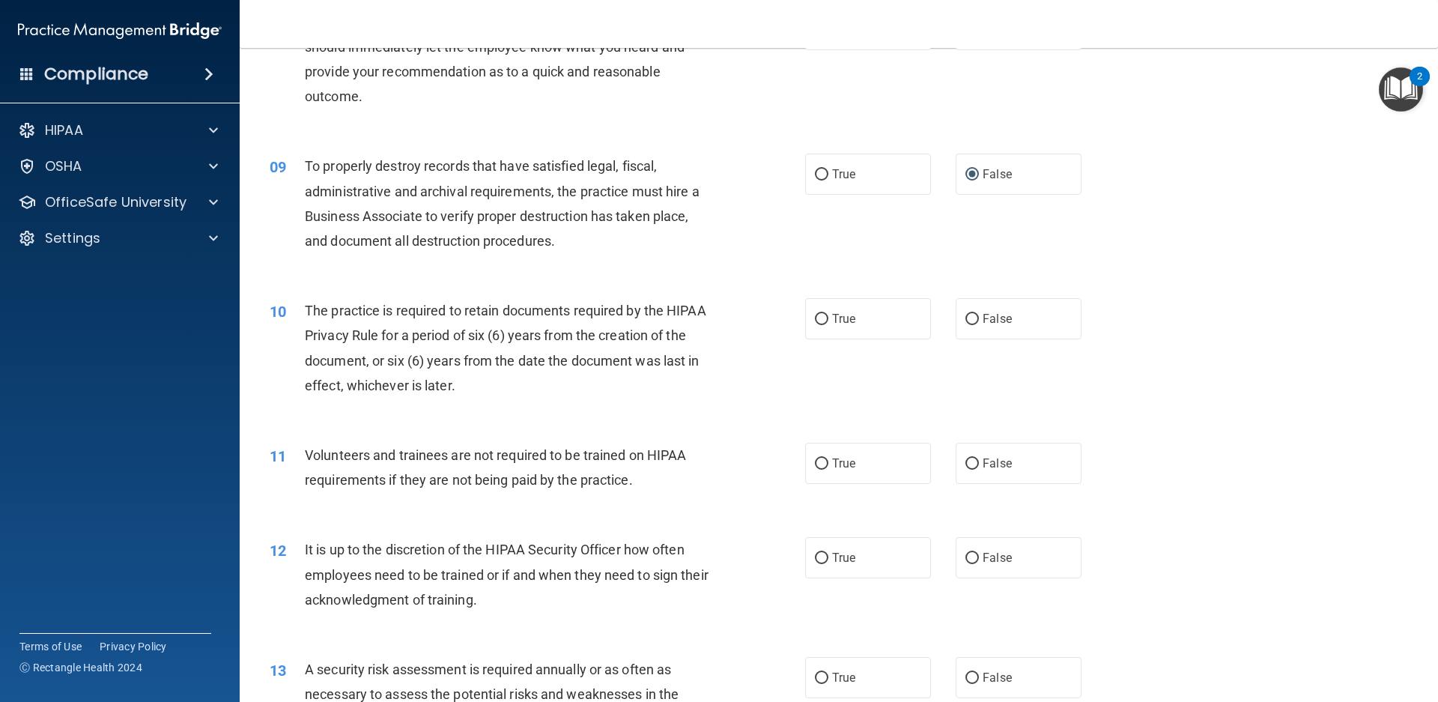
scroll to position [1048, 0]
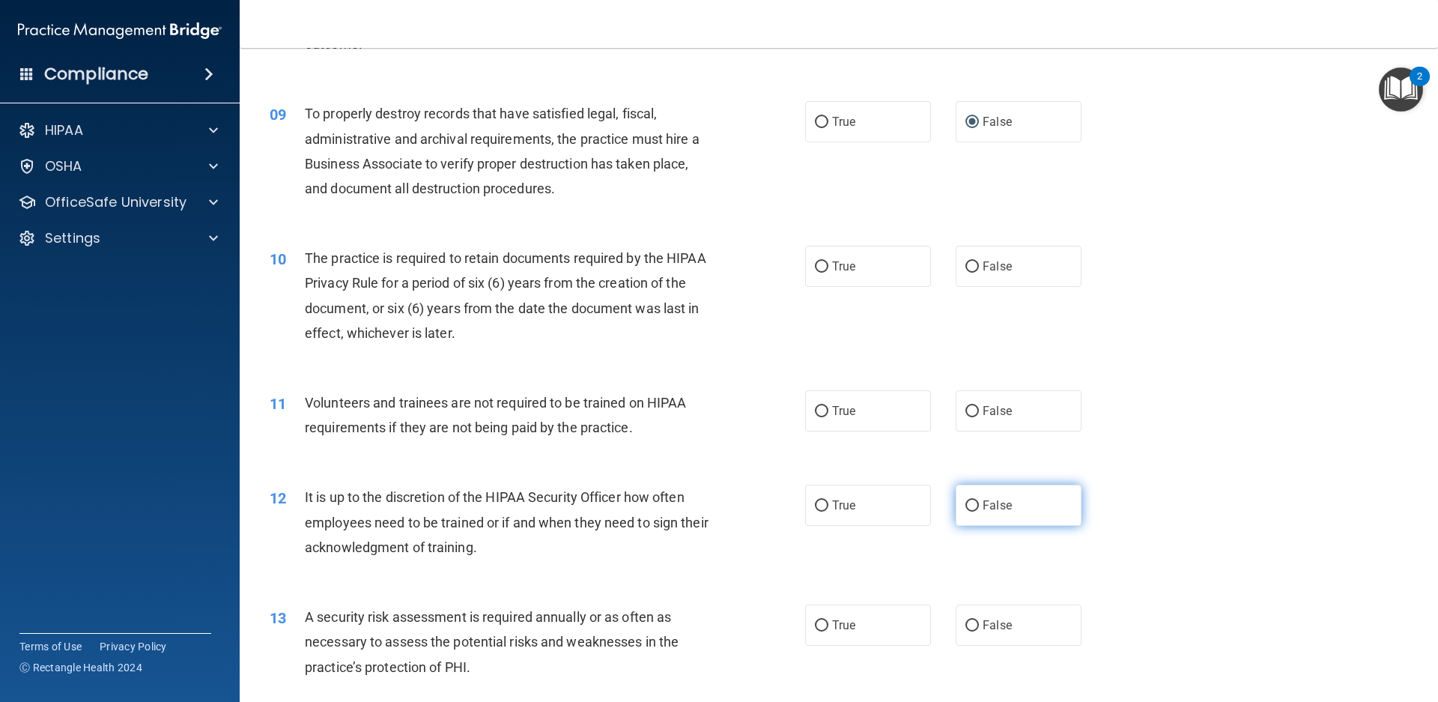
click at [969, 499] on label "False" at bounding box center [1018, 504] width 126 height 41
click at [969, 500] on input "False" at bounding box center [971, 505] width 13 height 11
radio input "true"
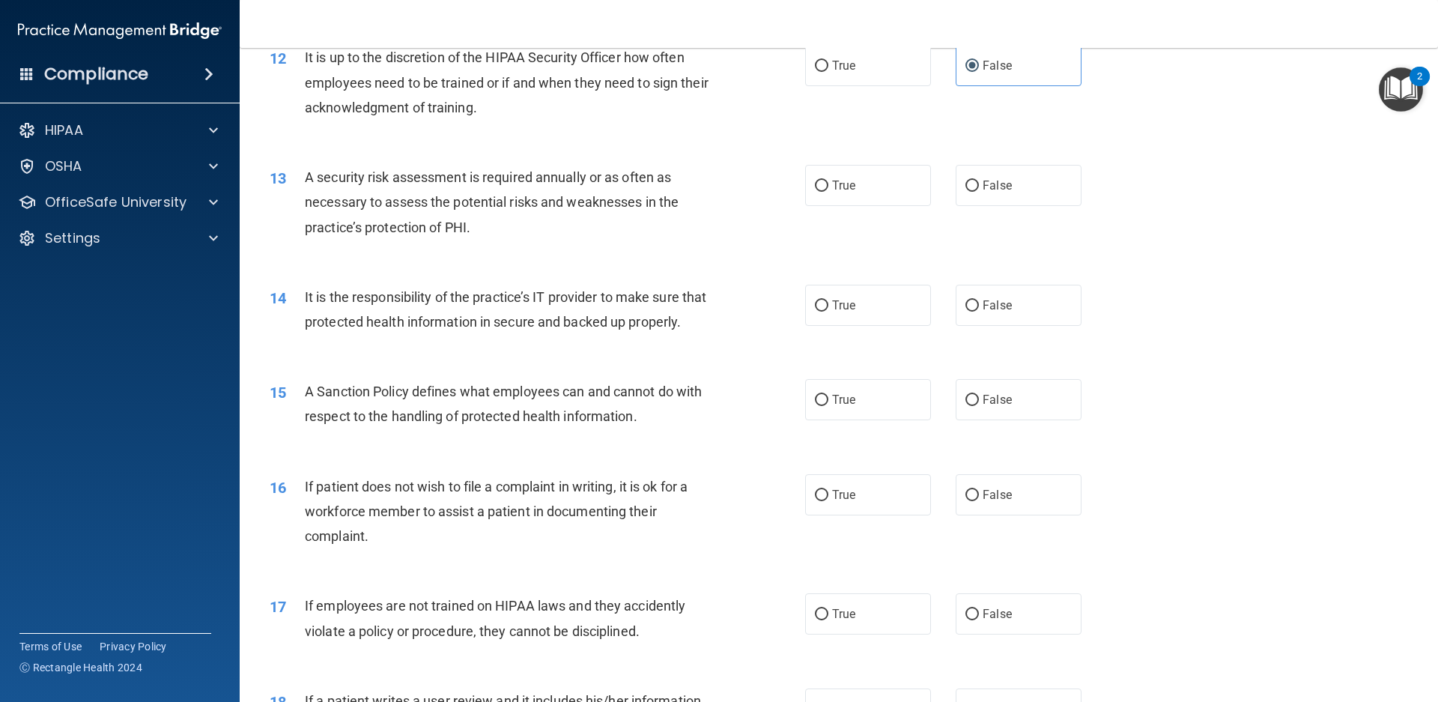
scroll to position [1498, 0]
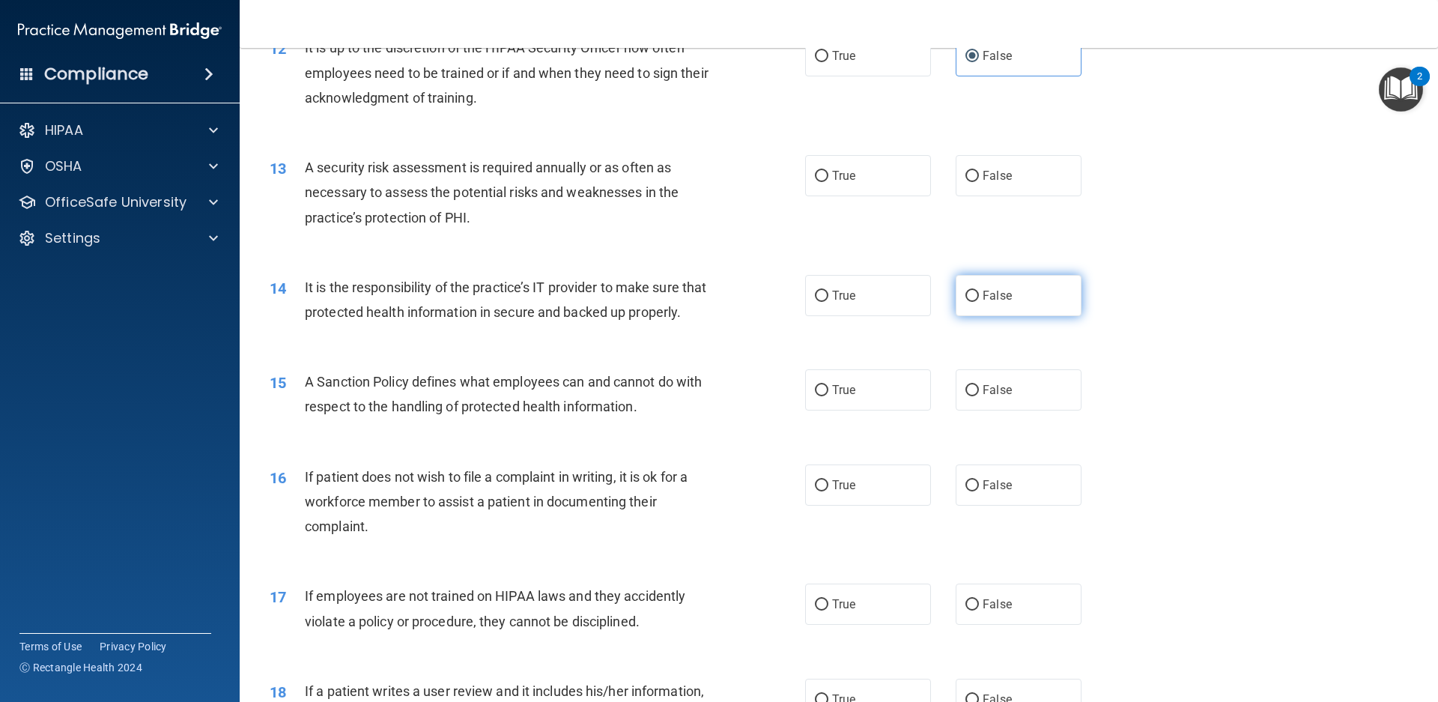
click at [967, 297] on input "False" at bounding box center [971, 296] width 13 height 11
radio input "true"
click at [967, 387] on input "False" at bounding box center [971, 390] width 13 height 11
radio input "true"
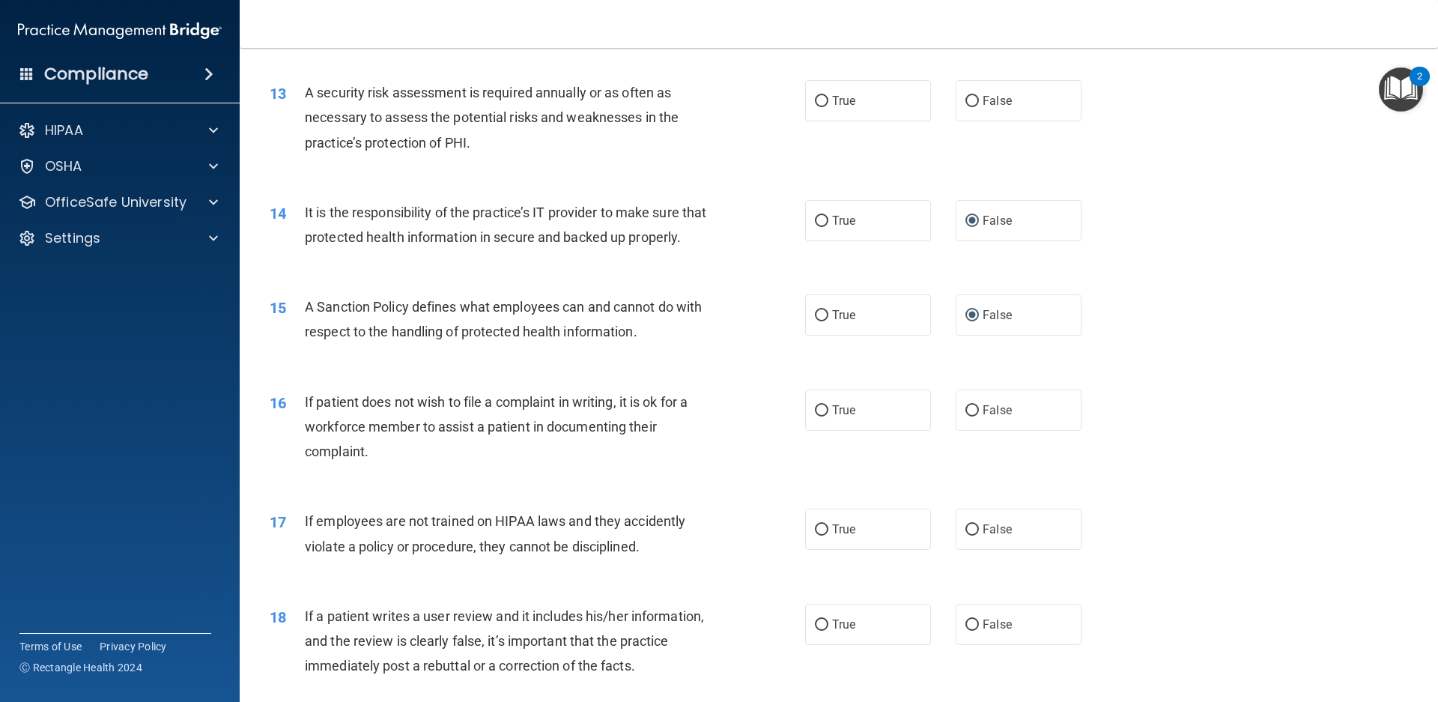
scroll to position [1647, 0]
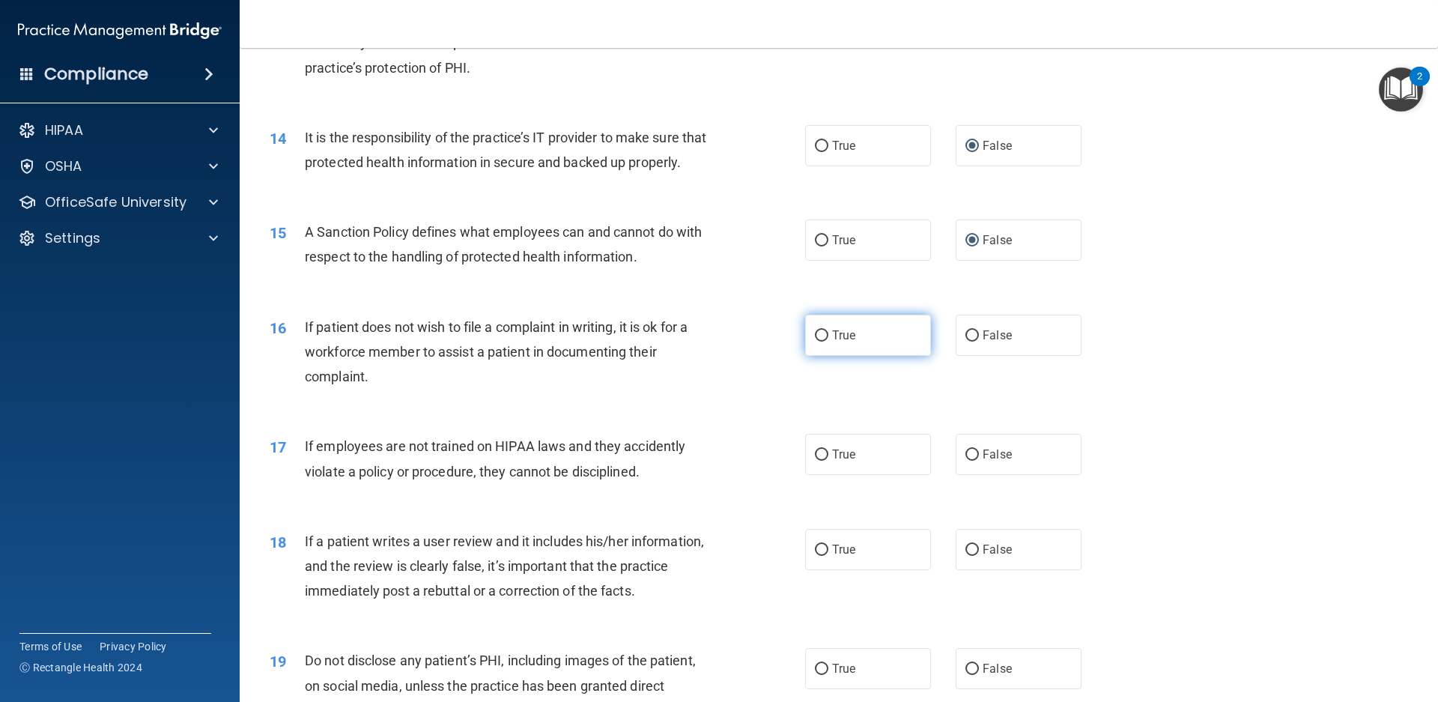
click at [818, 339] on input "True" at bounding box center [821, 335] width 13 height 11
radio input "true"
click at [971, 545] on label "False" at bounding box center [1018, 549] width 126 height 41
click at [971, 545] on input "False" at bounding box center [971, 549] width 13 height 11
radio input "true"
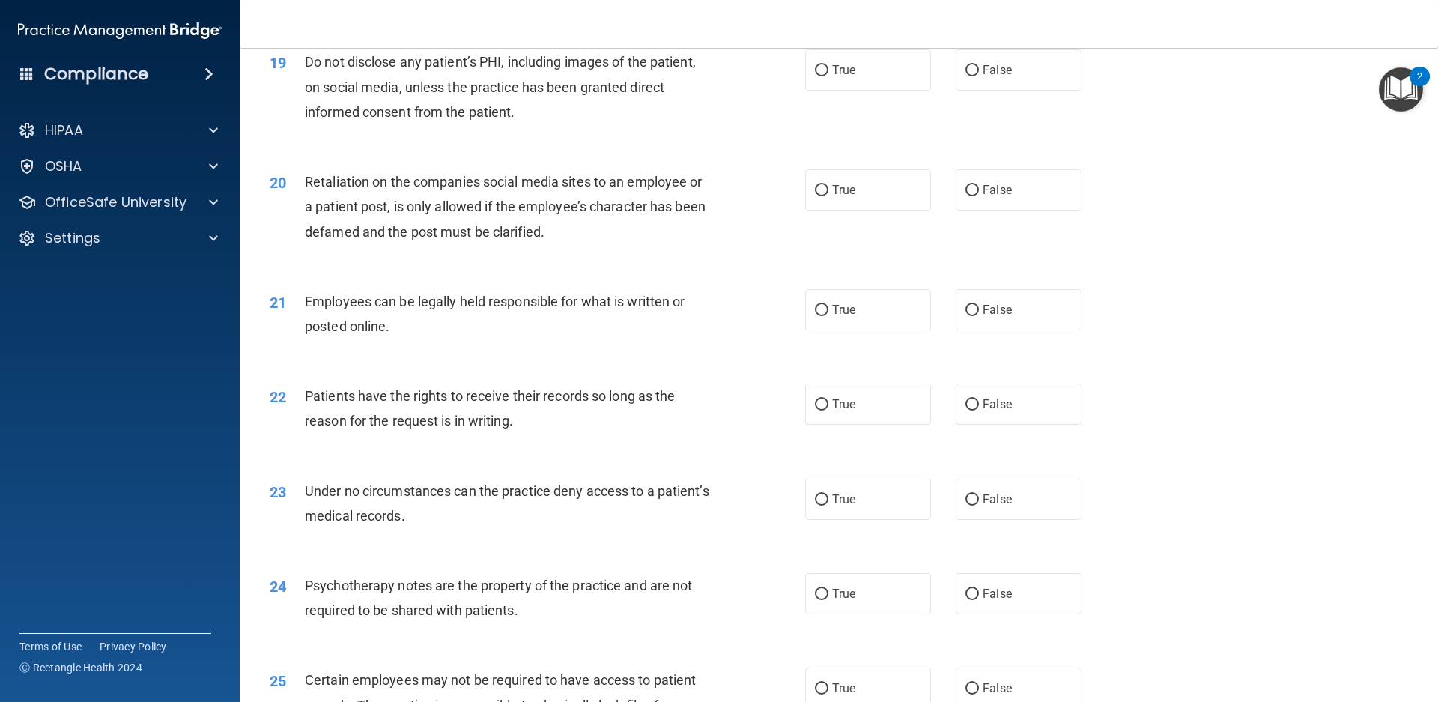
scroll to position [2246, 0]
click at [965, 407] on input "False" at bounding box center [971, 403] width 13 height 11
radio input "true"
click at [966, 495] on input "False" at bounding box center [971, 498] width 13 height 11
radio input "true"
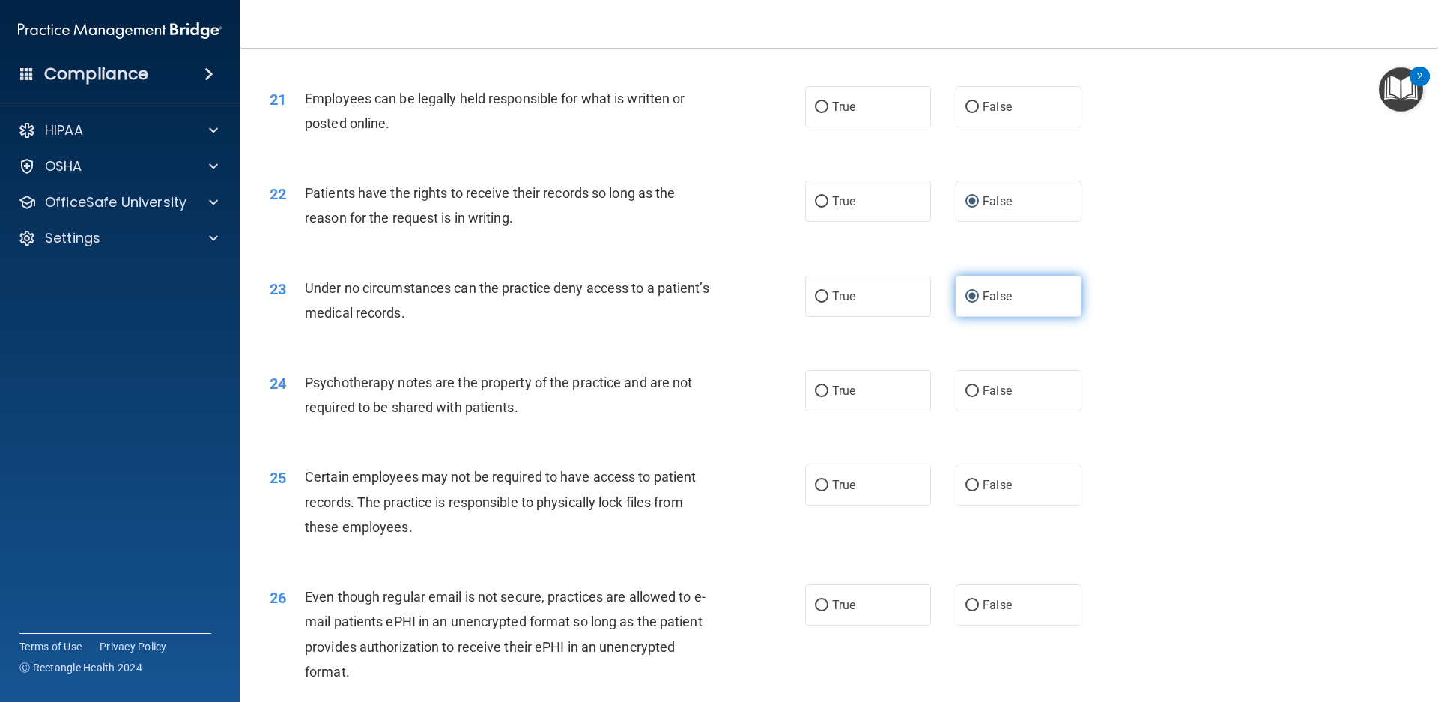
scroll to position [2621, 0]
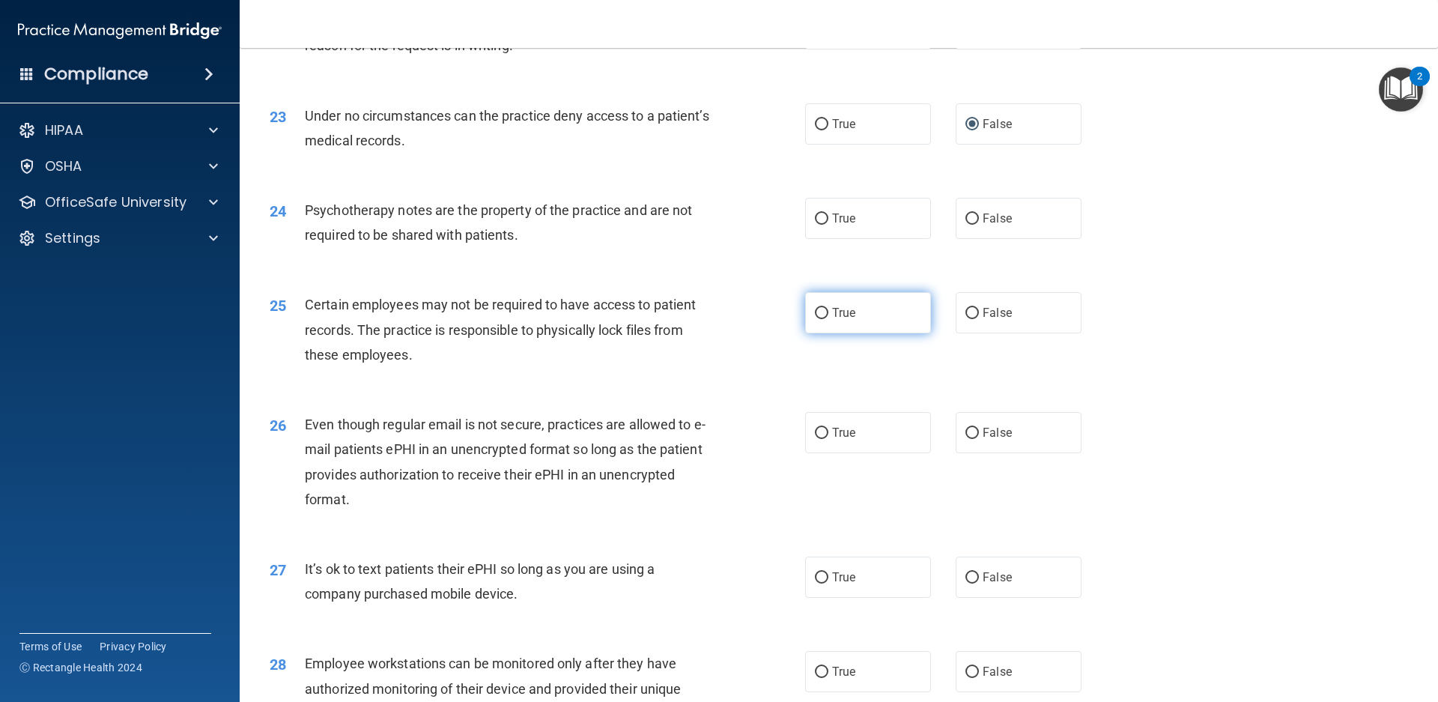
click at [815, 315] on input "True" at bounding box center [821, 313] width 13 height 11
radio input "true"
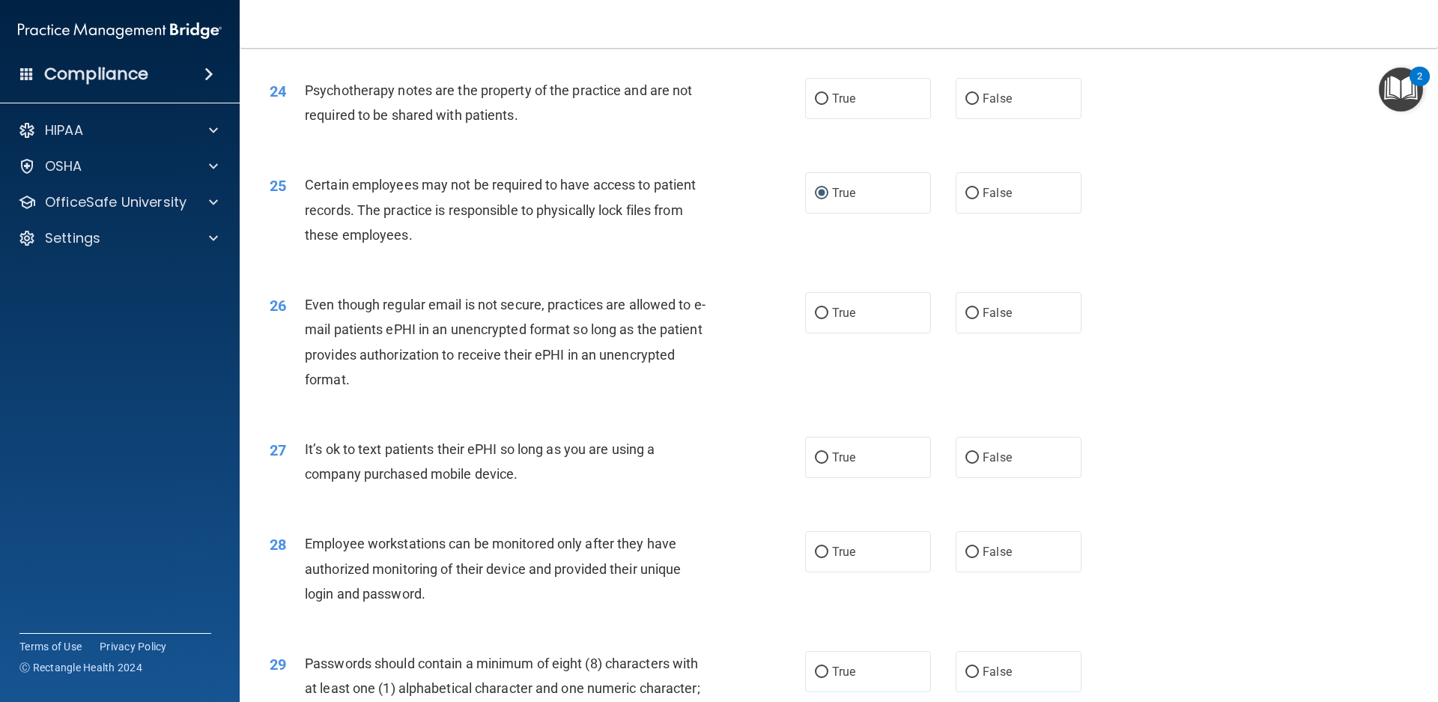
scroll to position [2771, 0]
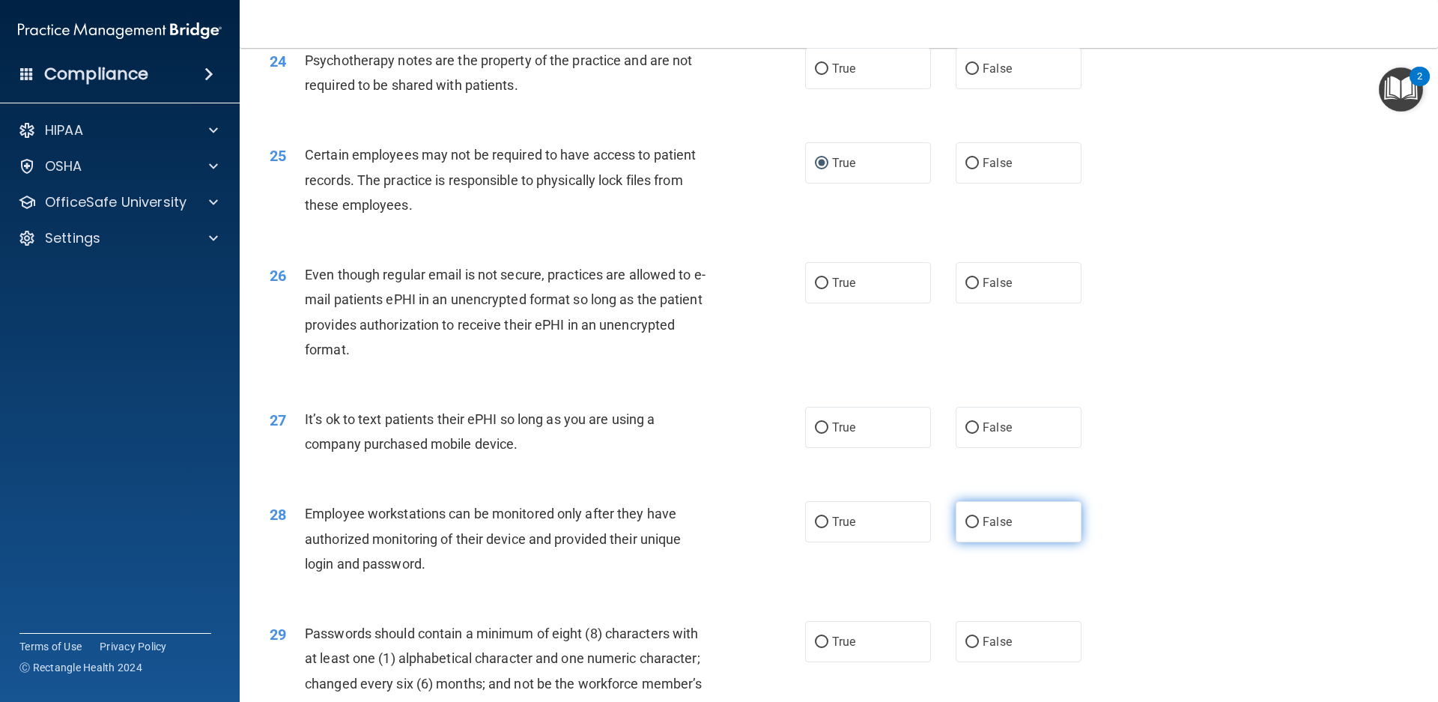
click at [970, 520] on input "False" at bounding box center [971, 522] width 13 height 11
radio input "true"
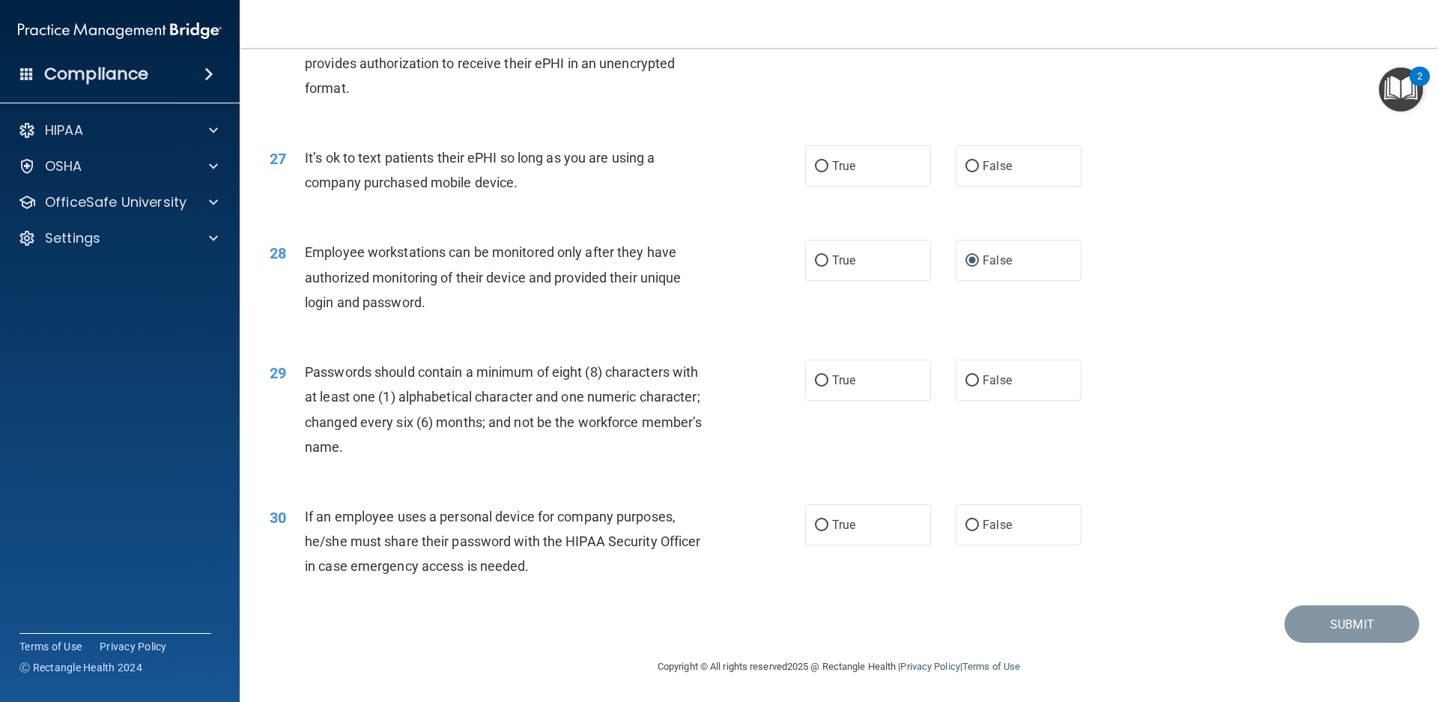
scroll to position [3033, 0]
click at [969, 520] on input "False" at bounding box center [971, 524] width 13 height 11
radio input "true"
click at [961, 386] on label "False" at bounding box center [1018, 379] width 126 height 41
click at [965, 386] on input "False" at bounding box center [971, 379] width 13 height 11
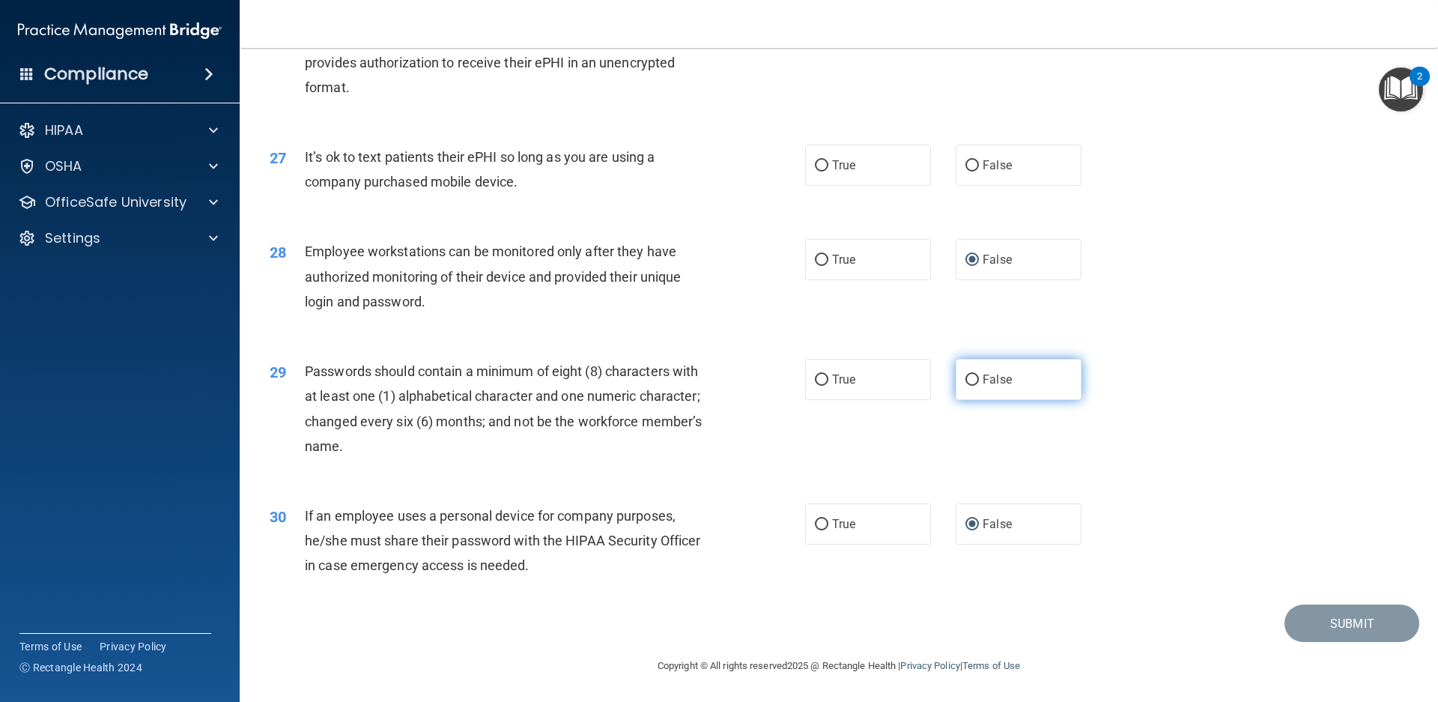
radio input "true"
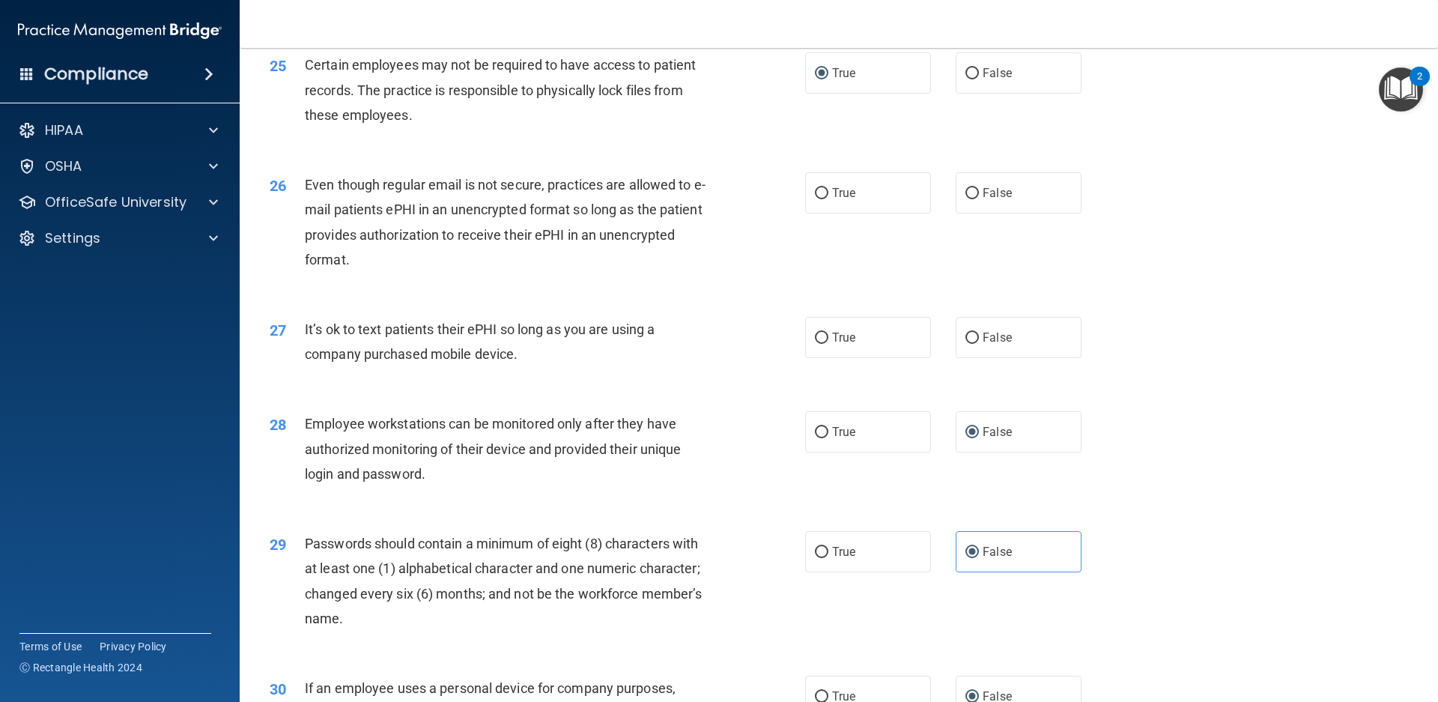
scroll to position [2733, 0]
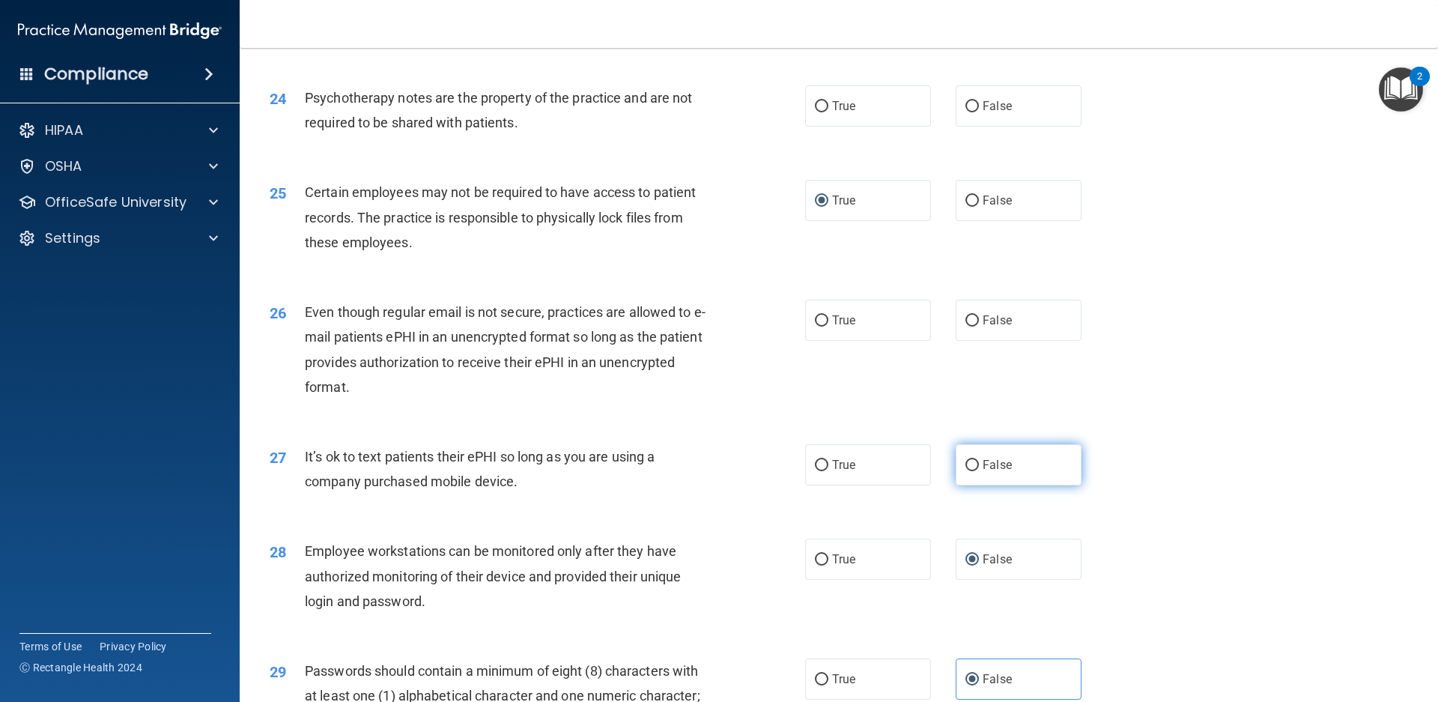
click at [973, 464] on label "False" at bounding box center [1018, 464] width 126 height 41
click at [973, 464] on input "False" at bounding box center [971, 465] width 13 height 11
radio input "true"
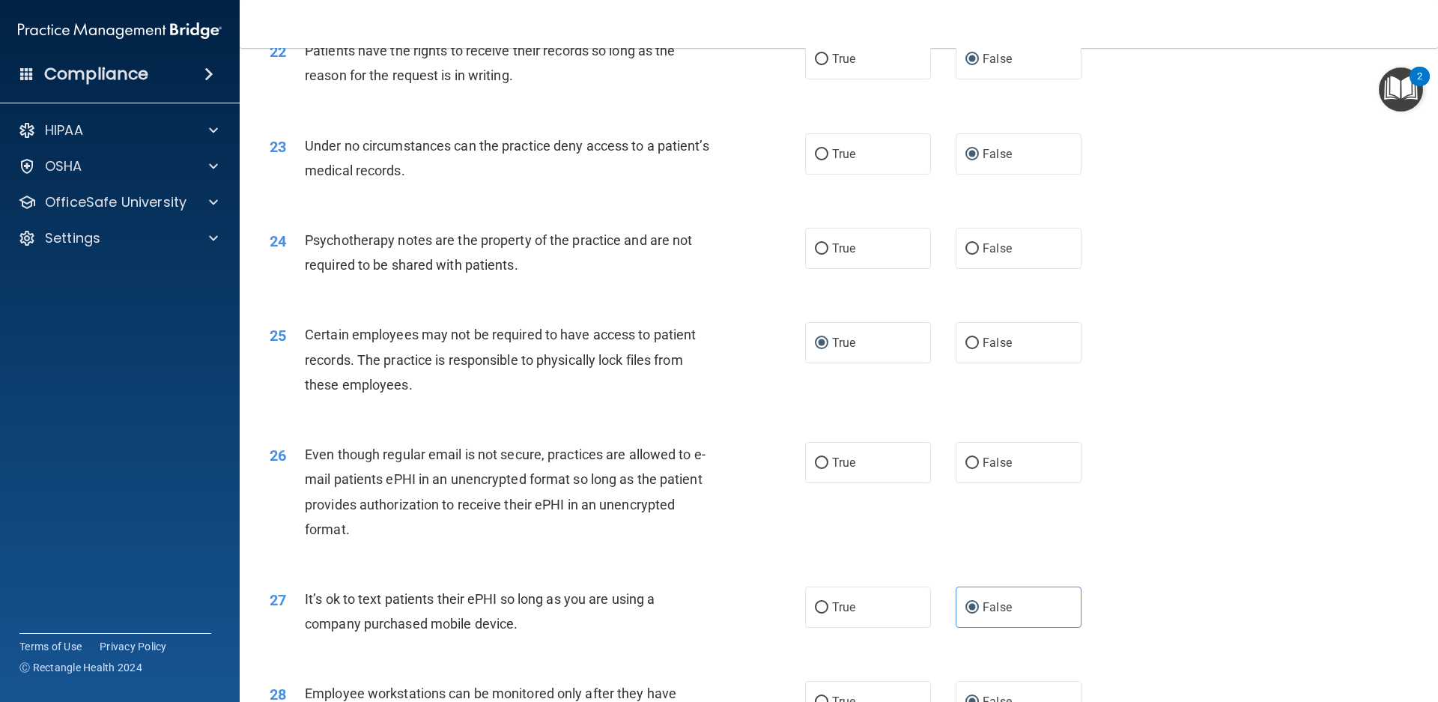
scroll to position [2583, 0]
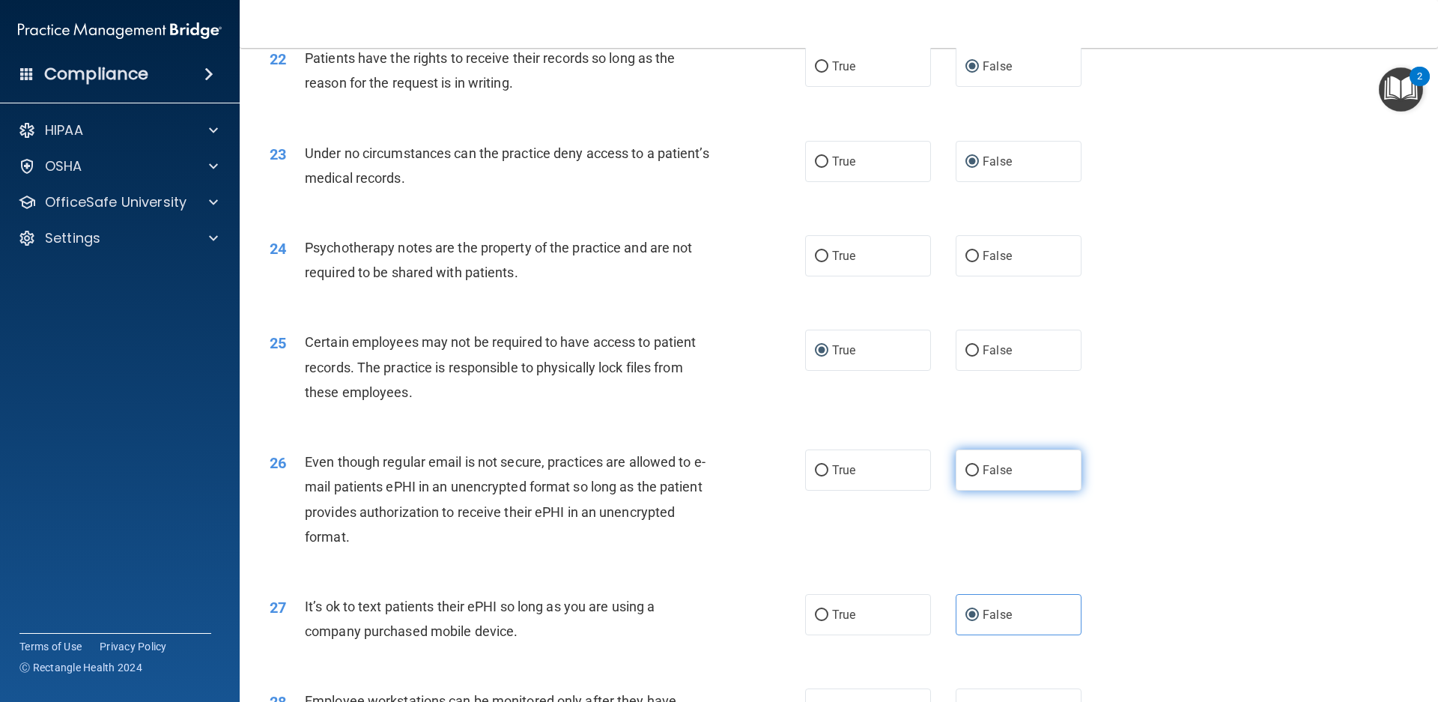
click at [967, 470] on input "False" at bounding box center [971, 470] width 13 height 11
radio input "true"
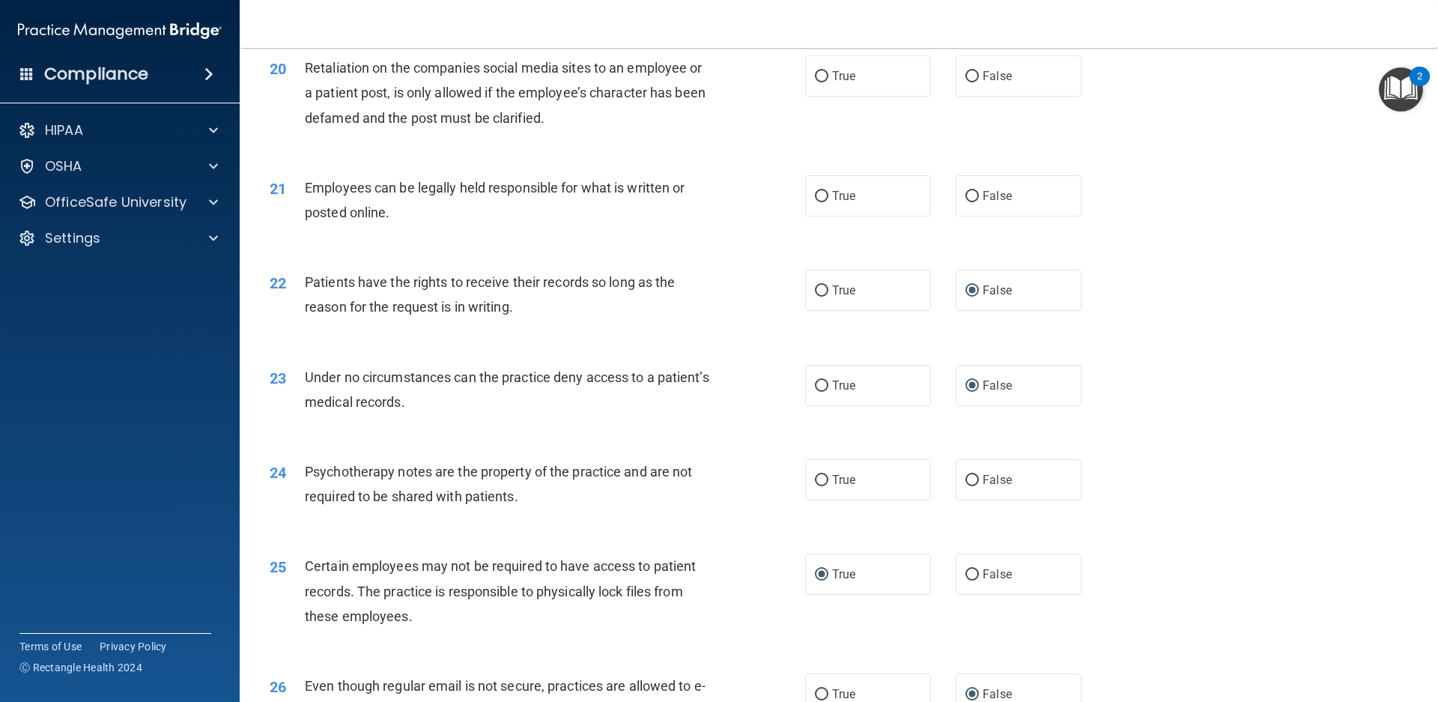
scroll to position [2359, 0]
click at [818, 479] on input "True" at bounding box center [821, 481] width 13 height 11
radio input "true"
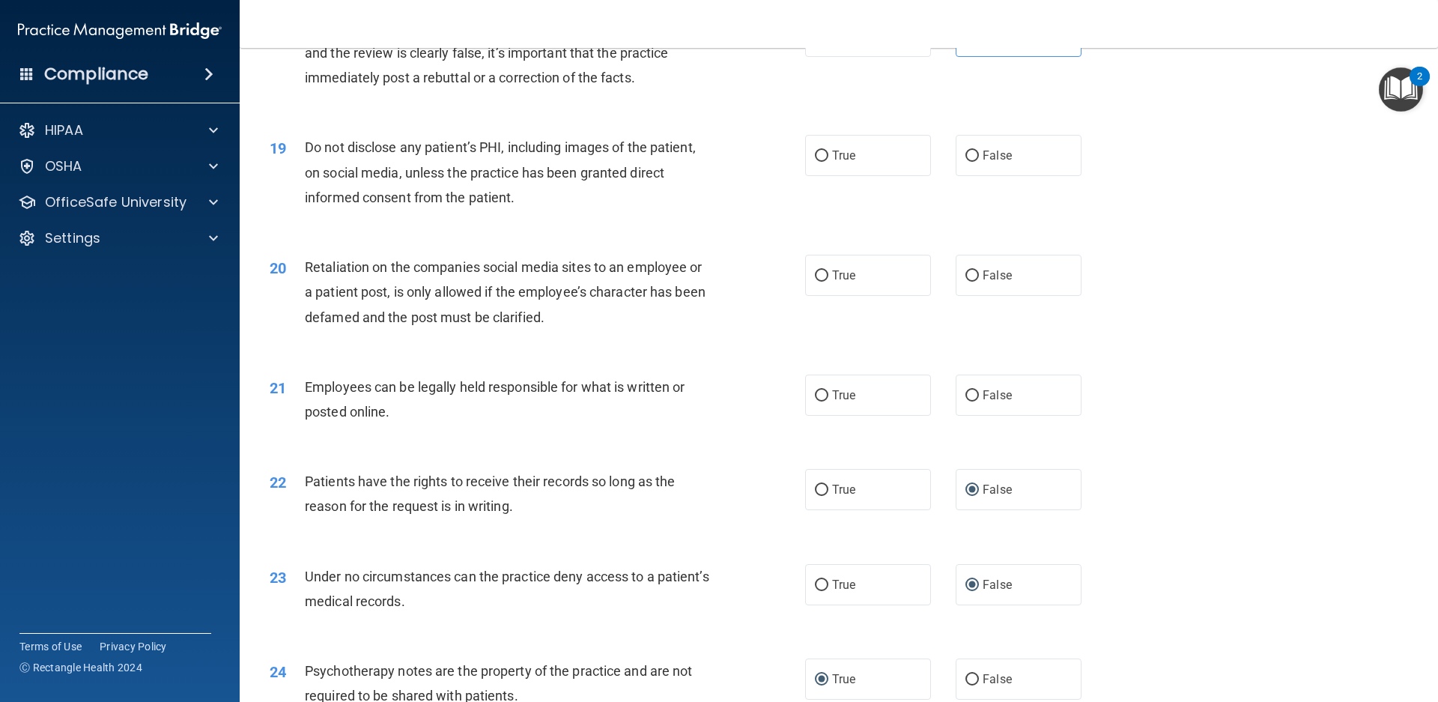
scroll to position [2134, 0]
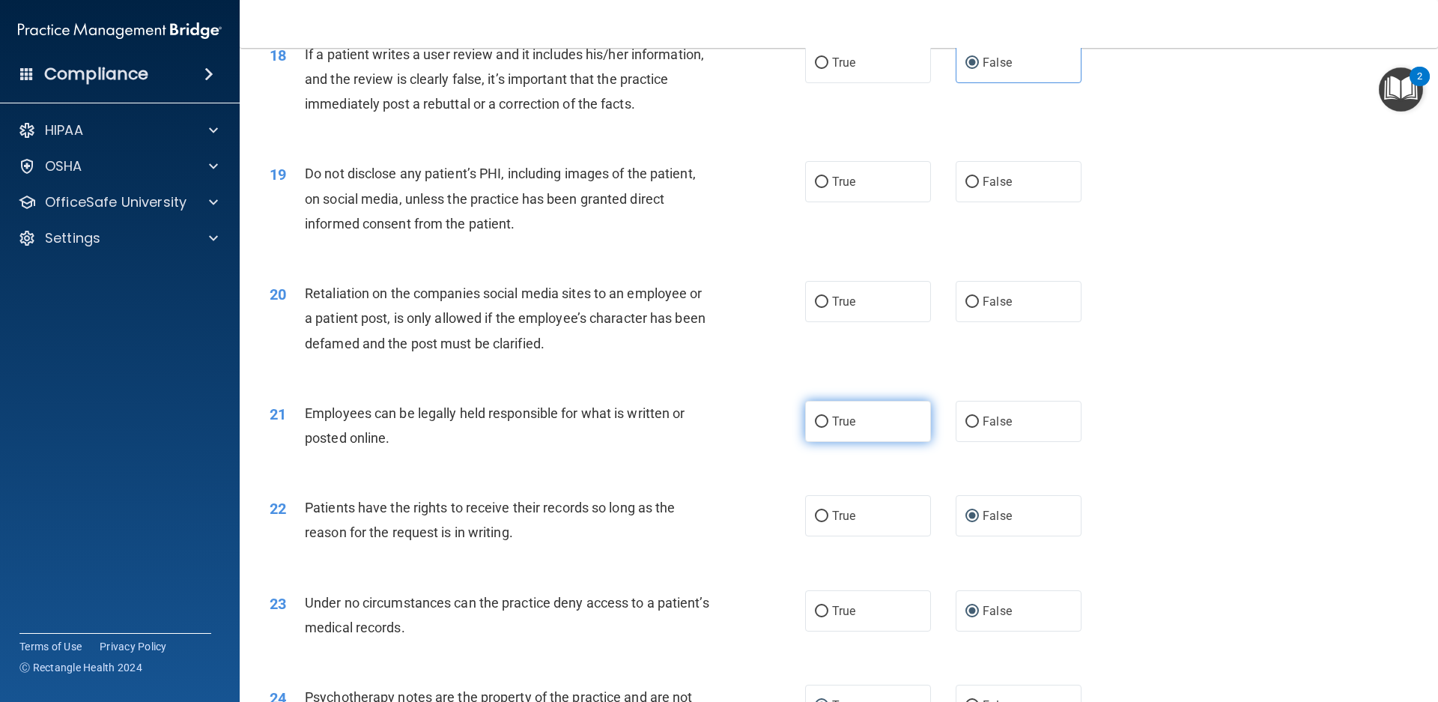
click at [815, 423] on input "True" at bounding box center [821, 421] width 13 height 11
radio input "true"
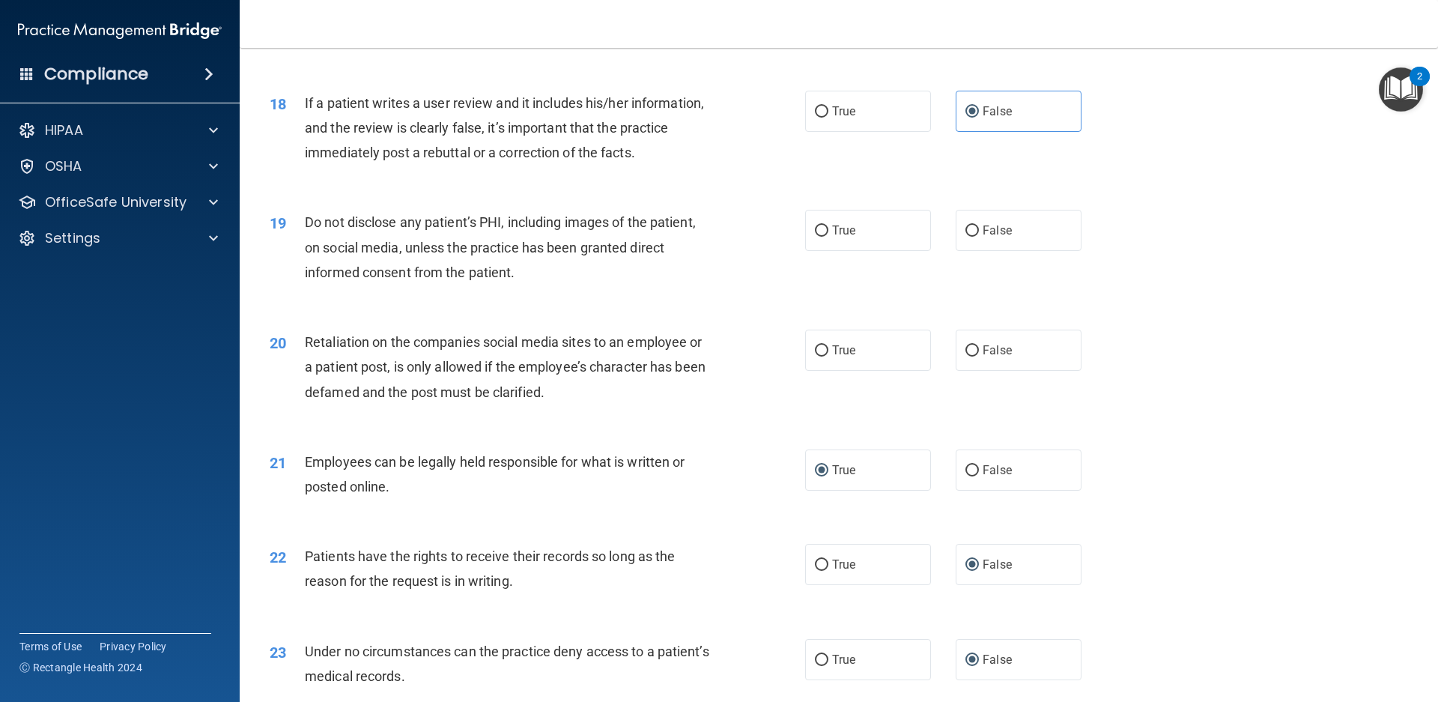
scroll to position [1984, 0]
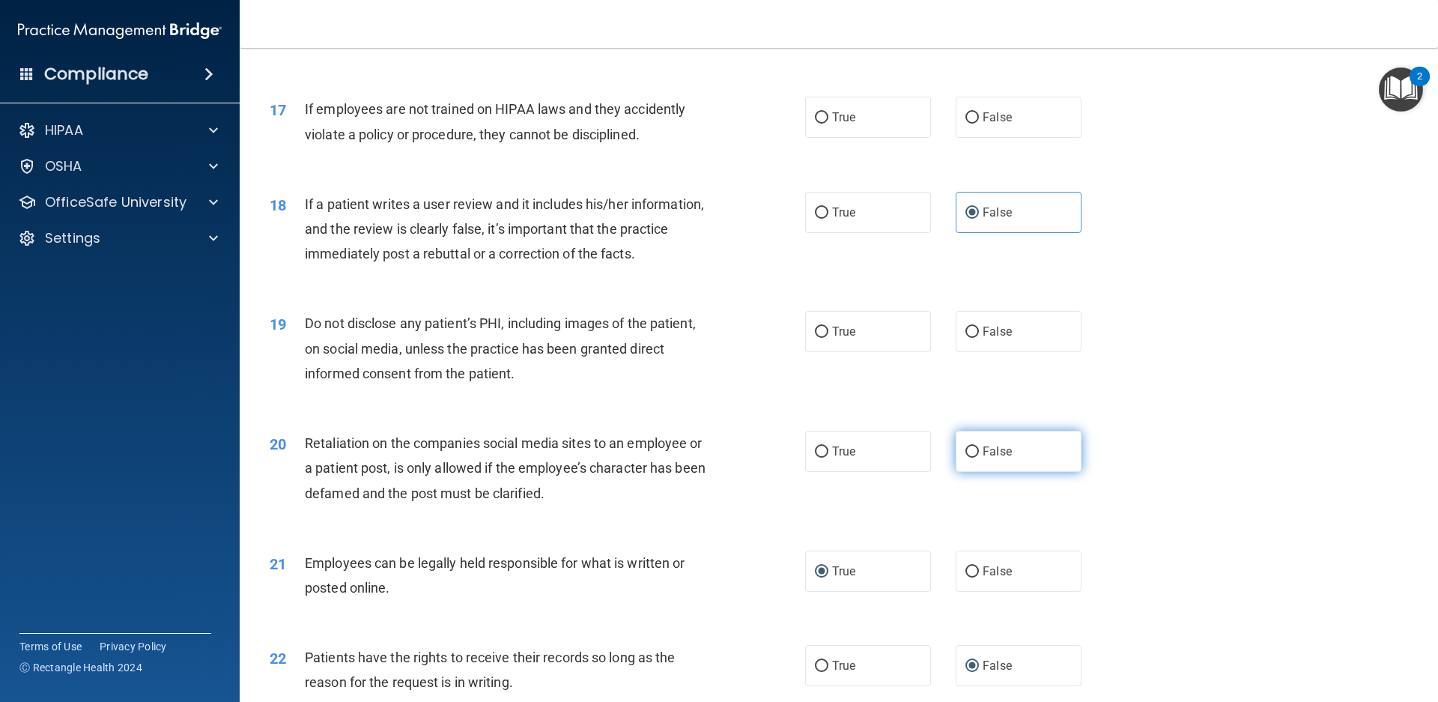
click at [973, 451] on label "False" at bounding box center [1018, 451] width 126 height 41
click at [973, 451] on input "False" at bounding box center [971, 451] width 13 height 11
radio input "true"
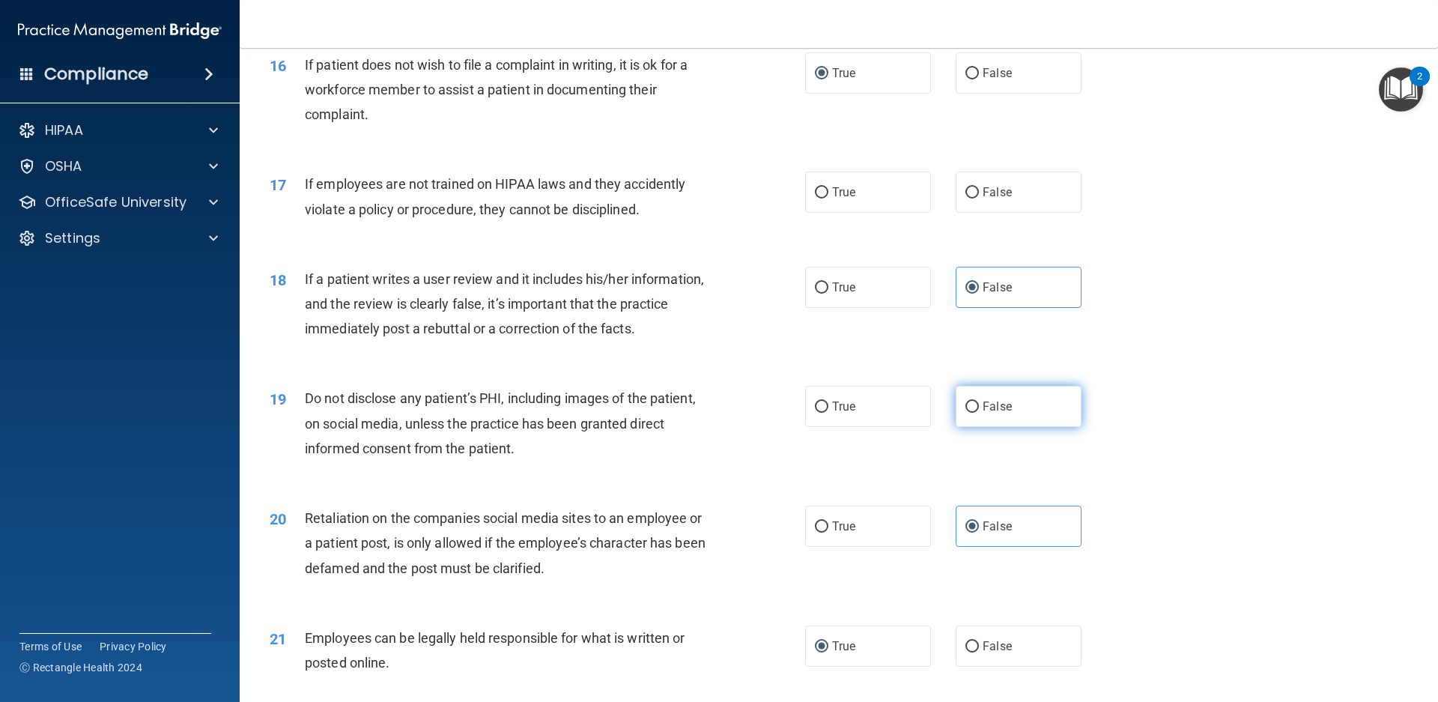
click at [973, 408] on label "False" at bounding box center [1018, 406] width 126 height 41
click at [973, 408] on input "False" at bounding box center [971, 406] width 13 height 11
radio input "true"
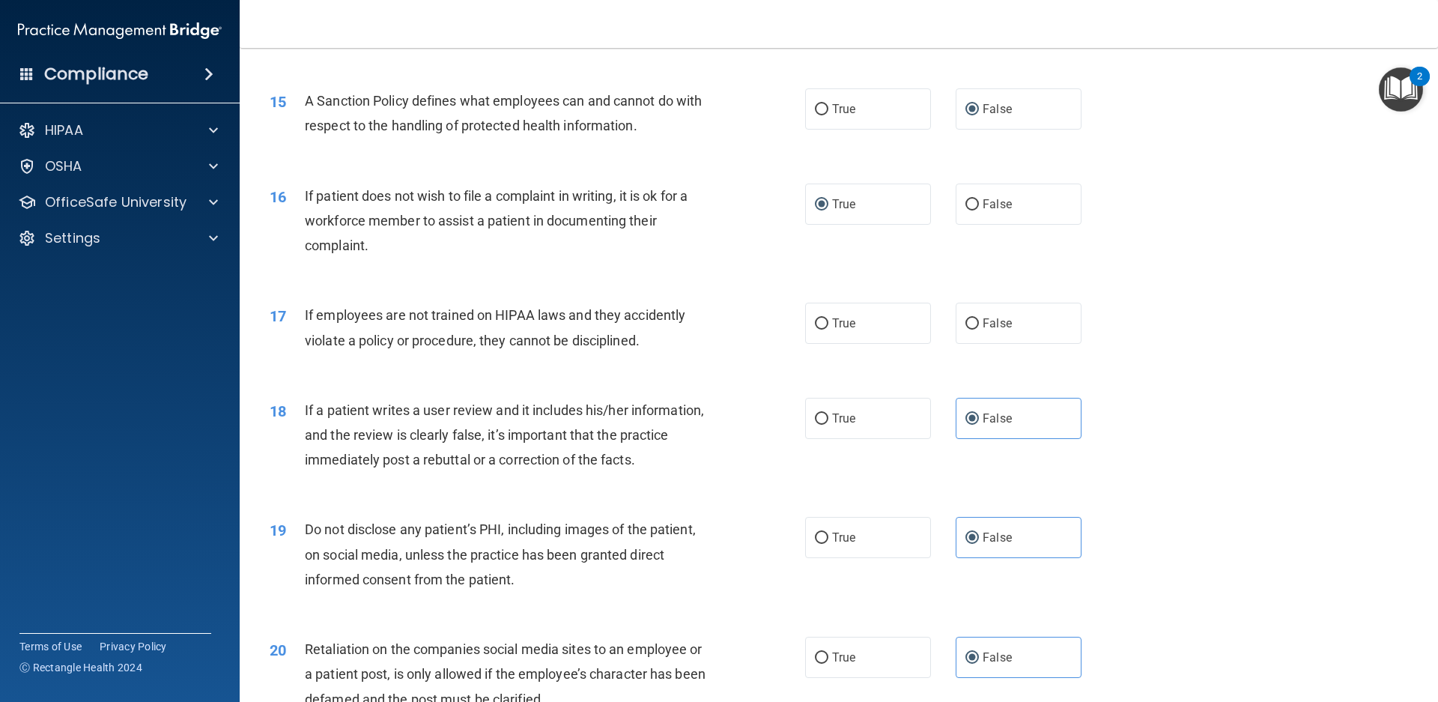
scroll to position [1685, 0]
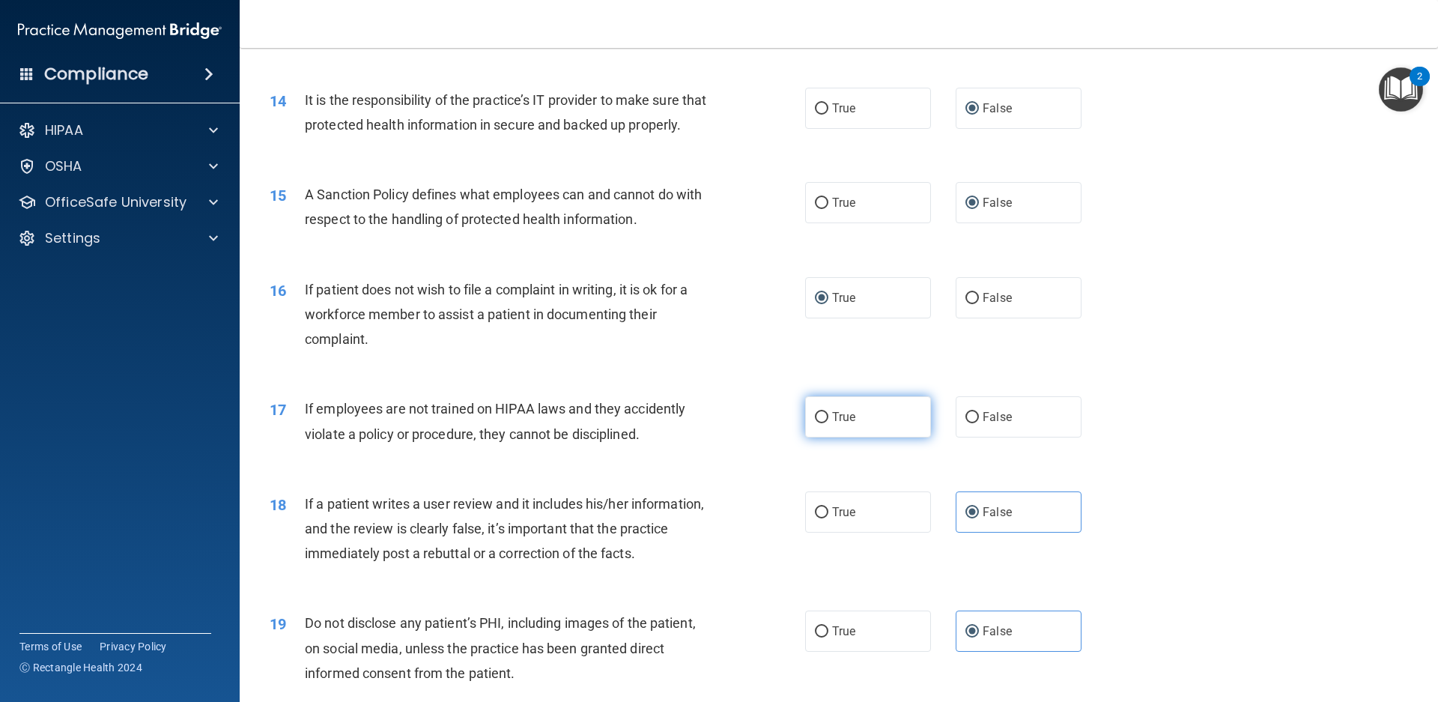
click at [815, 416] on input "True" at bounding box center [821, 417] width 13 height 11
radio input "true"
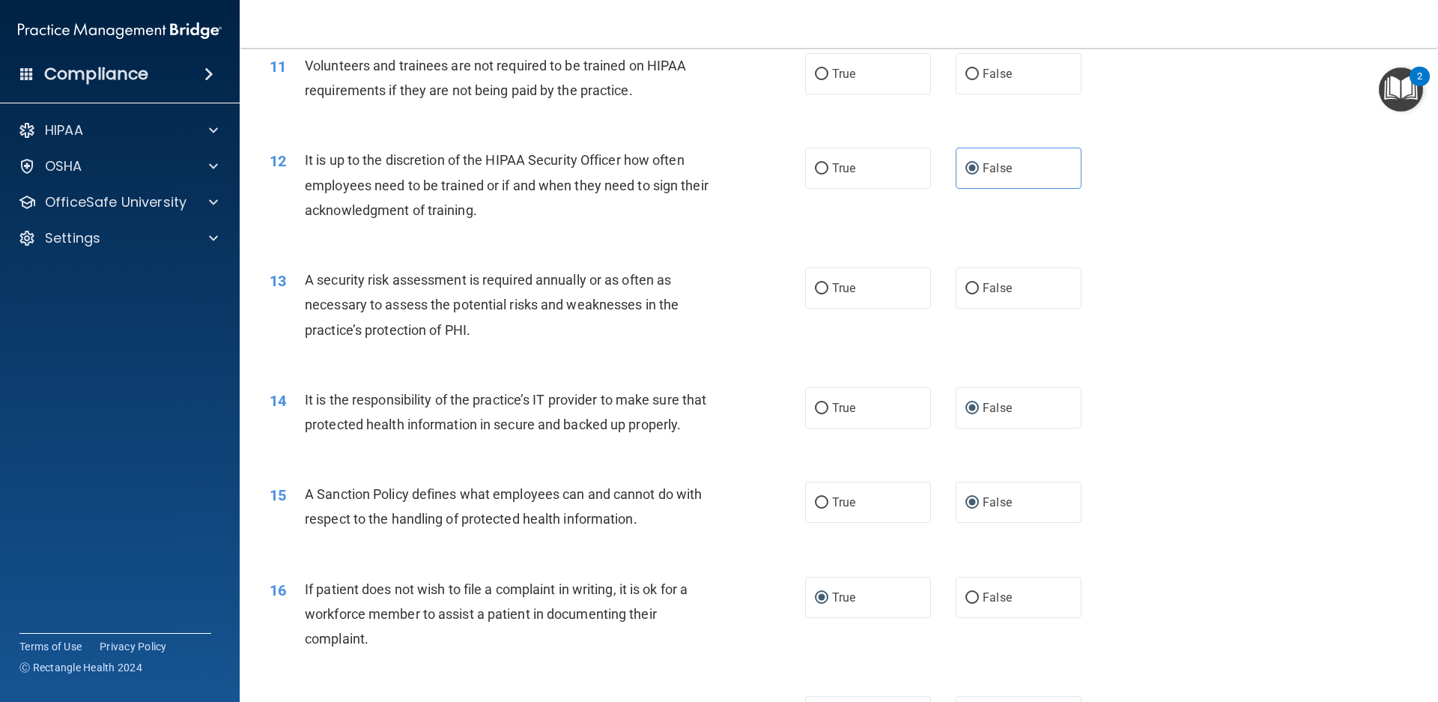
scroll to position [1310, 0]
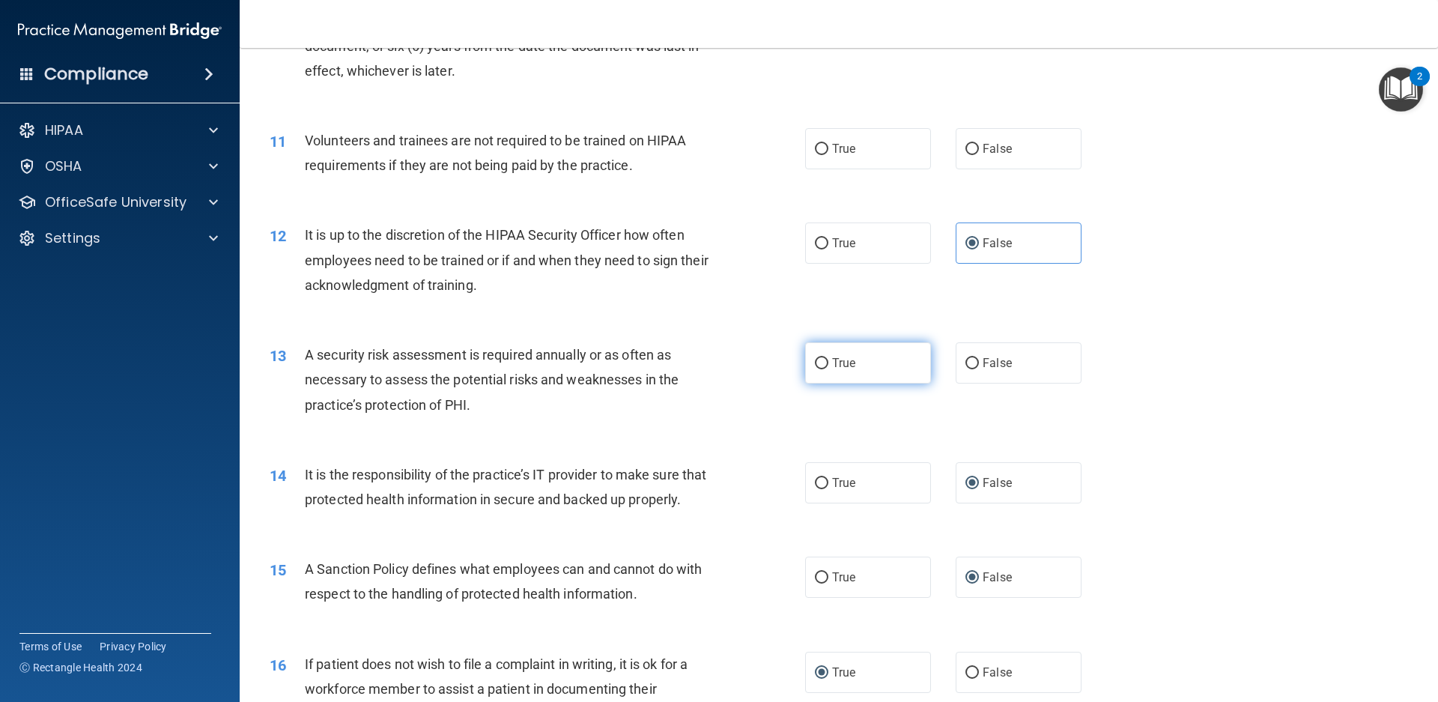
click at [837, 368] on span "True" at bounding box center [843, 363] width 23 height 14
click at [828, 368] on input "True" at bounding box center [821, 363] width 13 height 11
radio input "true"
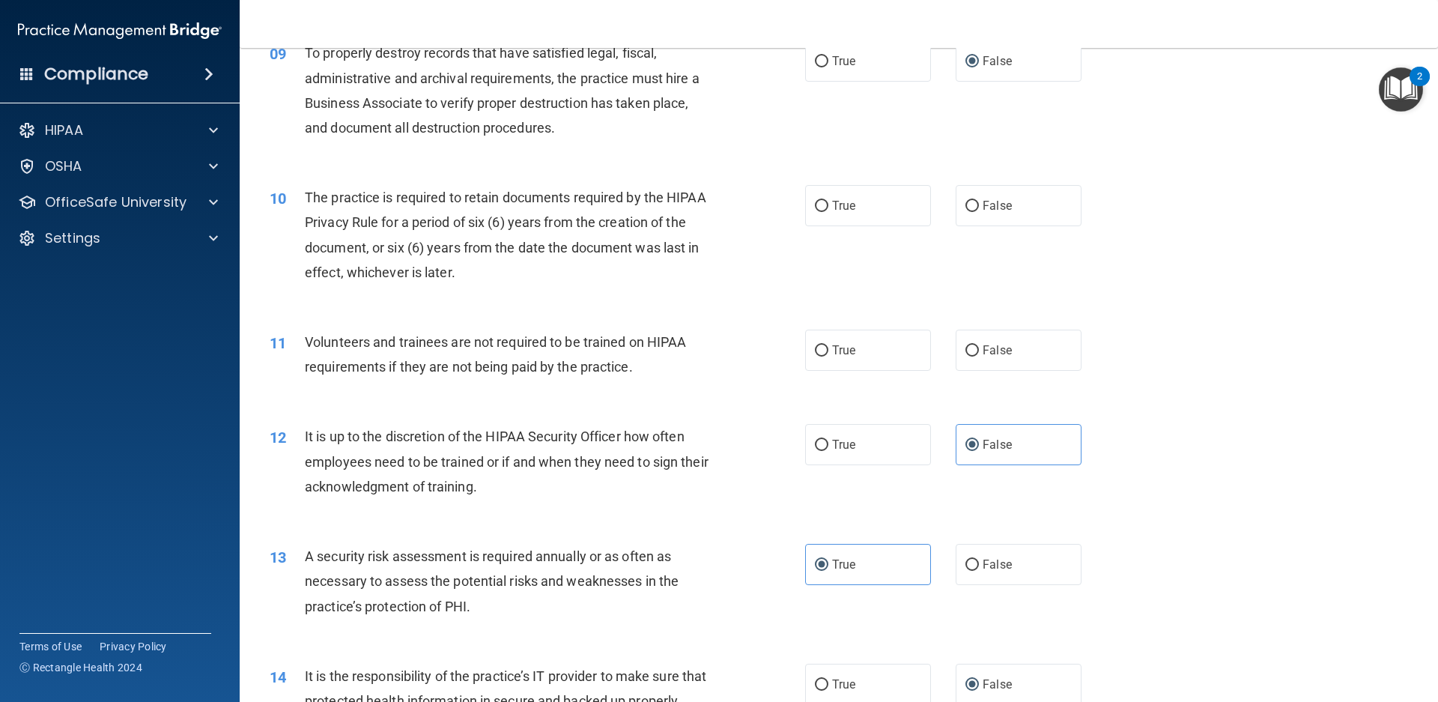
scroll to position [1086, 0]
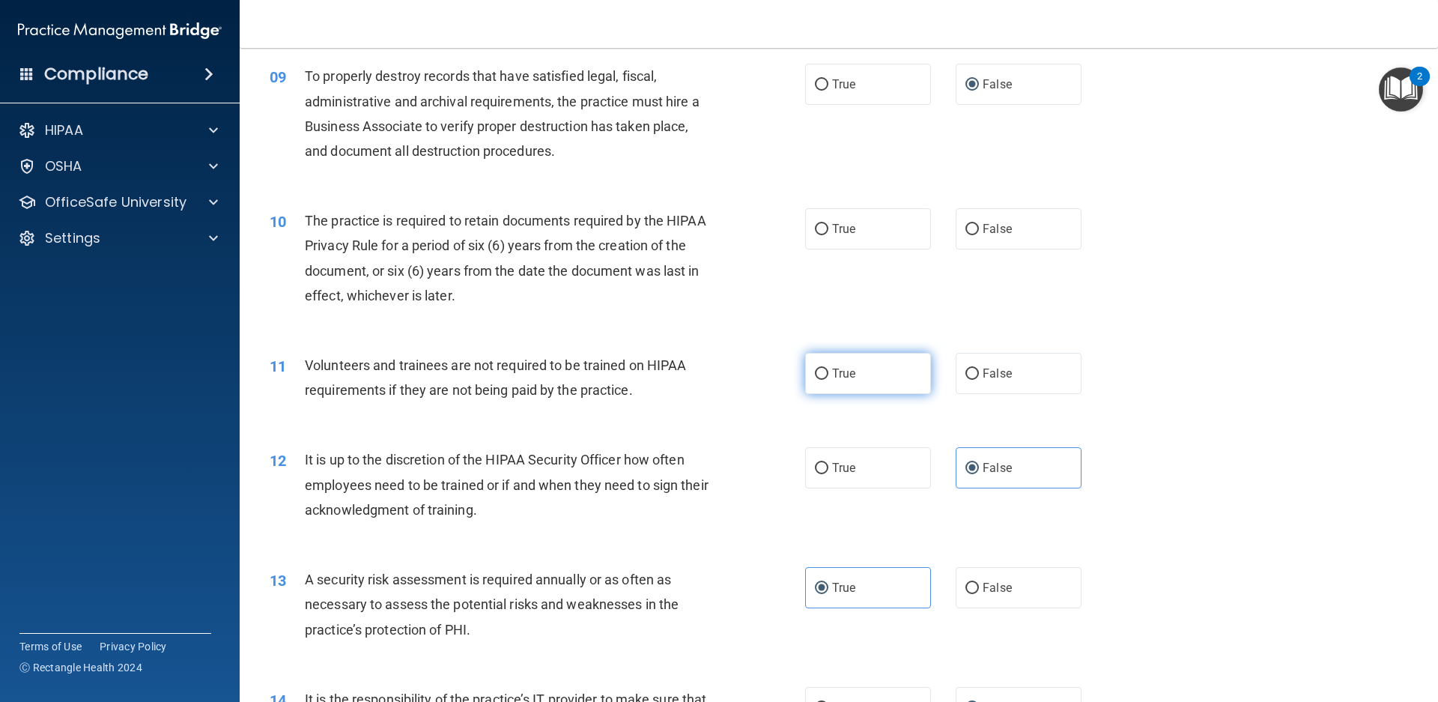
click at [815, 371] on input "True" at bounding box center [821, 373] width 13 height 11
radio input "true"
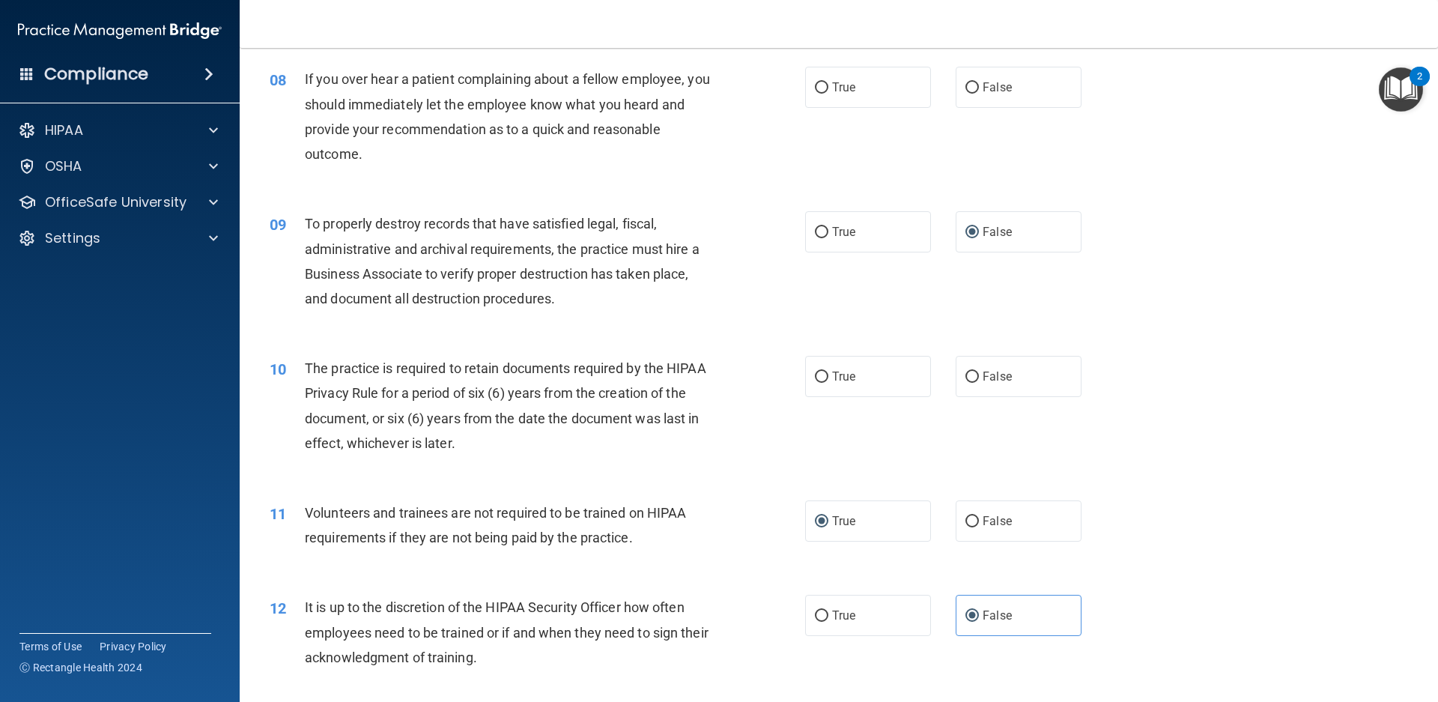
scroll to position [936, 0]
click at [838, 366] on label "True" at bounding box center [868, 378] width 126 height 41
click at [828, 374] on input "True" at bounding box center [821, 379] width 13 height 11
radio input "true"
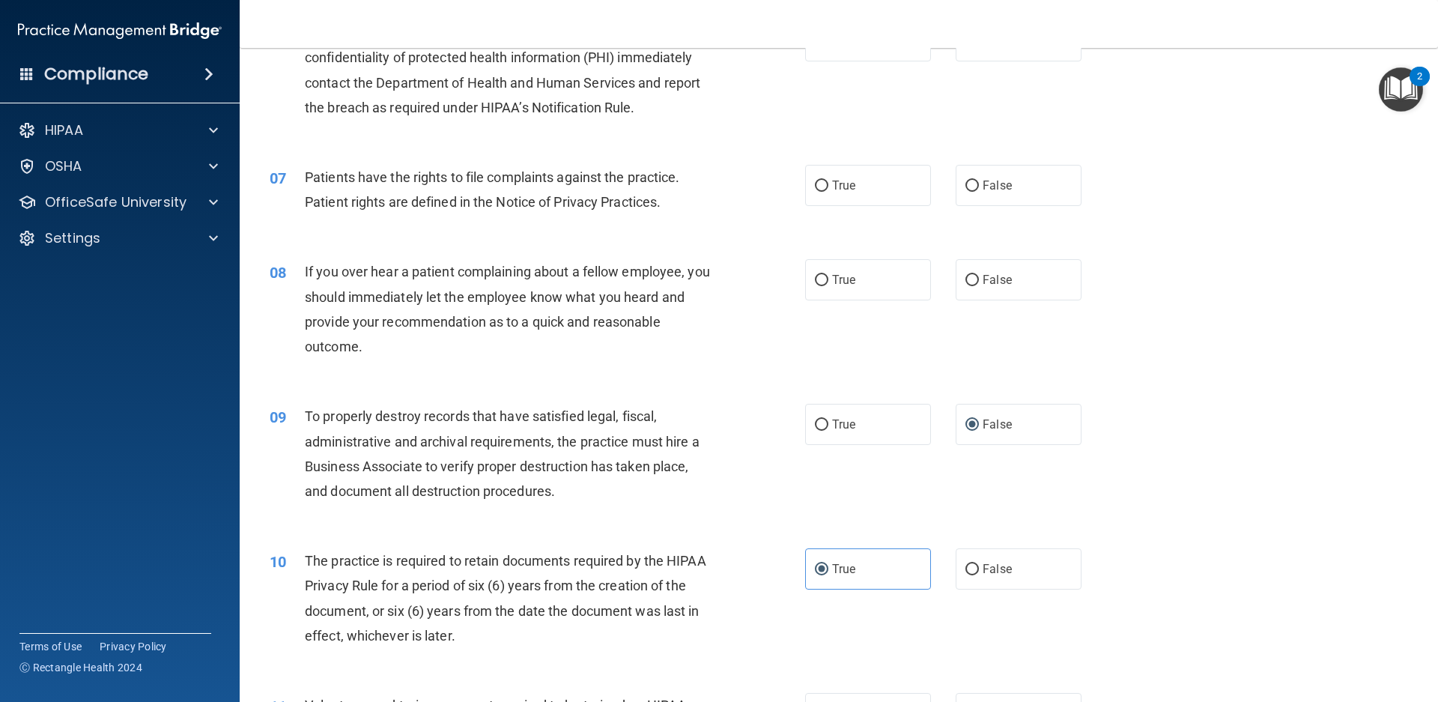
scroll to position [711, 0]
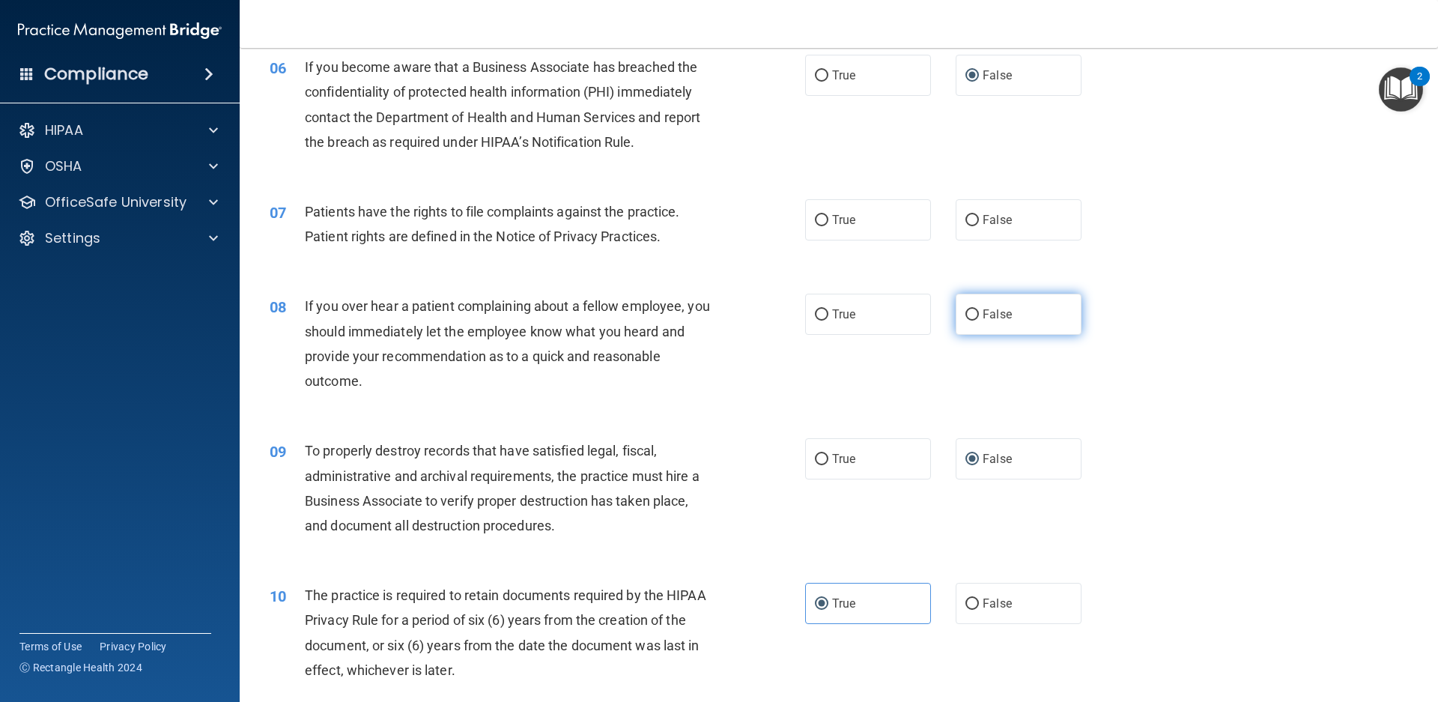
click at [965, 315] on input "False" at bounding box center [971, 314] width 13 height 11
radio input "true"
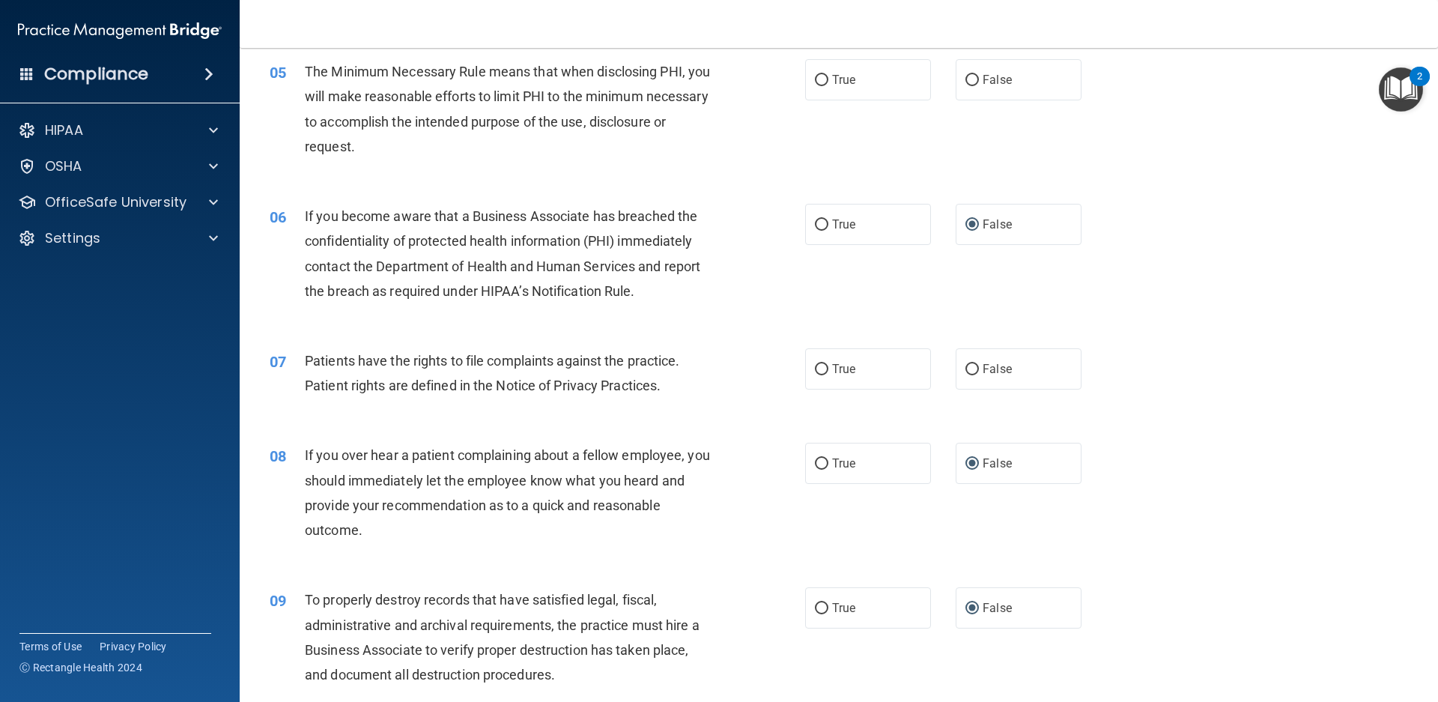
scroll to position [562, 0]
click at [823, 371] on label "True" at bounding box center [868, 369] width 126 height 41
click at [823, 371] on input "True" at bounding box center [821, 370] width 13 height 11
radio input "true"
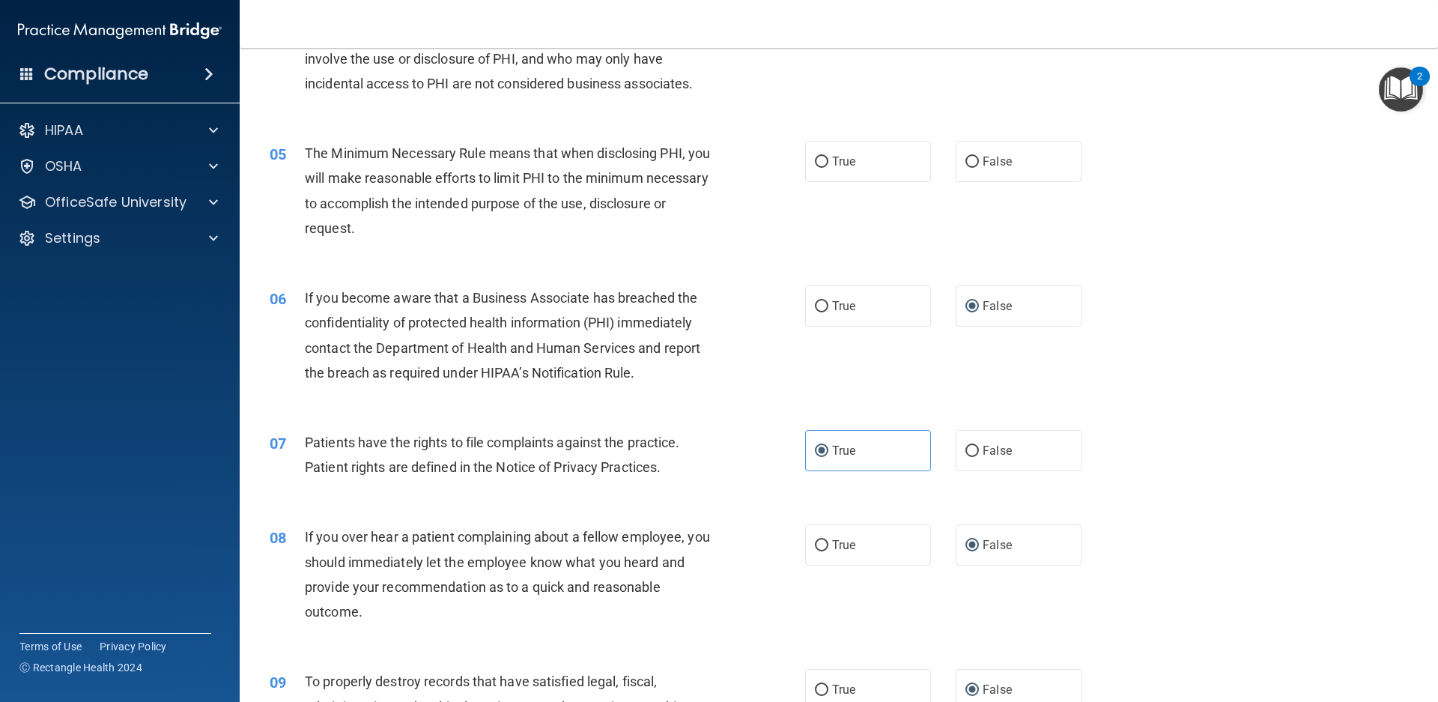
scroll to position [262, 0]
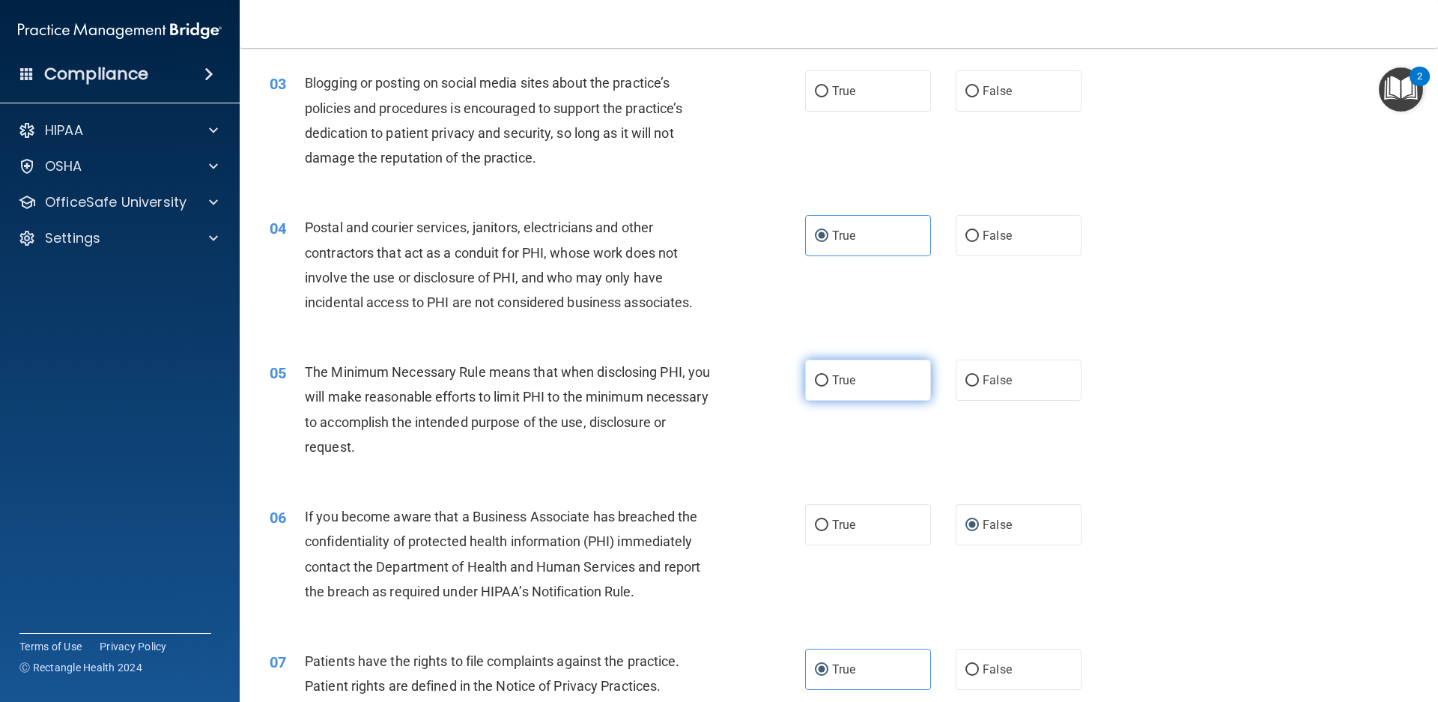
click at [819, 371] on label "True" at bounding box center [868, 379] width 126 height 41
click at [819, 375] on input "True" at bounding box center [821, 380] width 13 height 11
radio input "true"
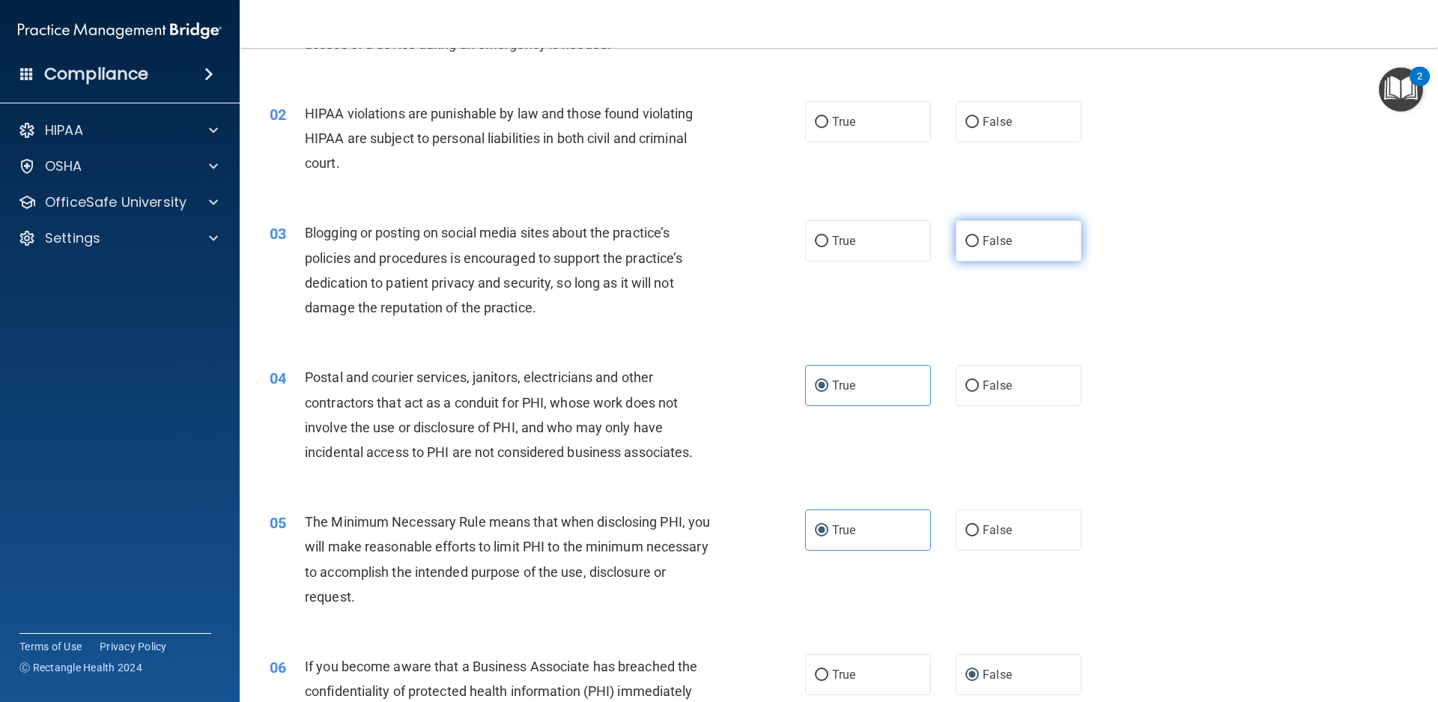
click at [965, 232] on label "False" at bounding box center [1018, 240] width 126 height 41
click at [965, 236] on input "False" at bounding box center [971, 241] width 13 height 11
radio input "true"
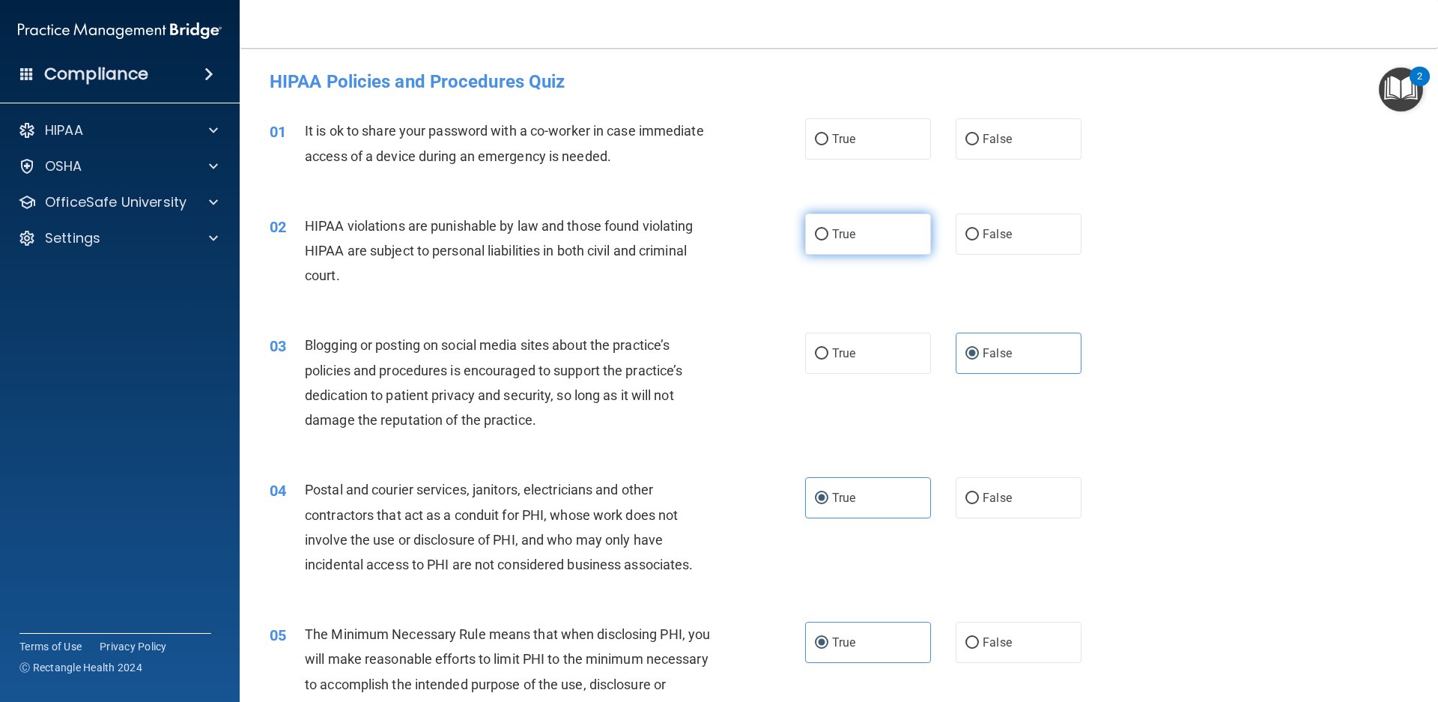
click at [816, 229] on input "True" at bounding box center [821, 234] width 13 height 11
radio input "true"
click at [988, 141] on span "False" at bounding box center [996, 139] width 29 height 14
click at [979, 141] on input "False" at bounding box center [971, 139] width 13 height 11
radio input "true"
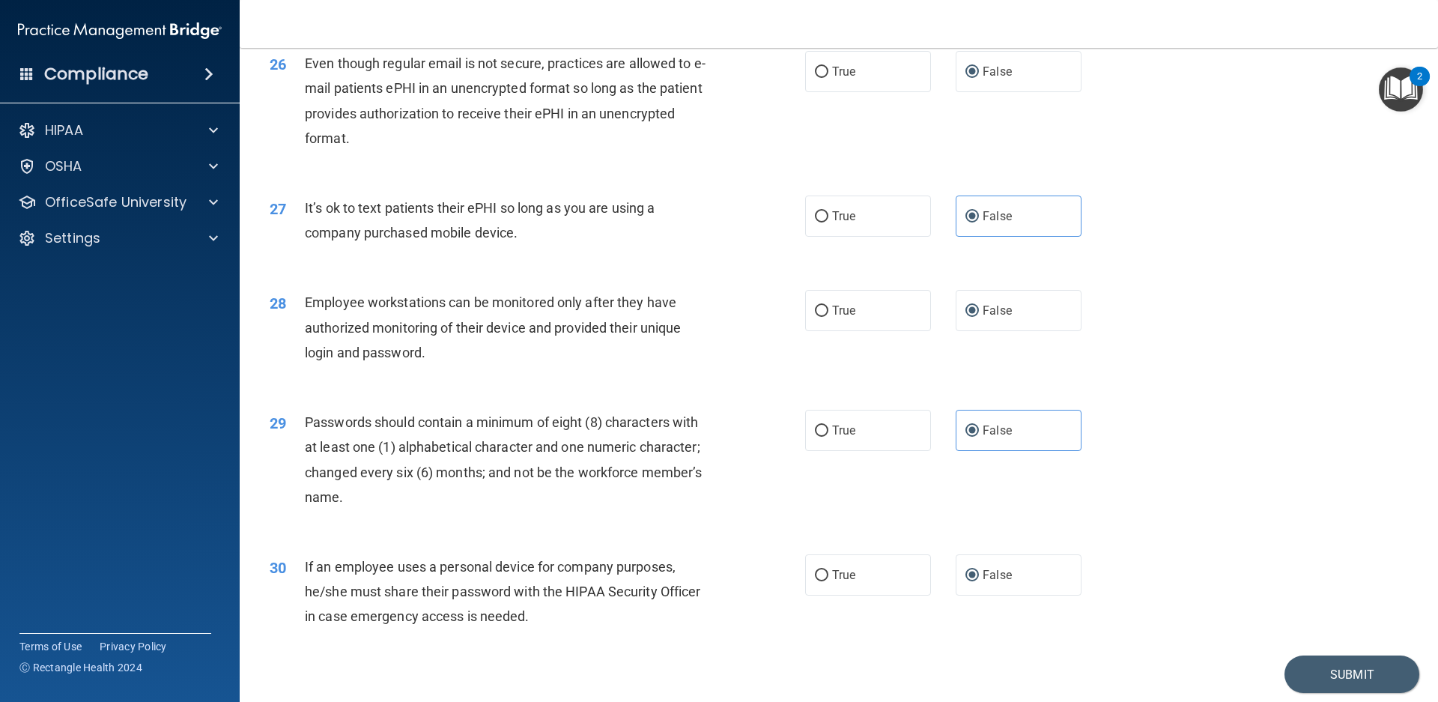
scroll to position [3033, 0]
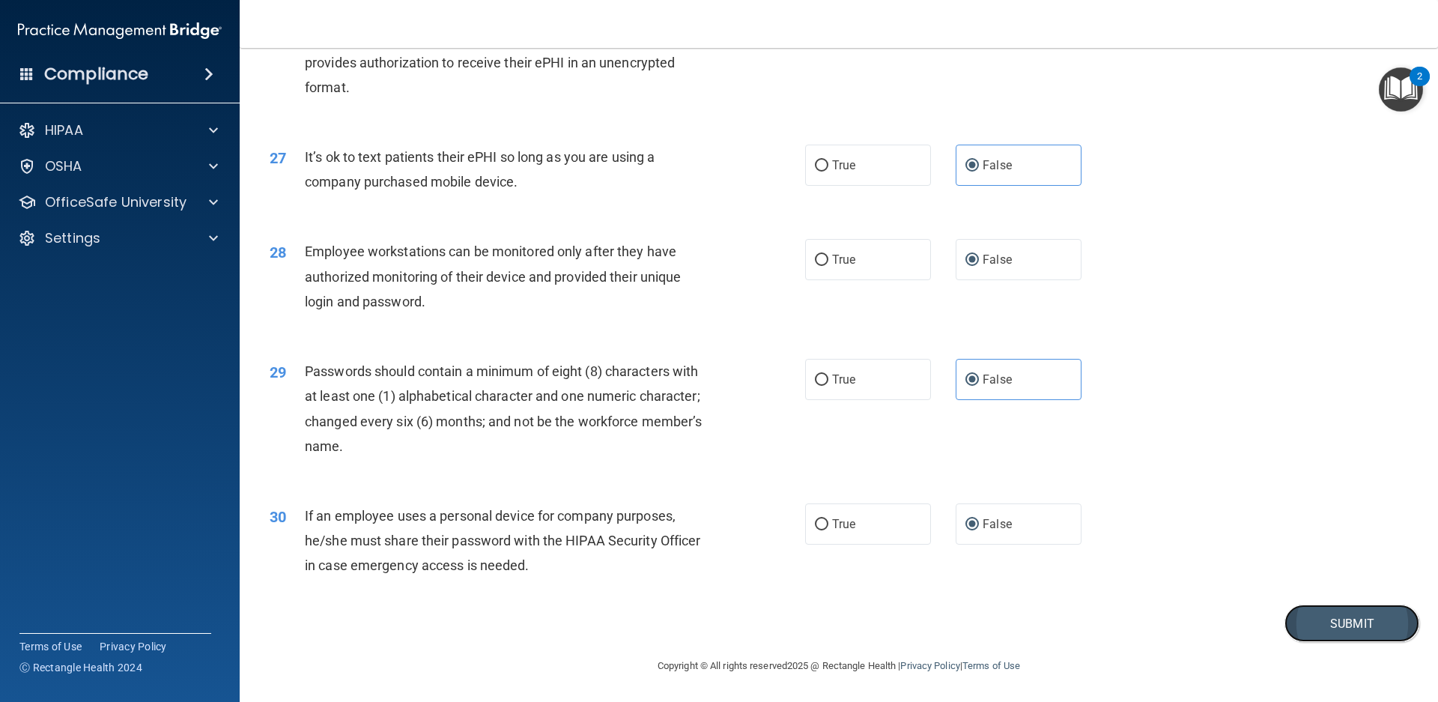
click at [1328, 627] on button "Submit" at bounding box center [1351, 623] width 135 height 38
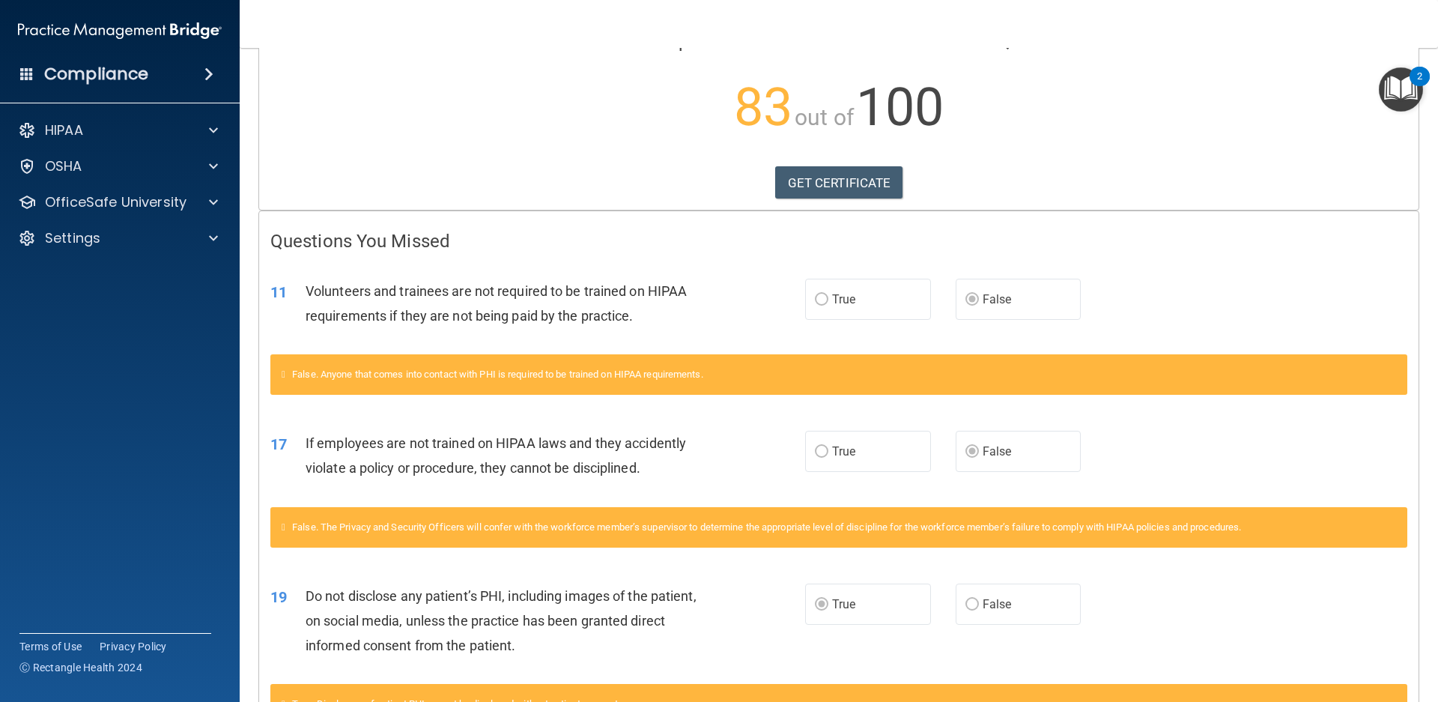
scroll to position [59, 0]
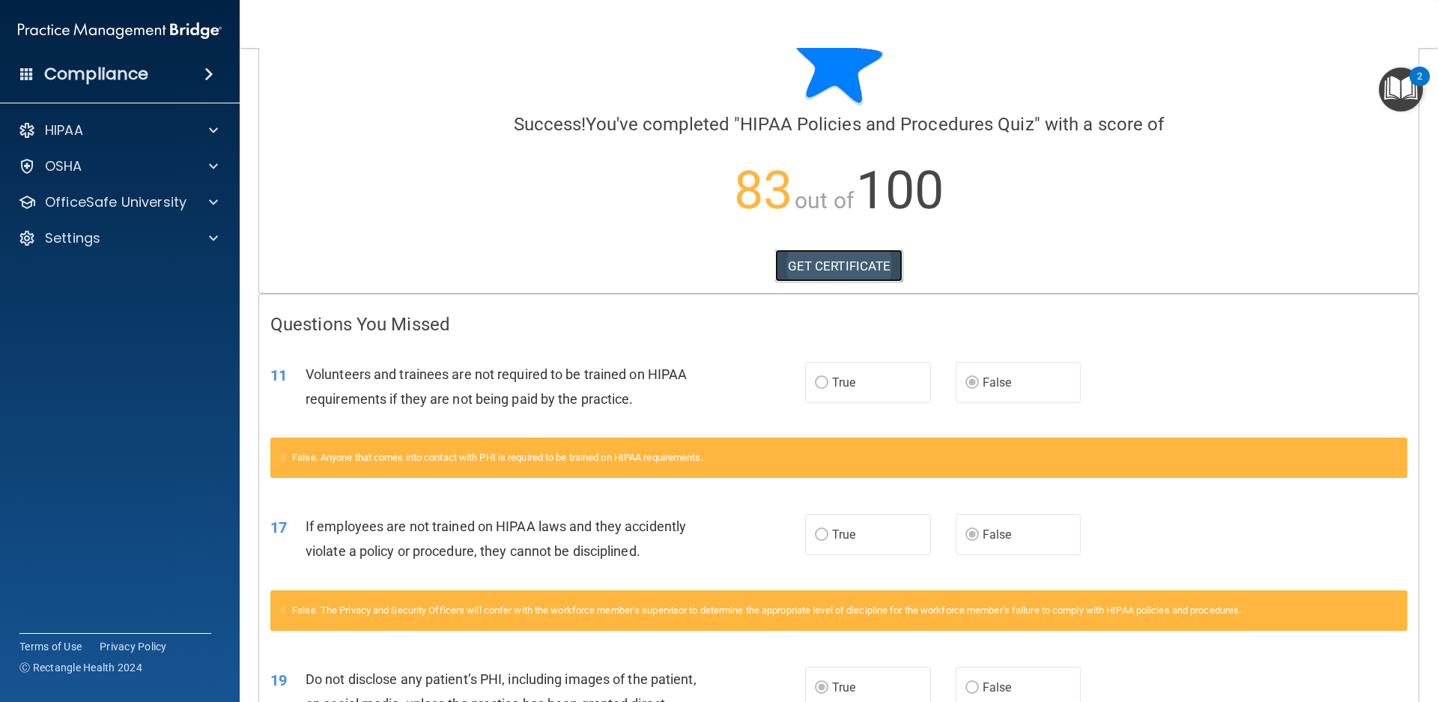
click at [818, 270] on link "GET CERTIFICATE" at bounding box center [839, 265] width 128 height 33
click at [86, 67] on h4 "Compliance" at bounding box center [96, 74] width 104 height 21
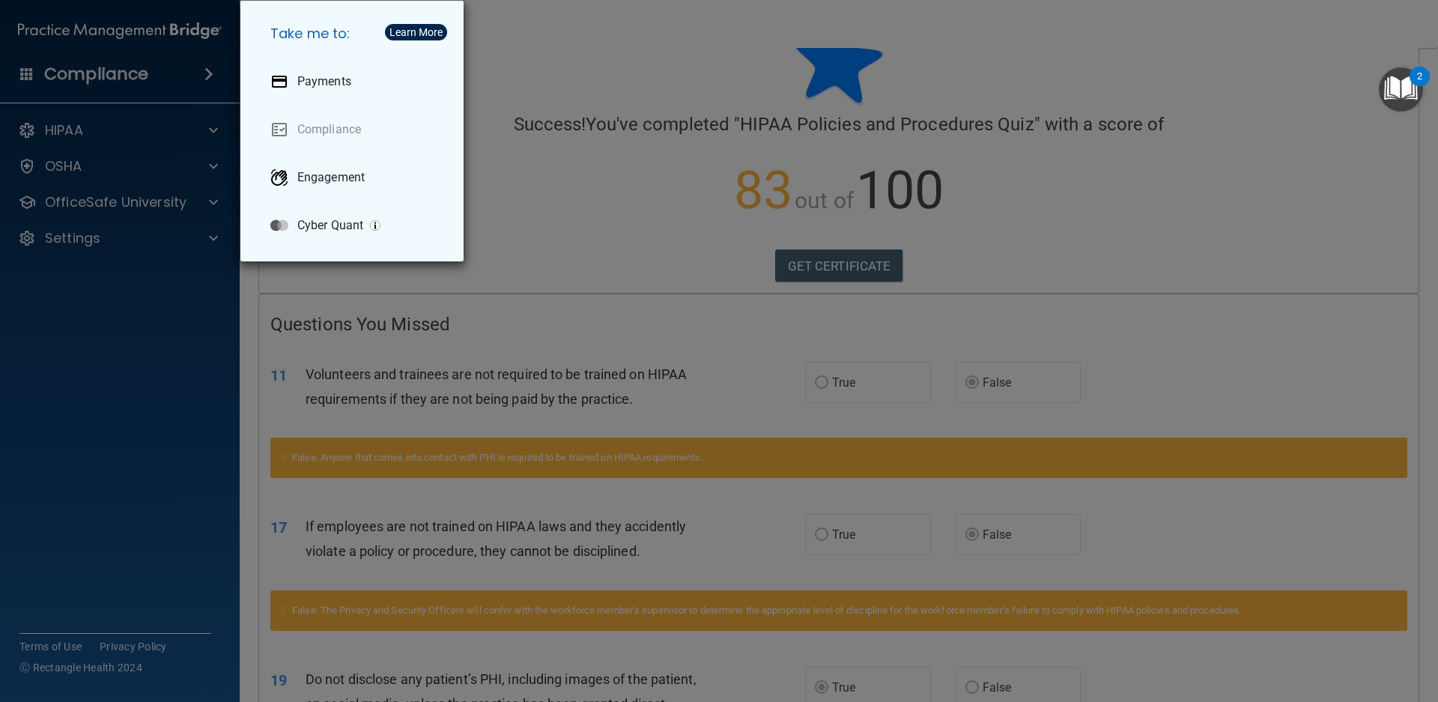
click at [67, 157] on div "Take me to: Payments Compliance Engagement Cyber Quant" at bounding box center [719, 351] width 1438 height 702
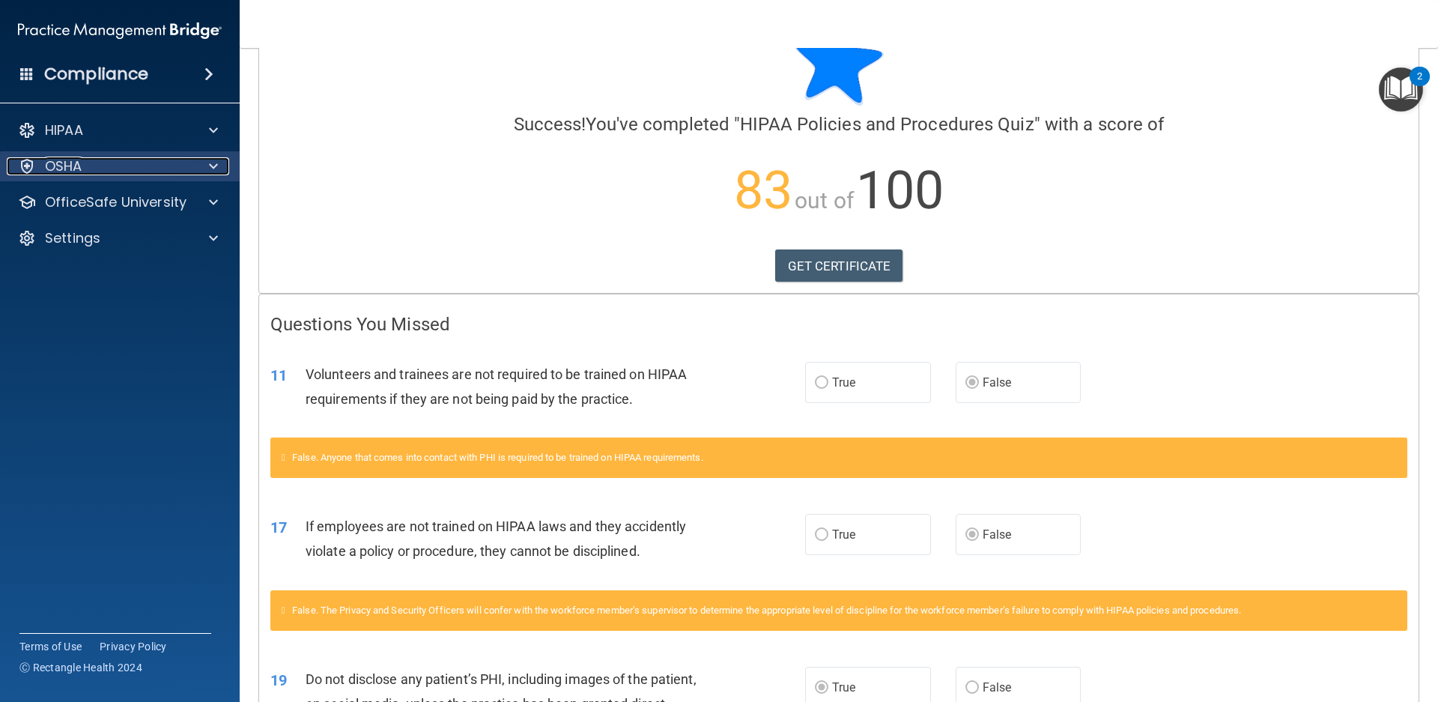
click at [67, 158] on p "OSHA" at bounding box center [63, 166] width 37 height 18
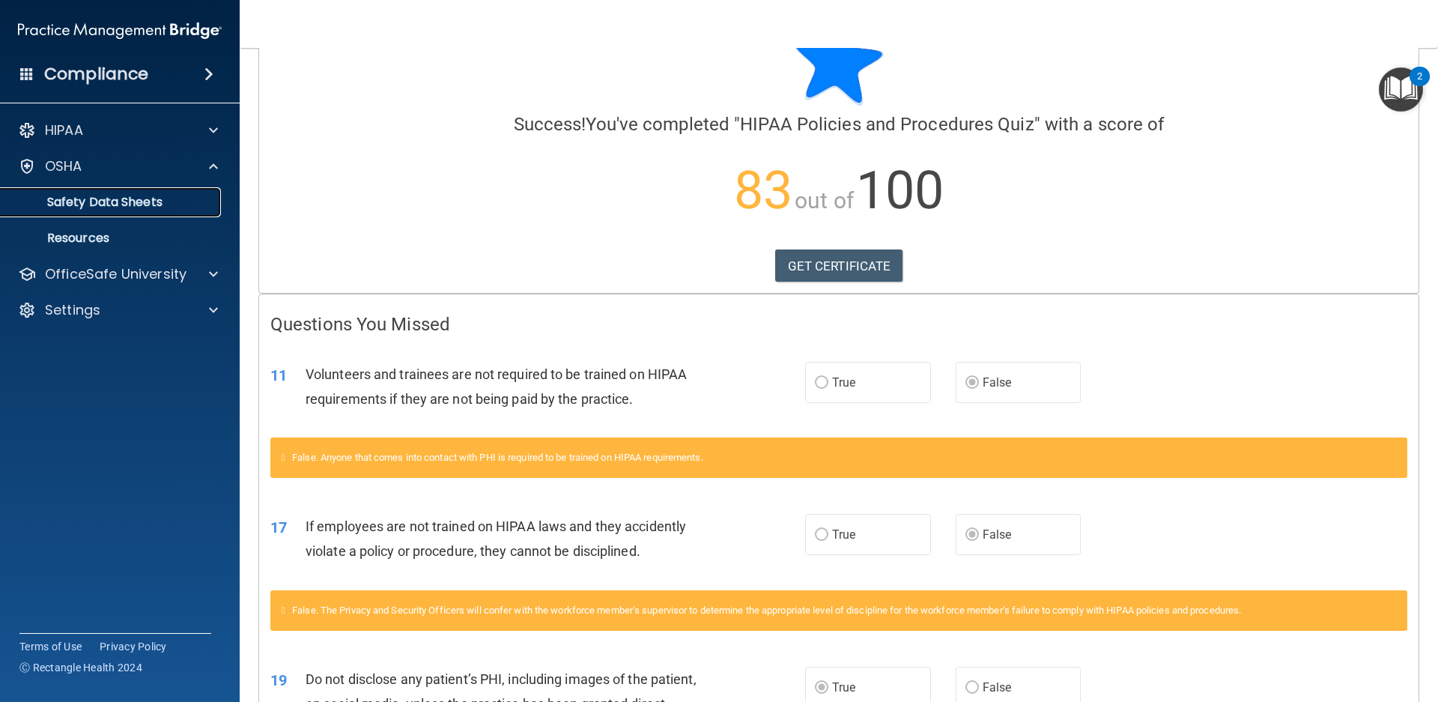
click at [105, 205] on p "Safety Data Sheets" at bounding box center [112, 202] width 204 height 15
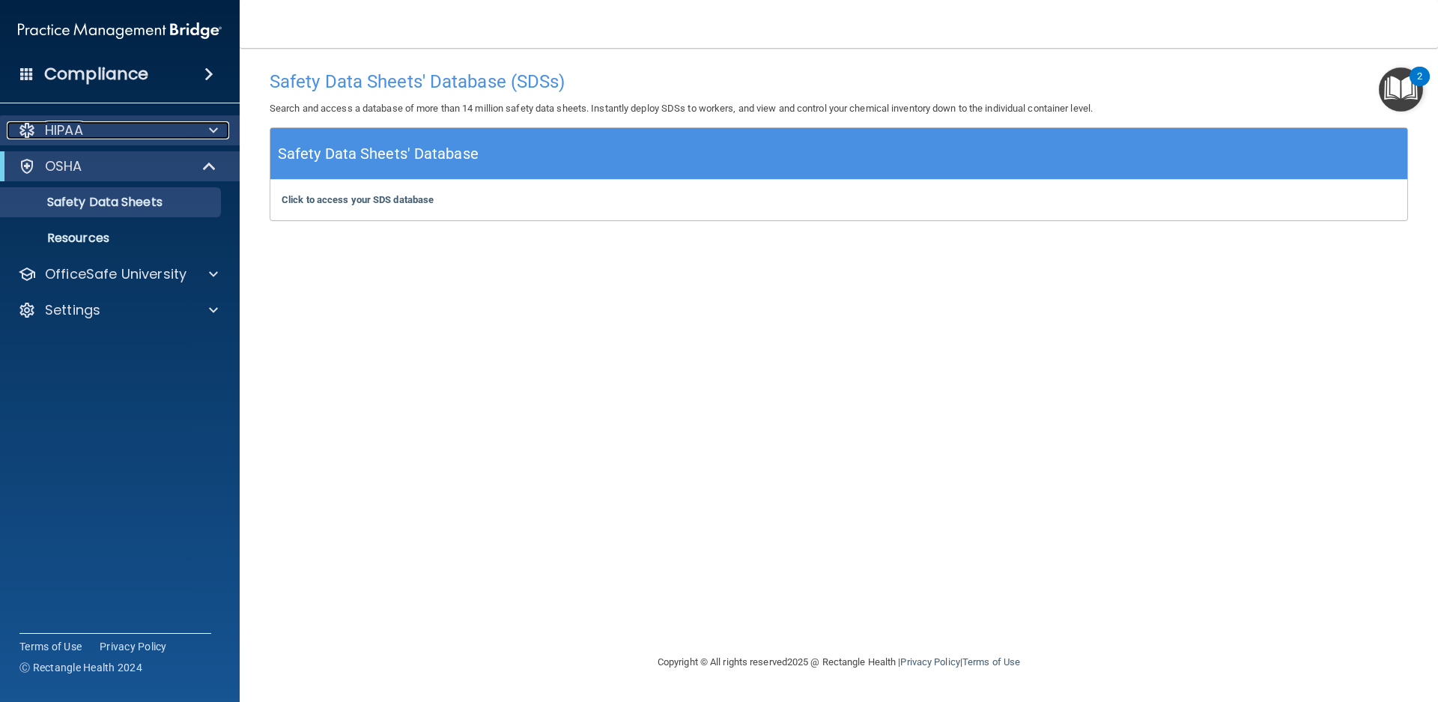
click at [210, 124] on span at bounding box center [213, 130] width 9 height 18
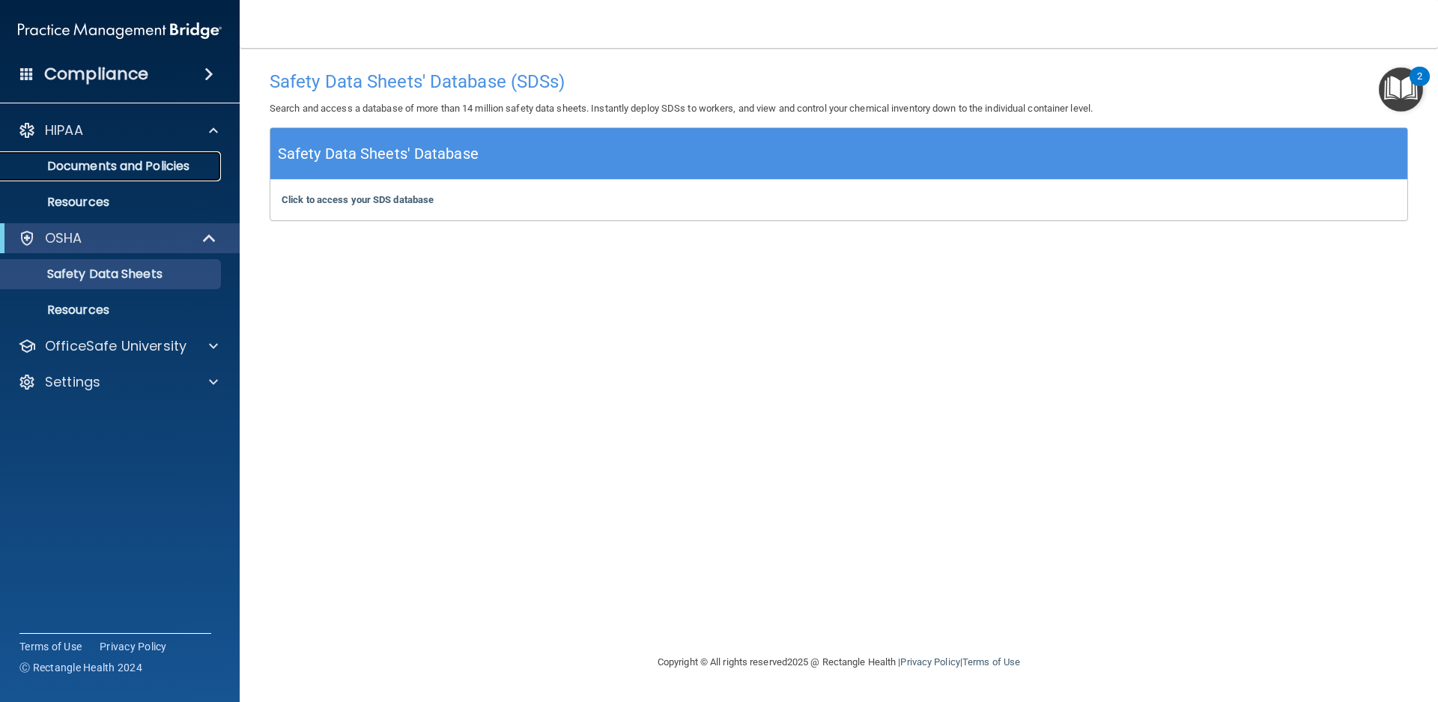
click at [122, 169] on p "Documents and Policies" at bounding box center [112, 166] width 204 height 15
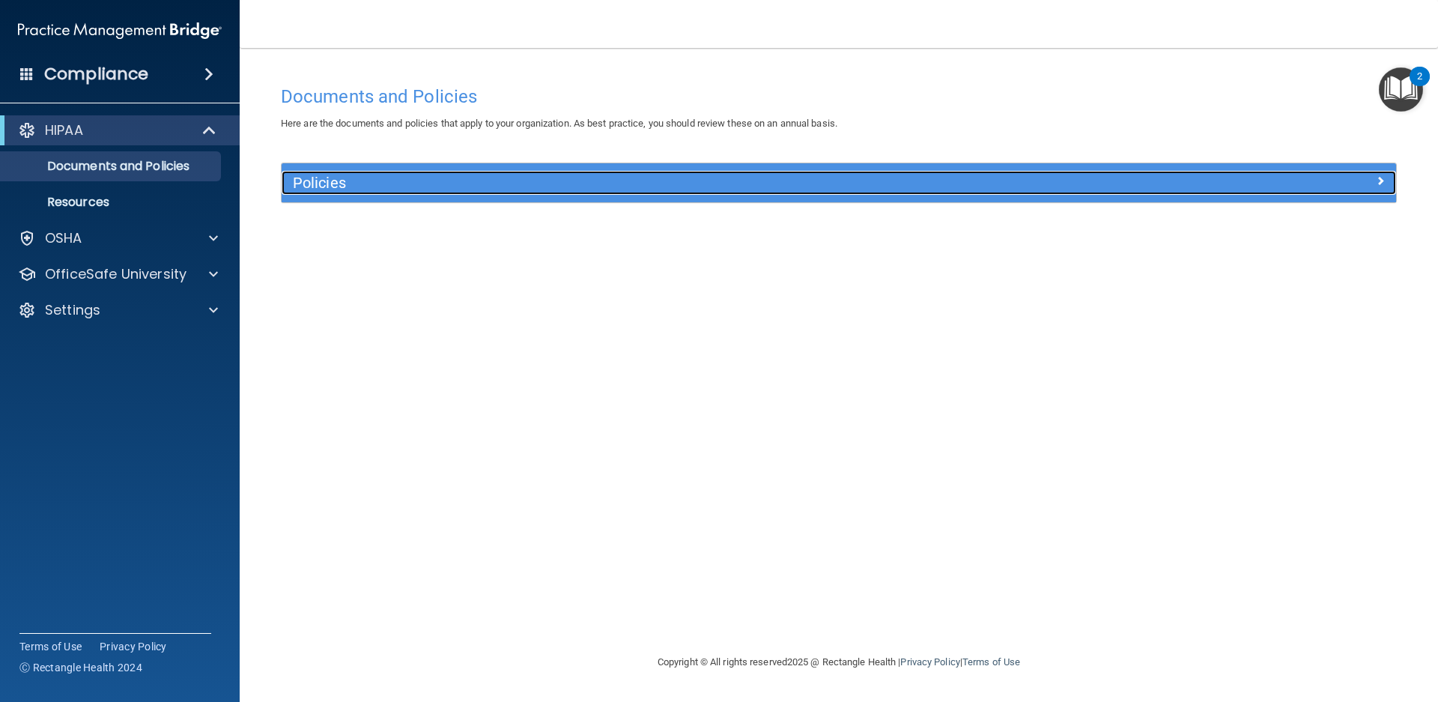
click at [320, 174] on h5 "Policies" at bounding box center [699, 182] width 813 height 16
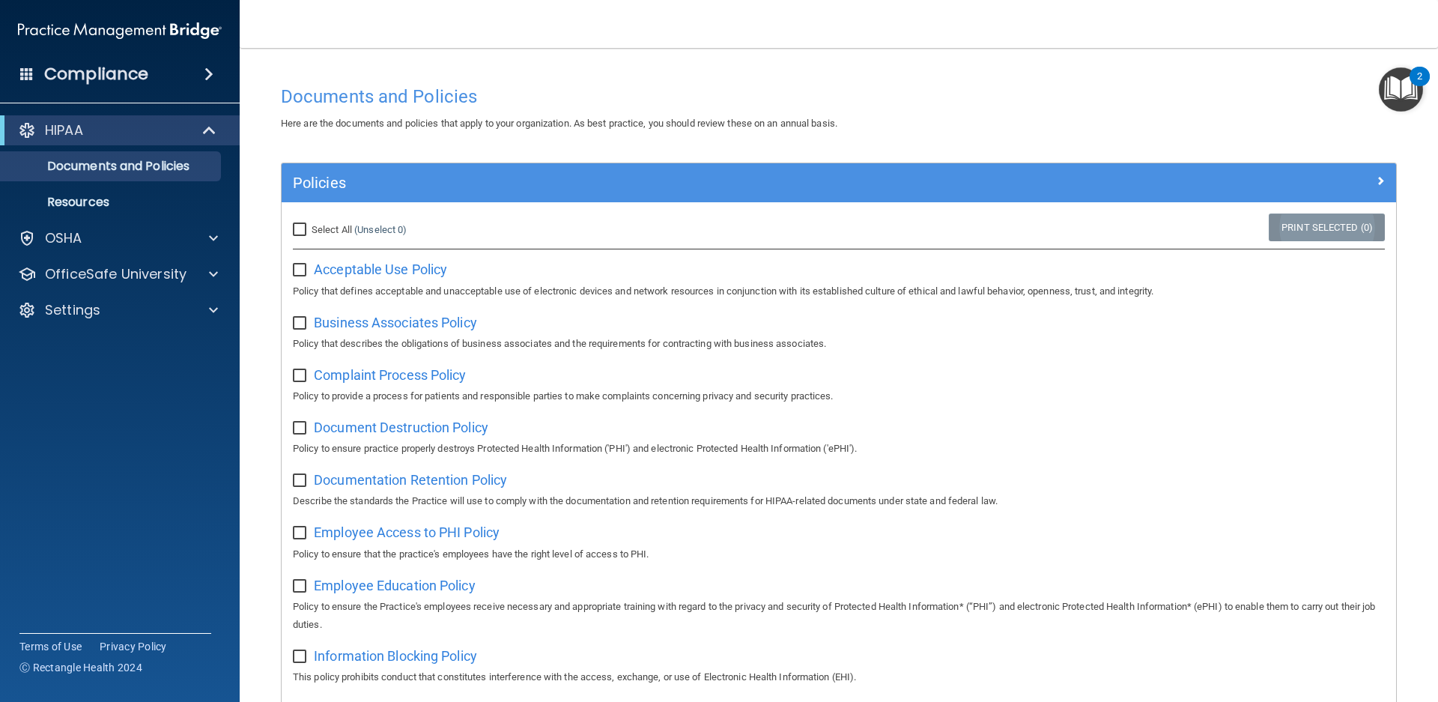
click at [1318, 224] on link "Print Selected (0)" at bounding box center [1326, 227] width 116 height 28
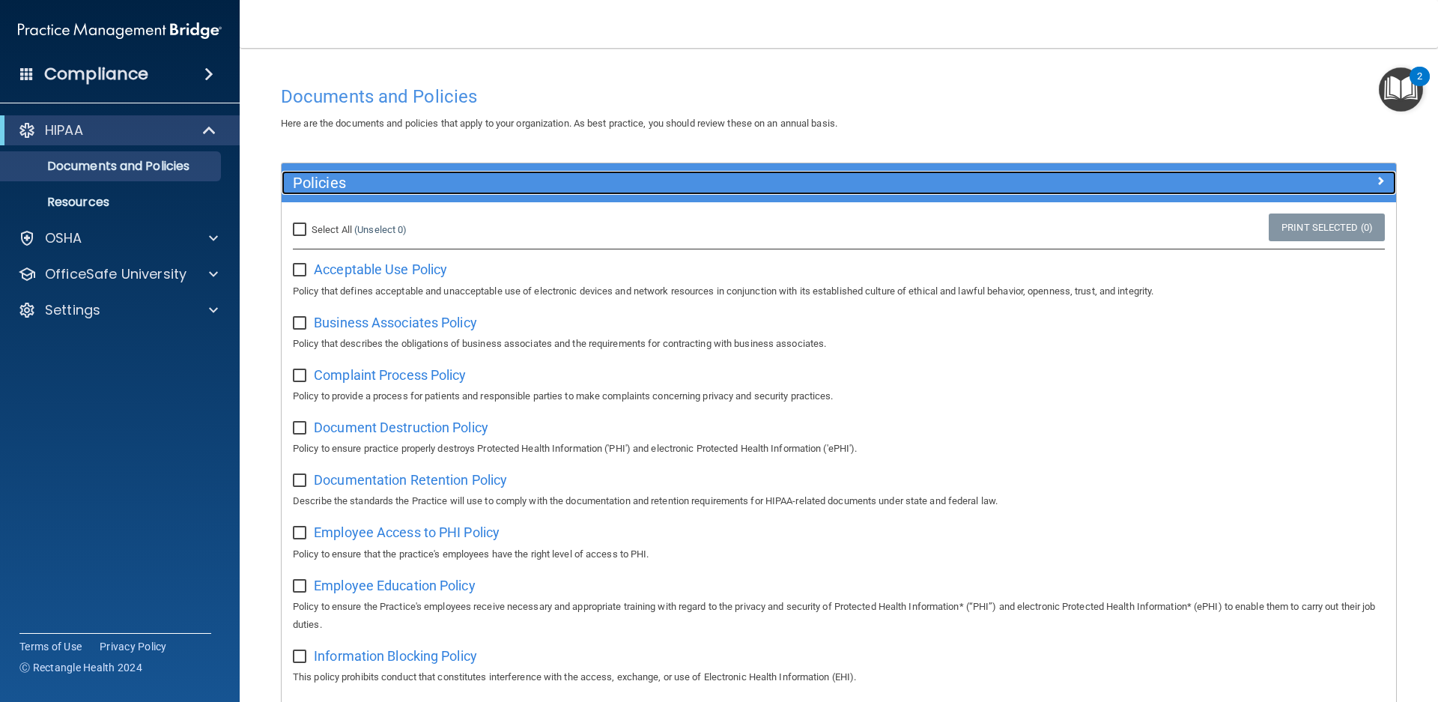
click at [334, 181] on h5 "Policies" at bounding box center [699, 182] width 813 height 16
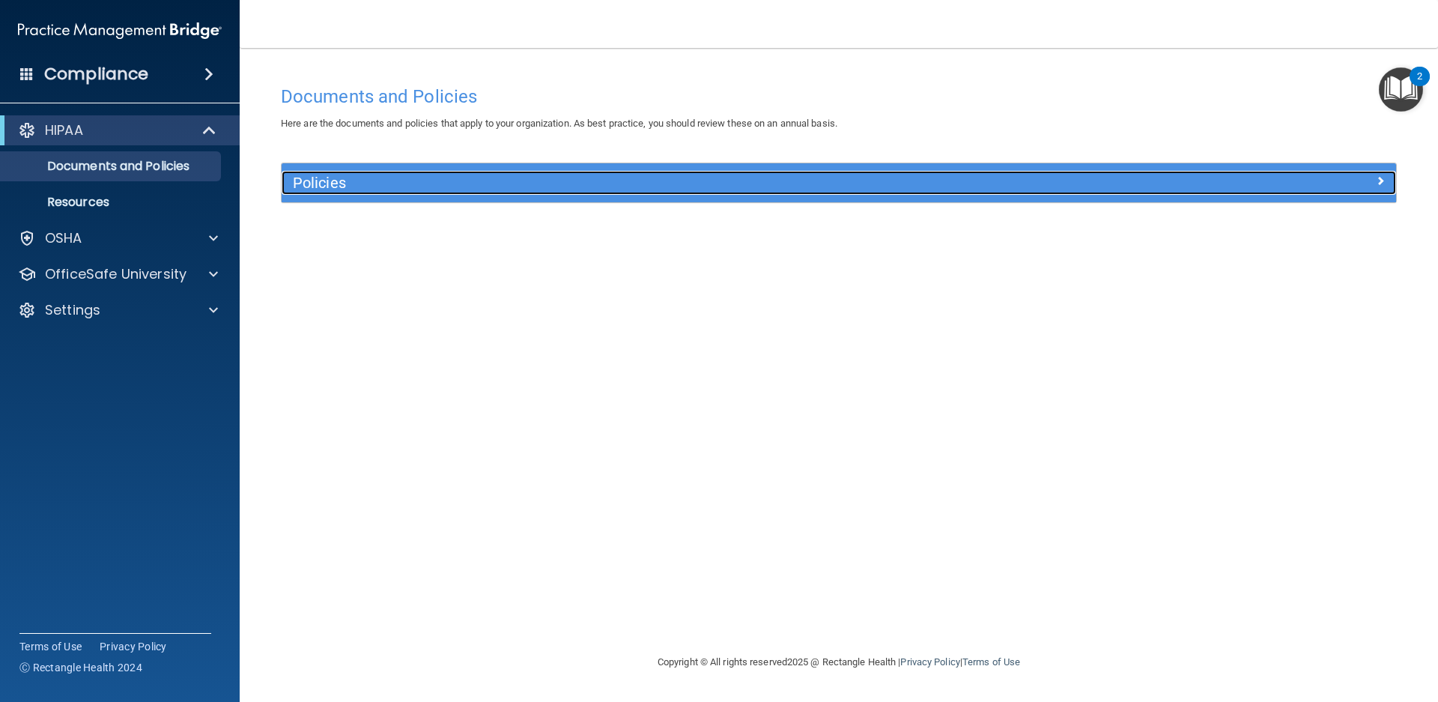
click at [1381, 174] on span at bounding box center [1380, 180] width 9 height 18
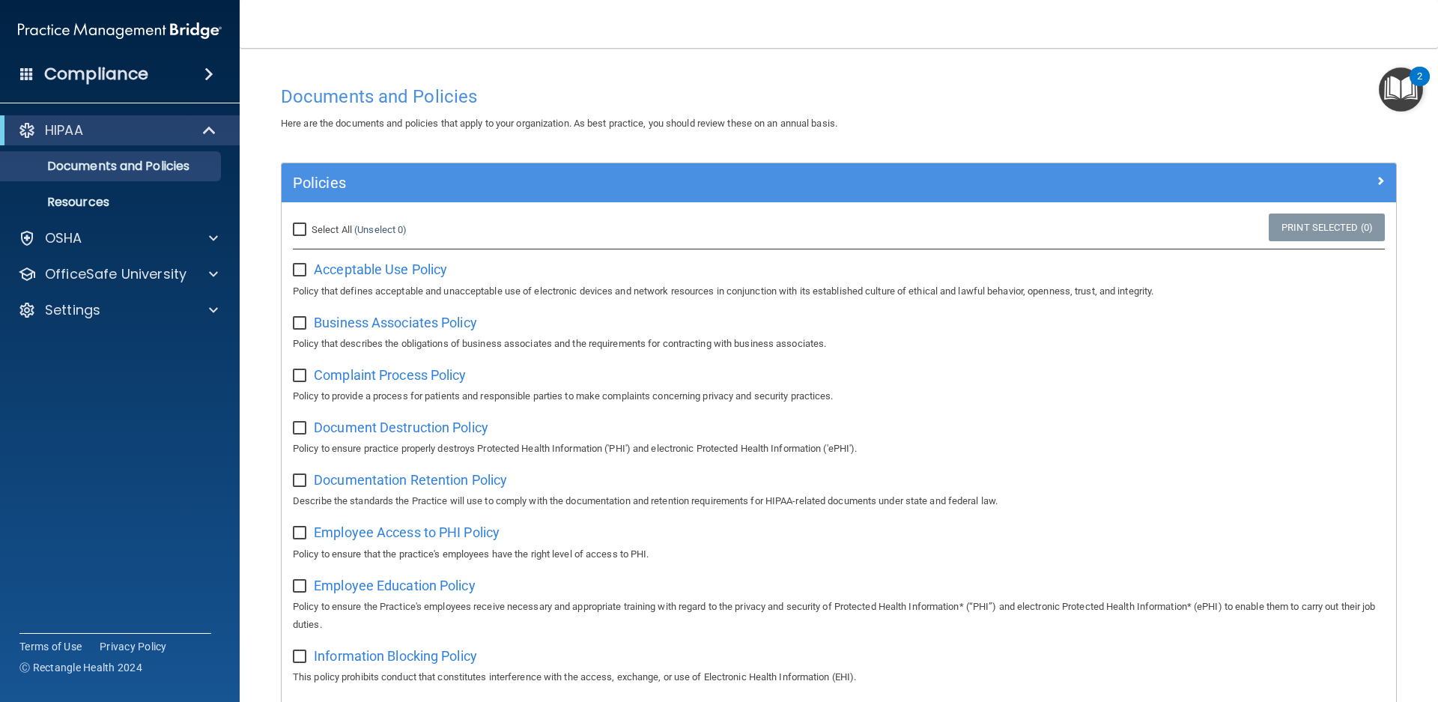
click at [298, 228] on input "Select All (Unselect 0) Unselect All" at bounding box center [301, 230] width 17 height 12
checkbox input "true"
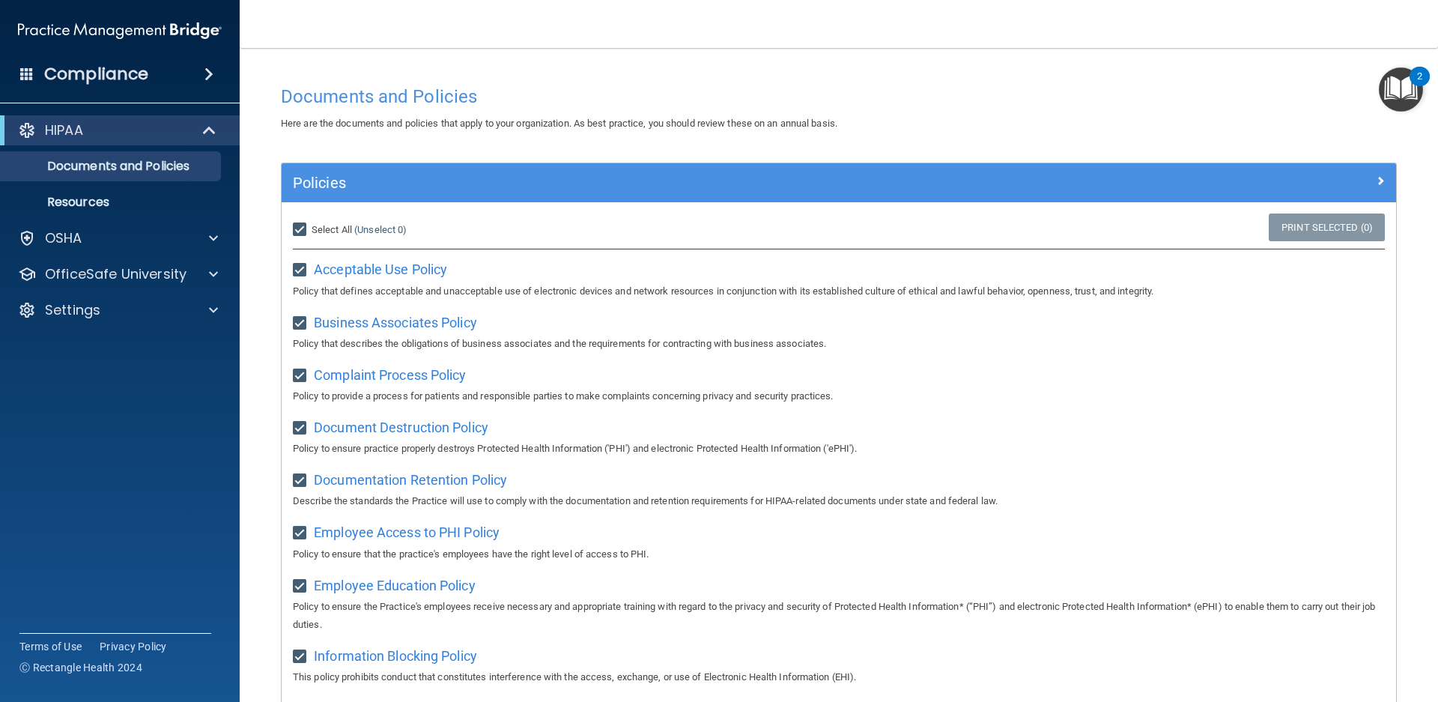
checkbox input "true"
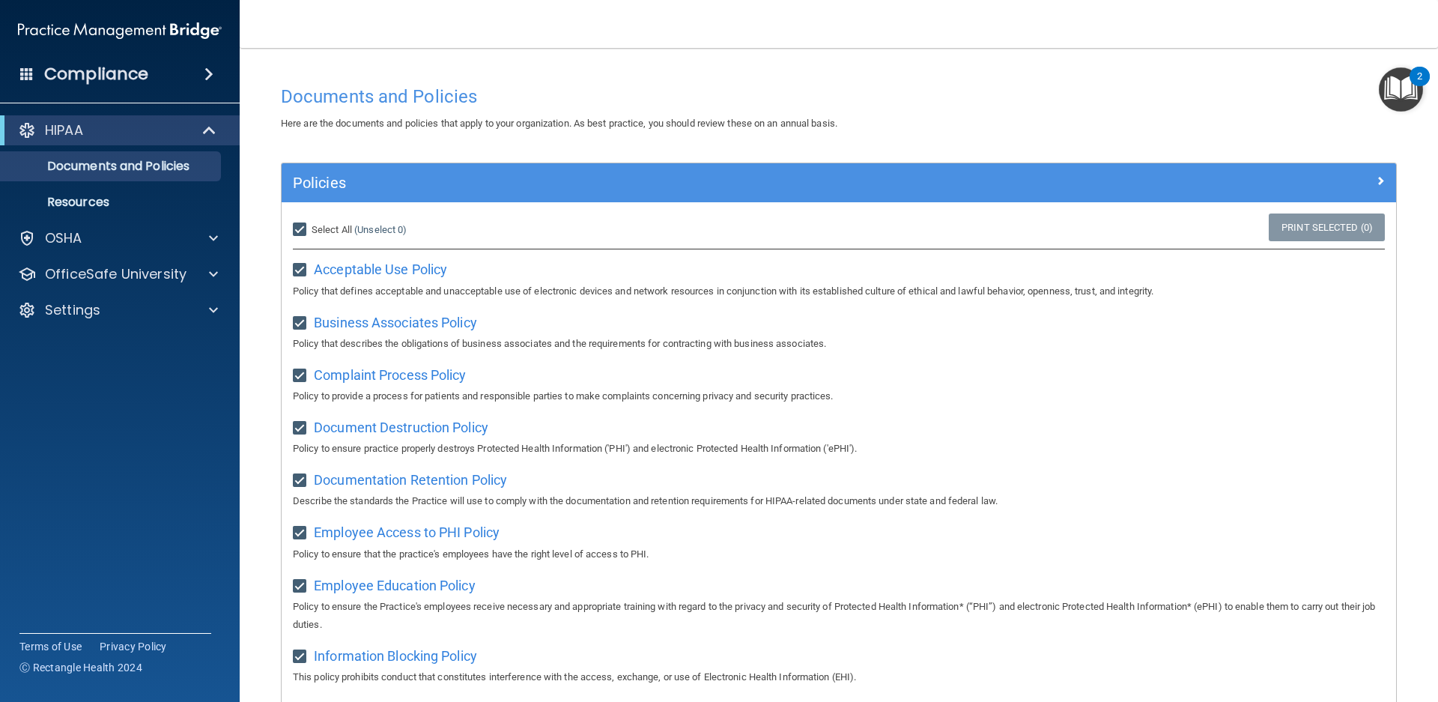
checkbox input "true"
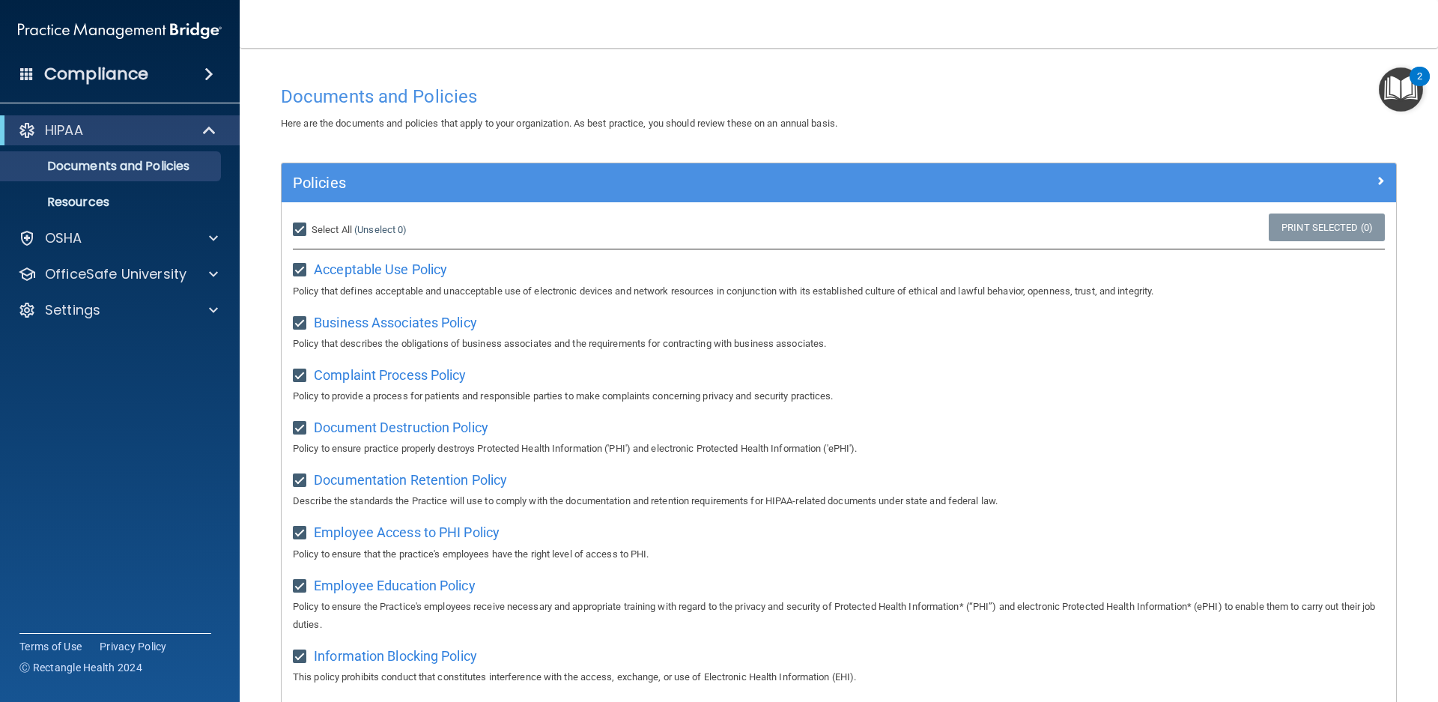
checkbox input "true"
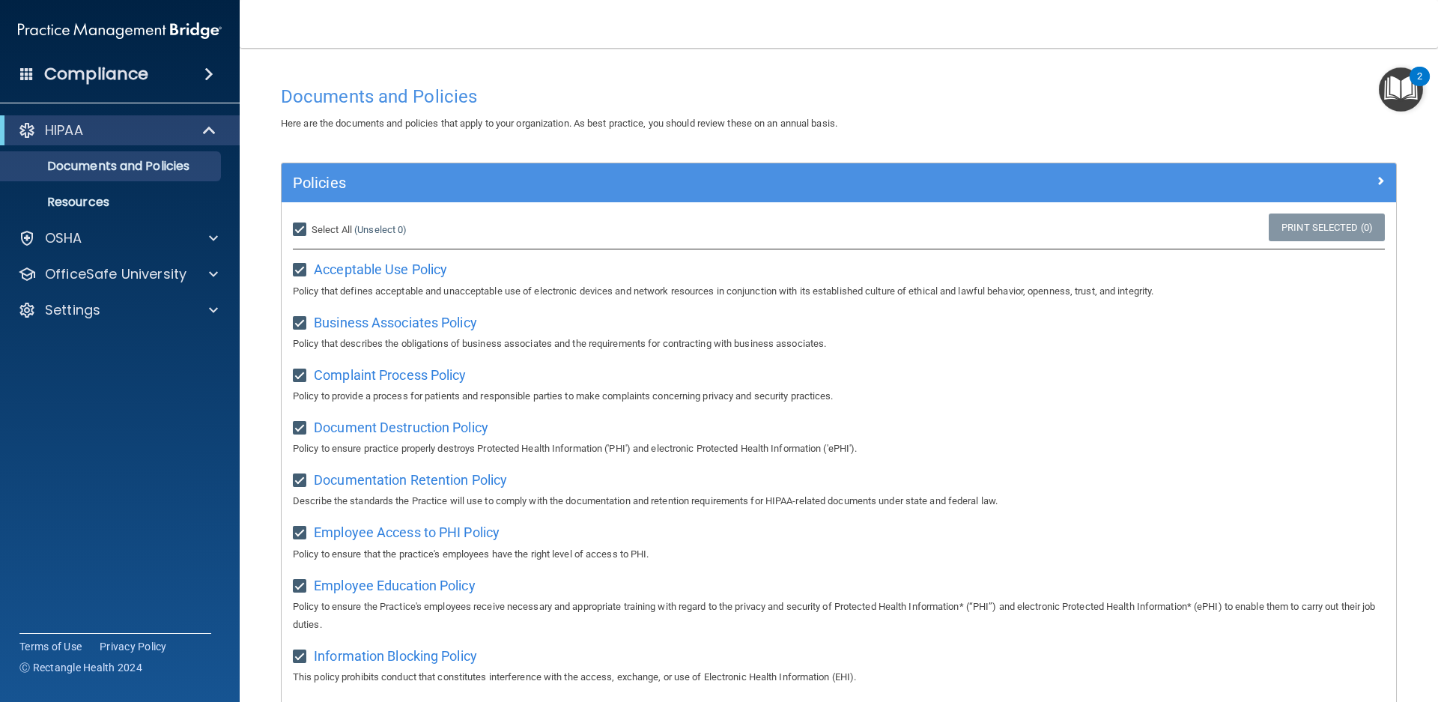
checkbox input "true"
click at [1316, 228] on link "Print Selected (21)" at bounding box center [1323, 227] width 121 height 28
click at [69, 237] on p "OSHA" at bounding box center [63, 238] width 37 height 18
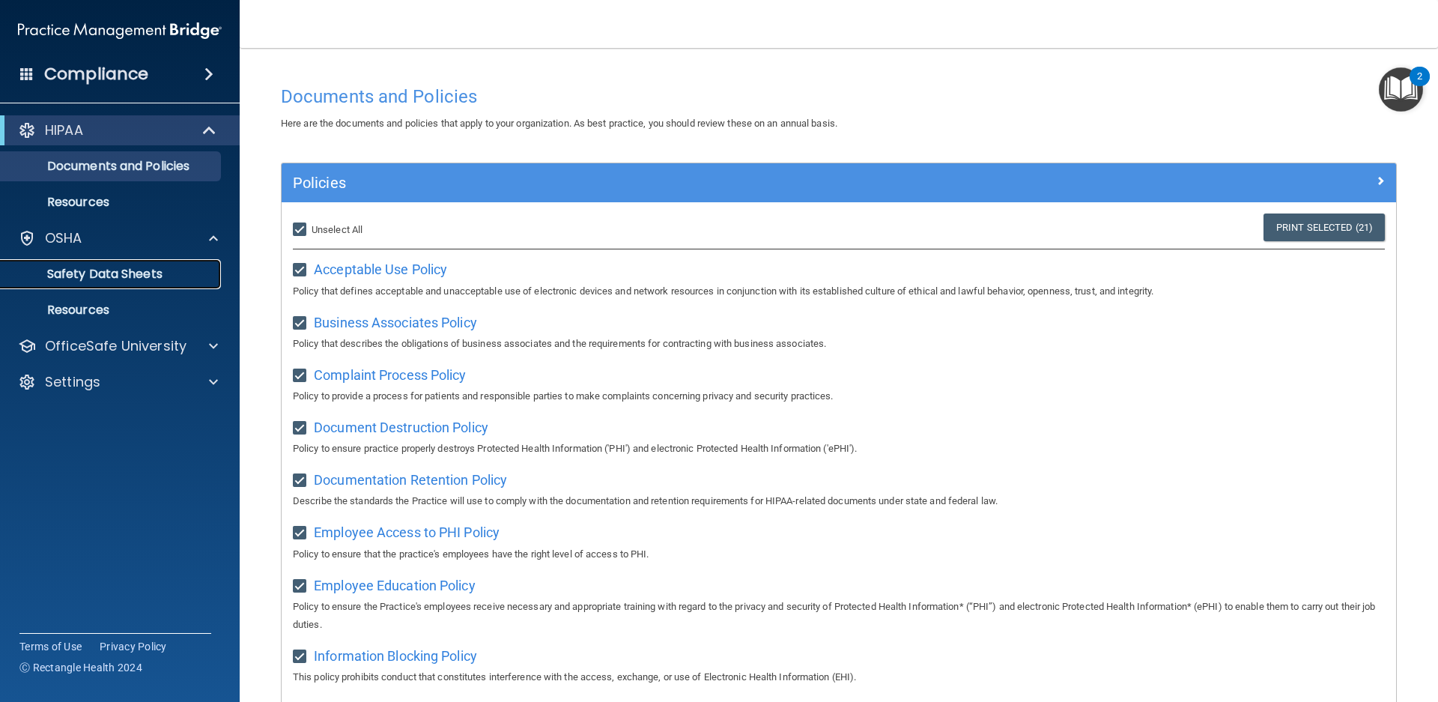
click at [90, 270] on p "Safety Data Sheets" at bounding box center [112, 274] width 204 height 15
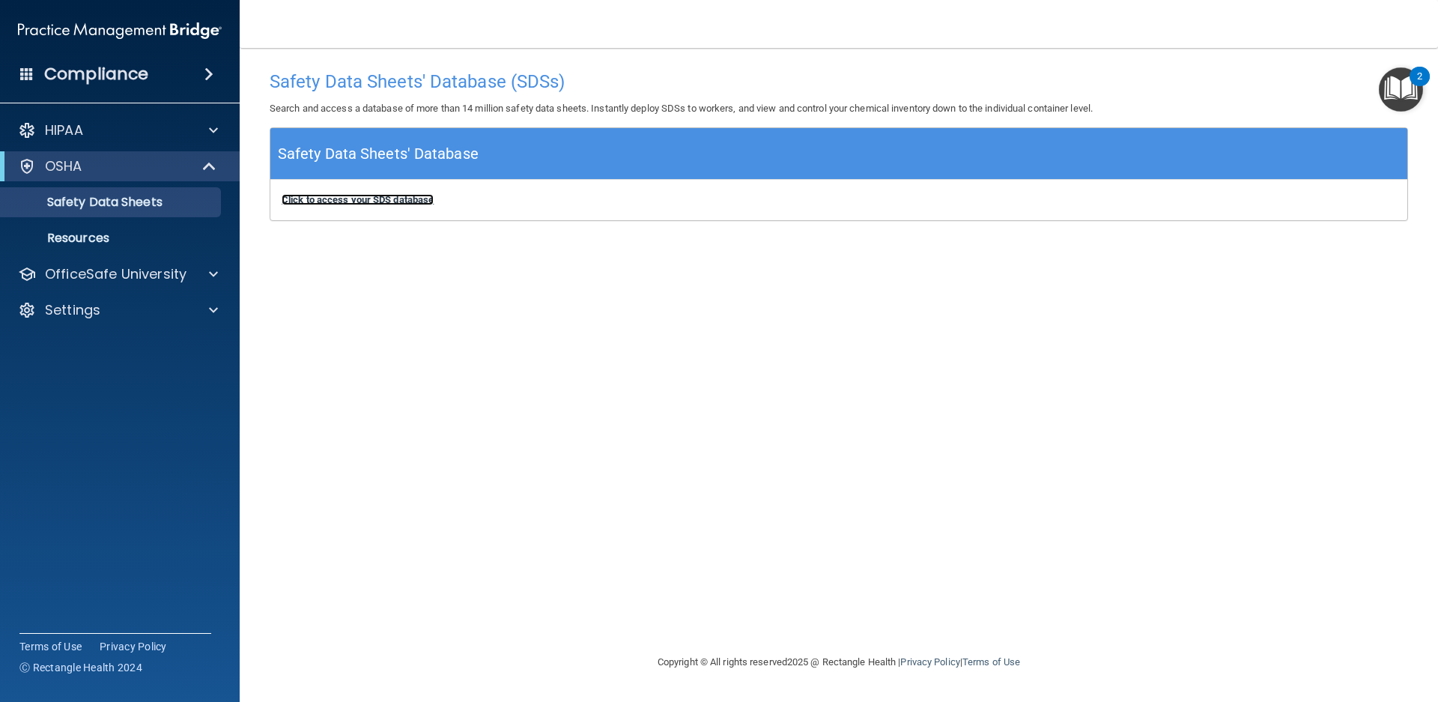
click at [343, 198] on b "Click to access your SDS database" at bounding box center [358, 199] width 152 height 11
